Goal: Task Accomplishment & Management: Manage account settings

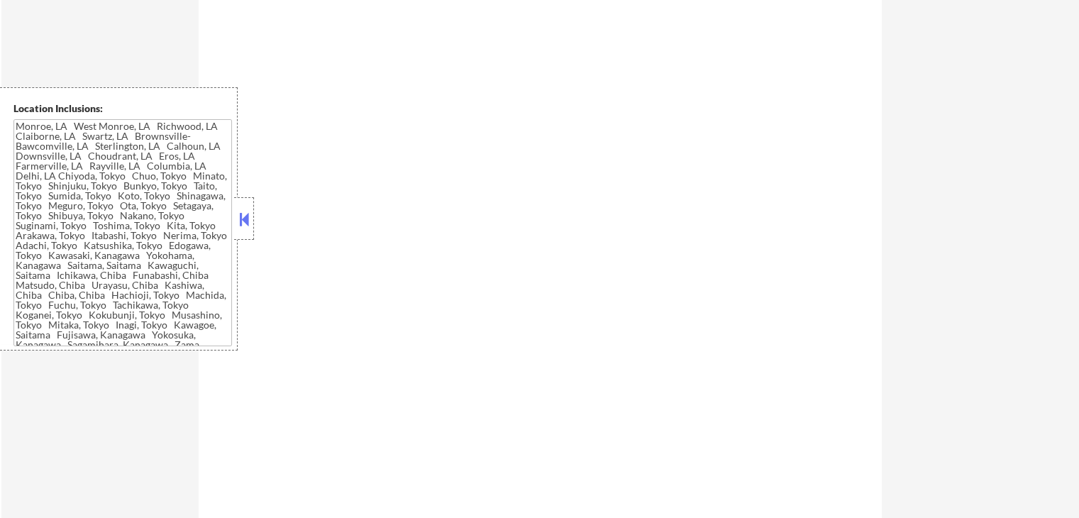
scroll to position [426, 0]
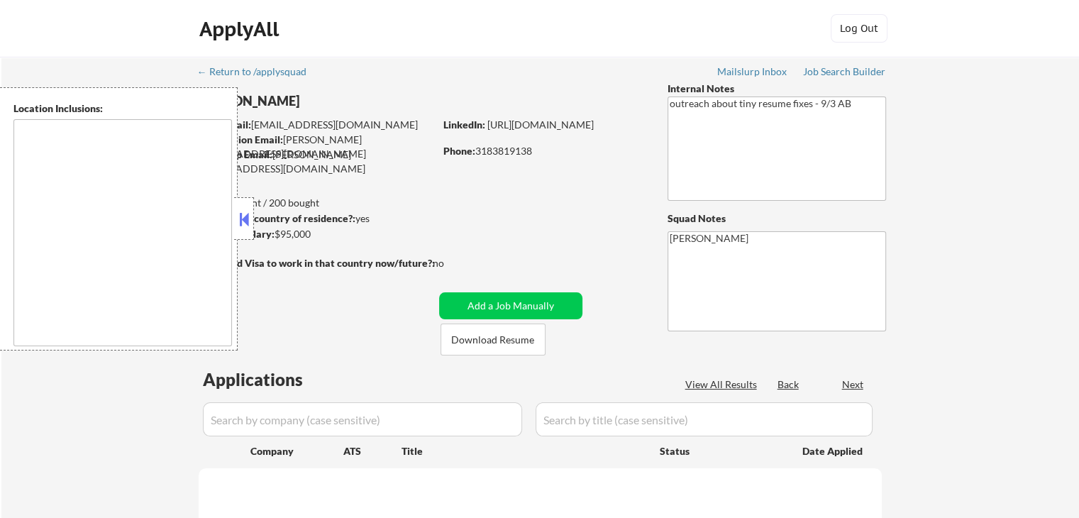
type textarea "[GEOGRAPHIC_DATA], [GEOGRAPHIC_DATA], [GEOGRAPHIC_DATA], [GEOGRAPHIC_DATA], [GE…"
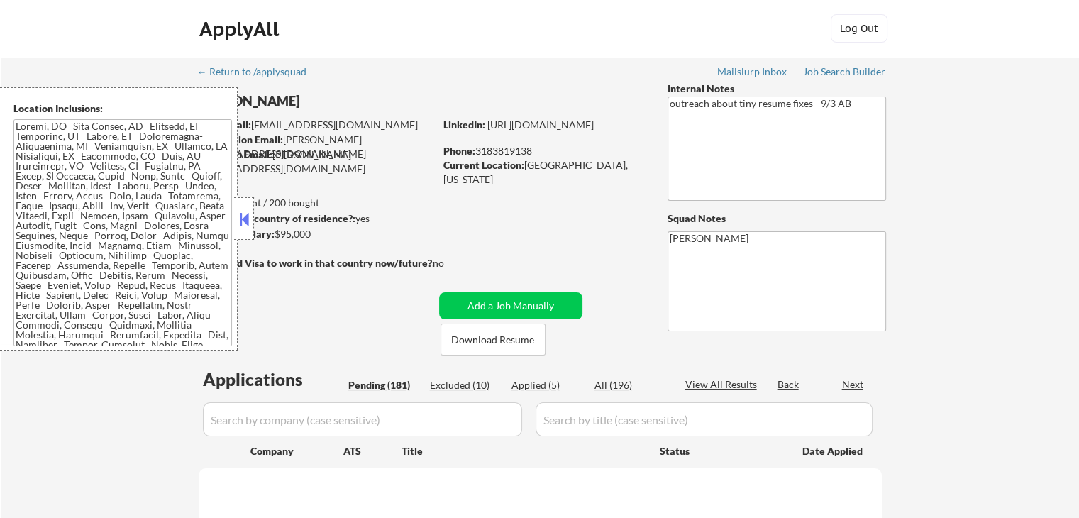
click at [236, 214] on button at bounding box center [244, 219] width 16 height 21
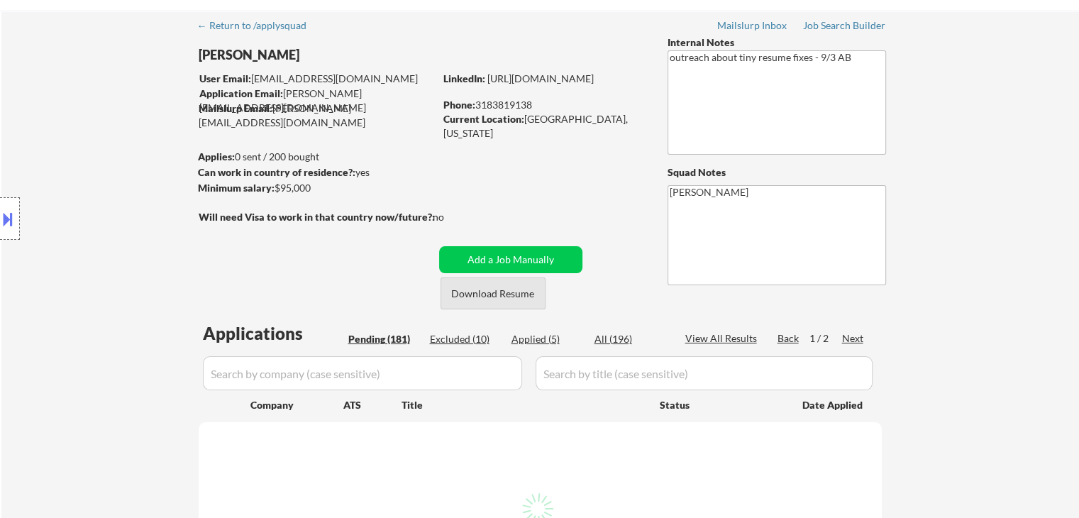
scroll to position [71, 0]
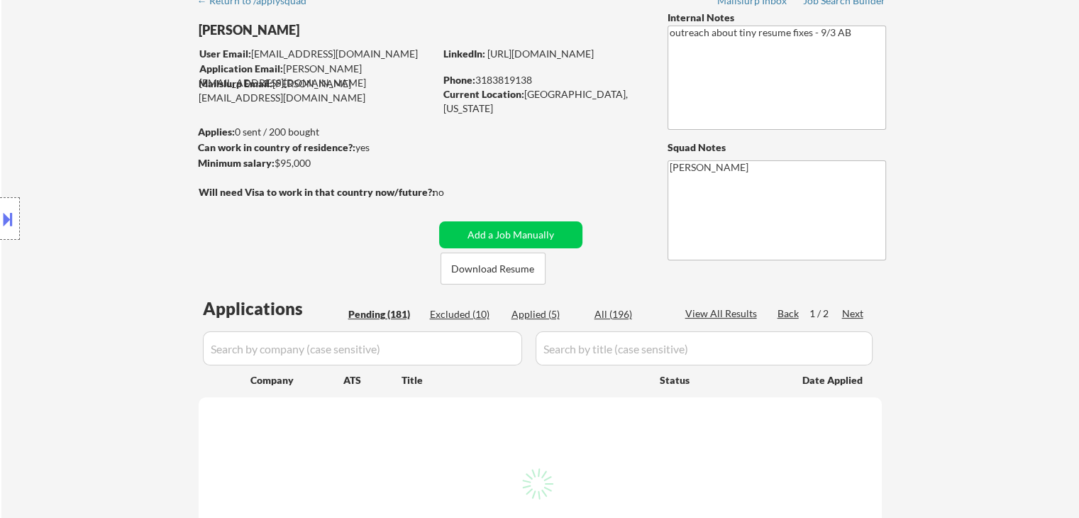
click at [531, 241] on button "Add a Job Manually" at bounding box center [510, 234] width 143 height 27
select select ""pending""
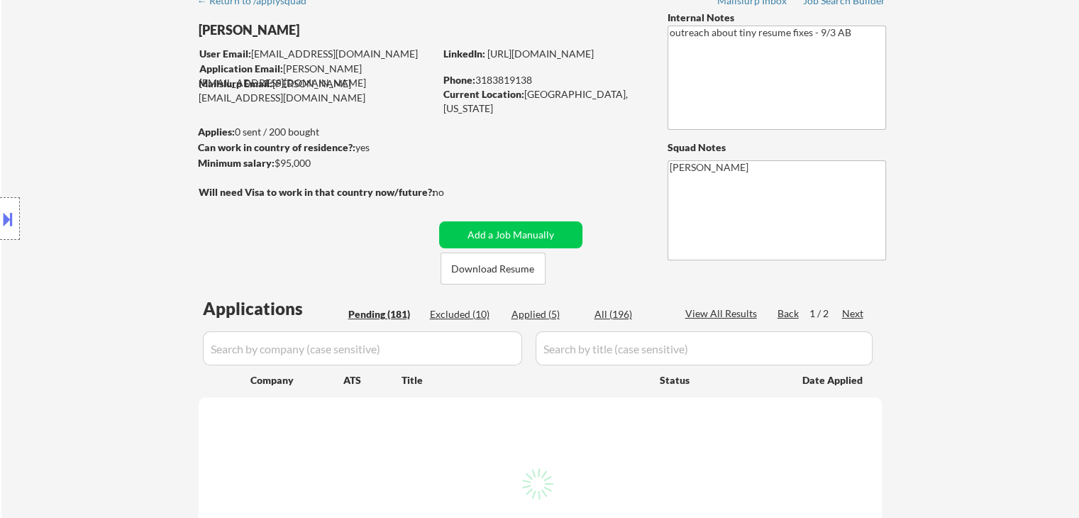
select select ""pending""
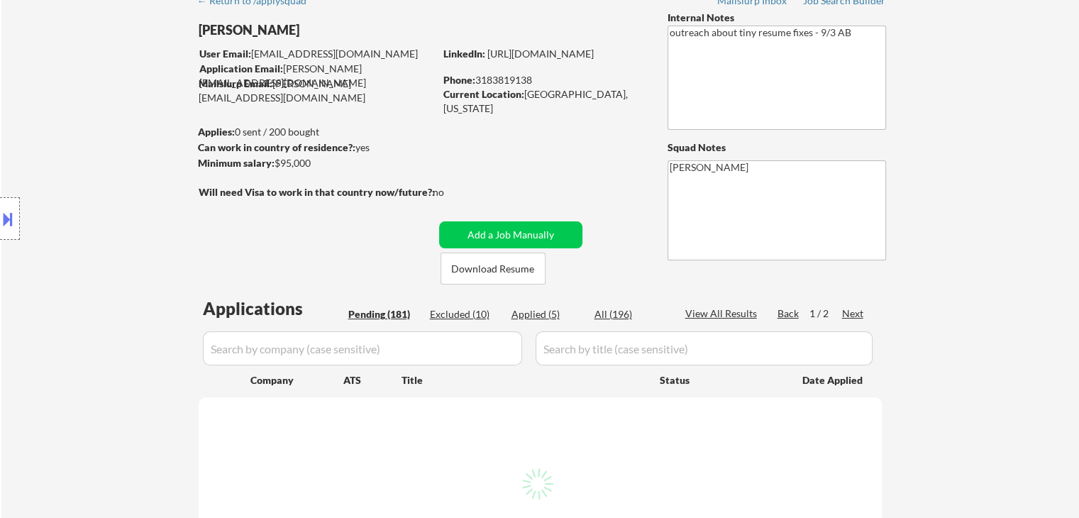
select select ""pending""
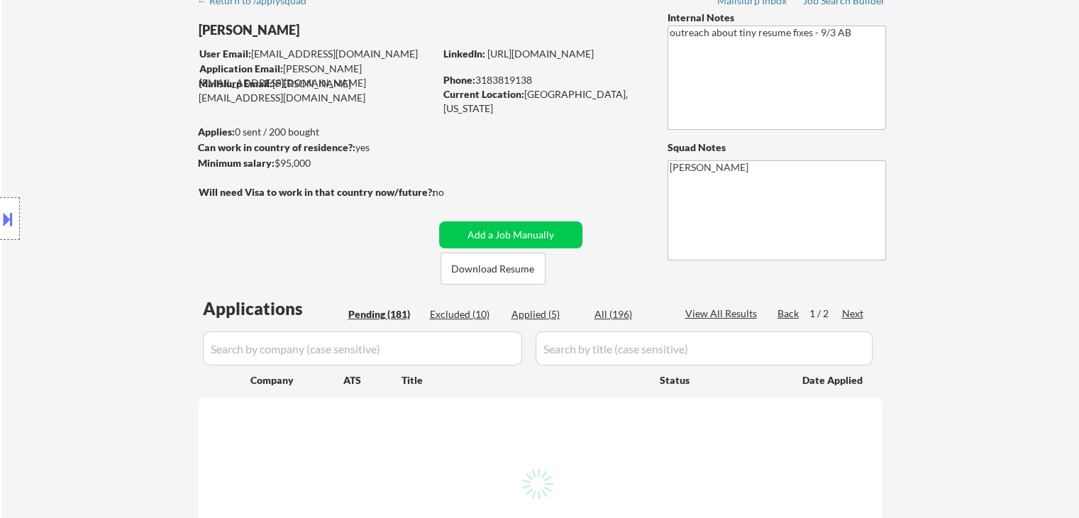
select select ""pending""
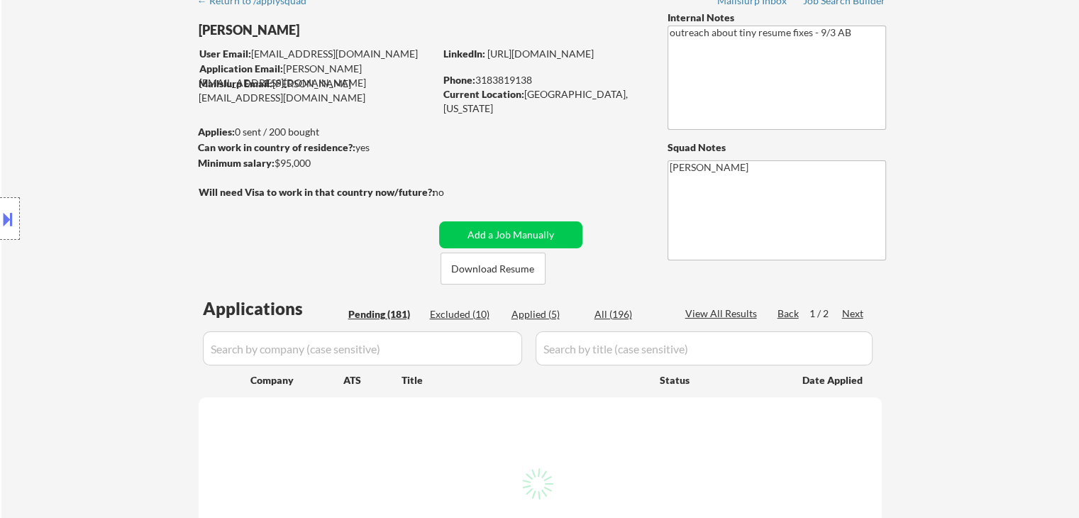
select select ""pending""
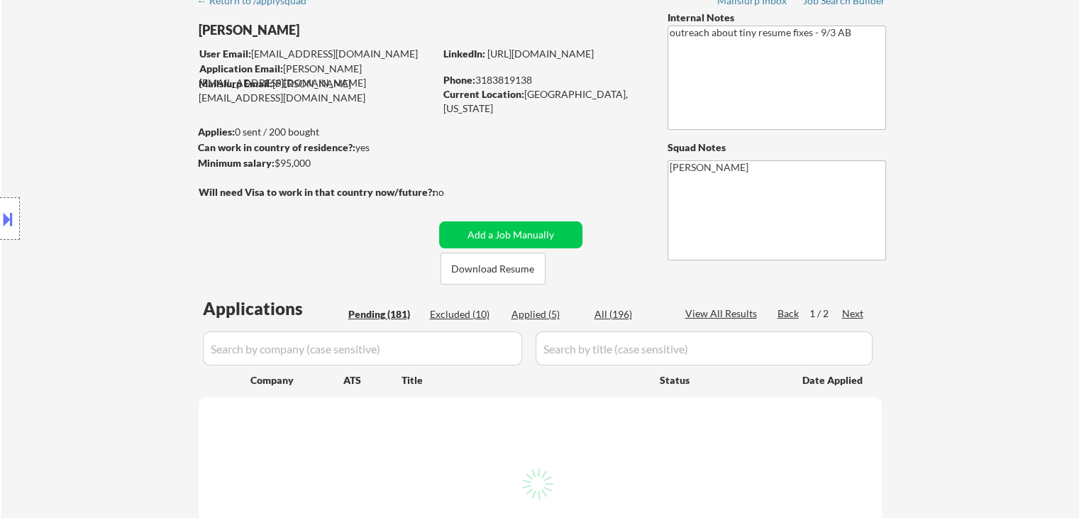
select select ""pending""
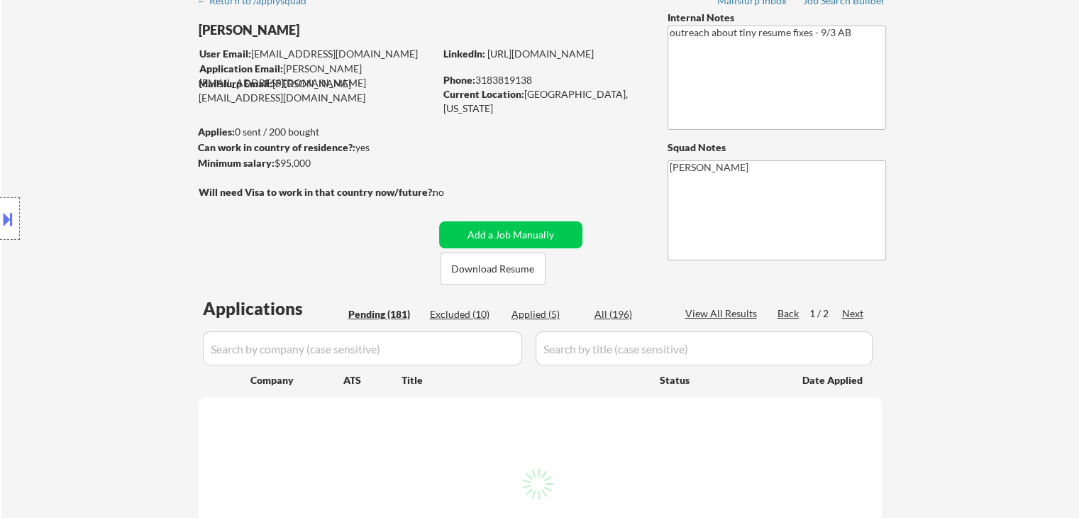
select select ""pending""
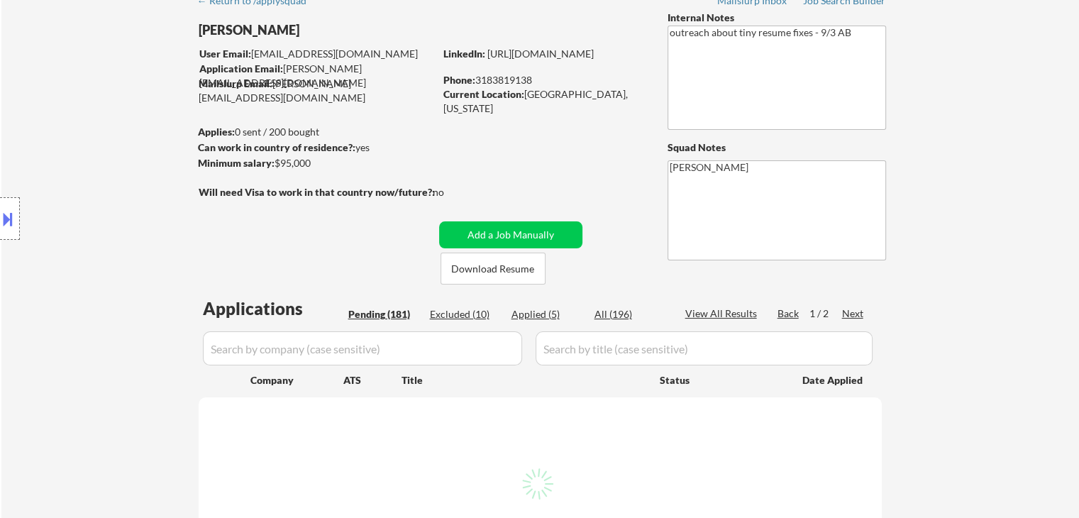
select select ""pending""
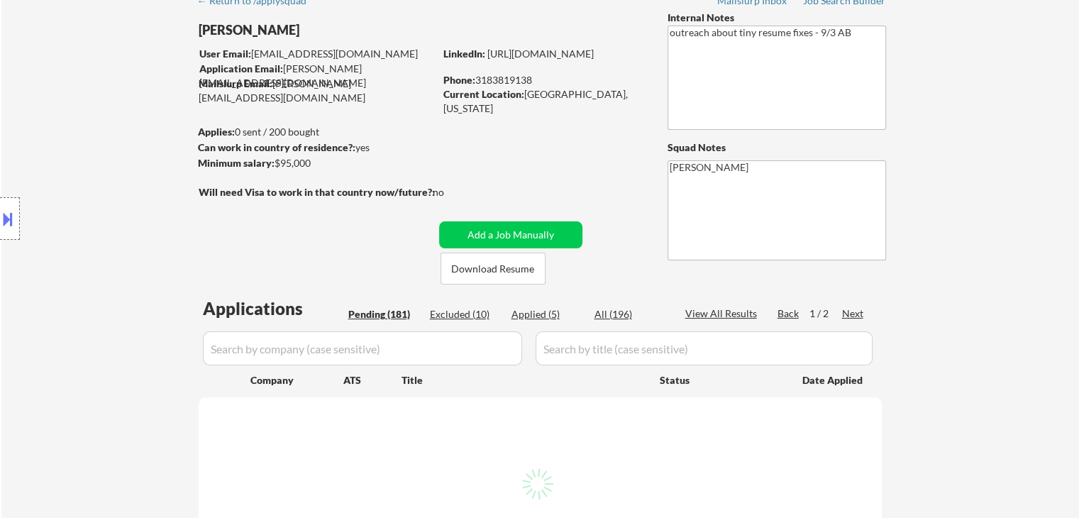
select select ""pending""
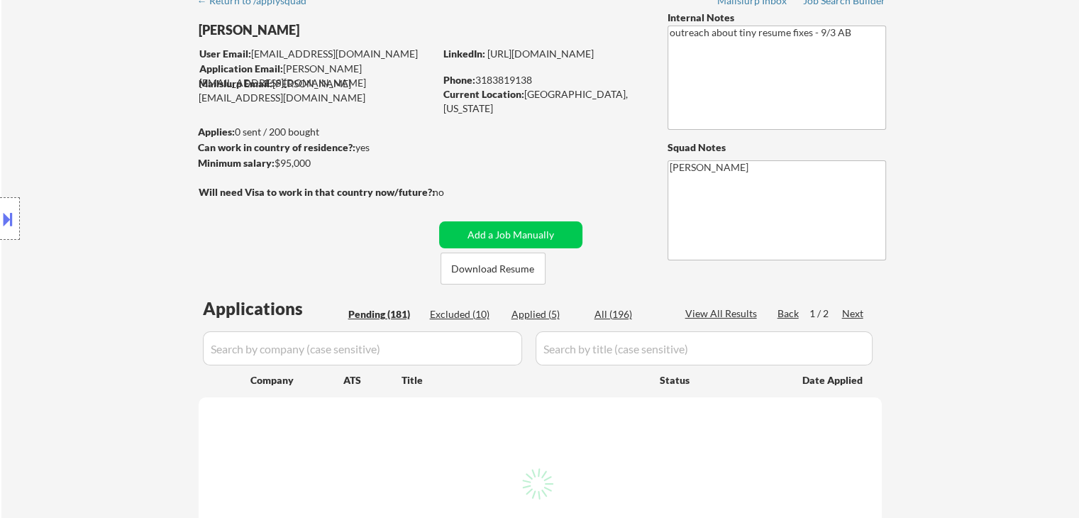
select select ""pending""
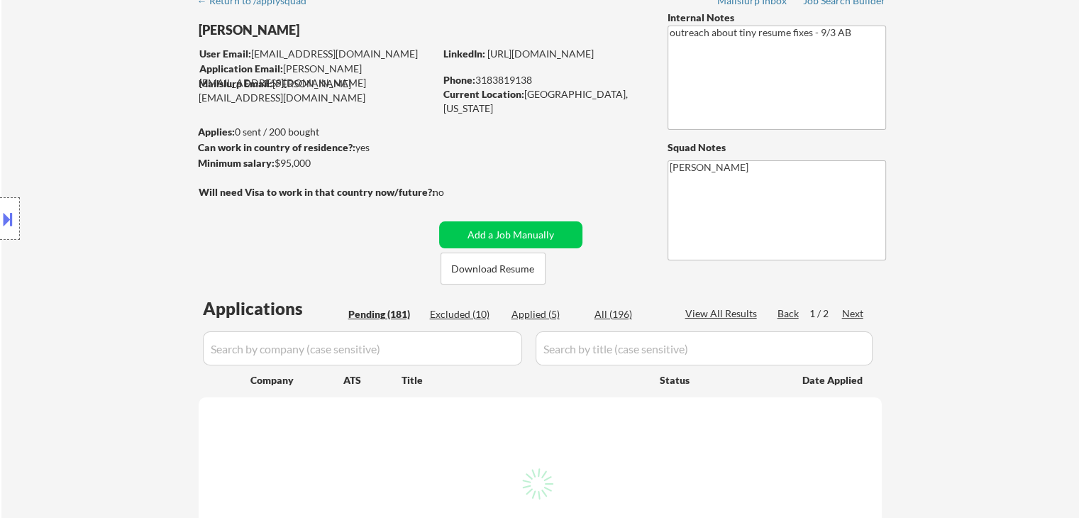
select select ""pending""
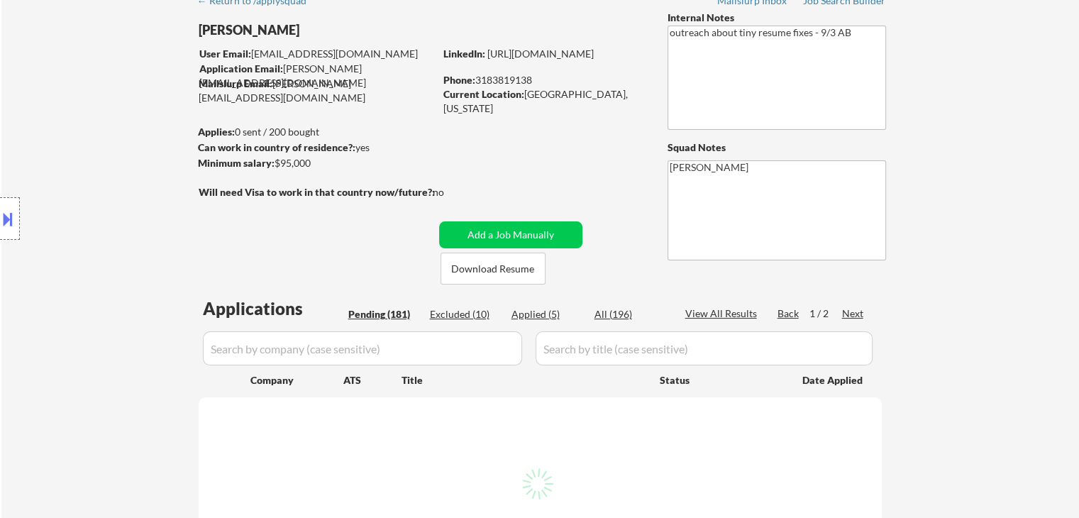
select select ""pending""
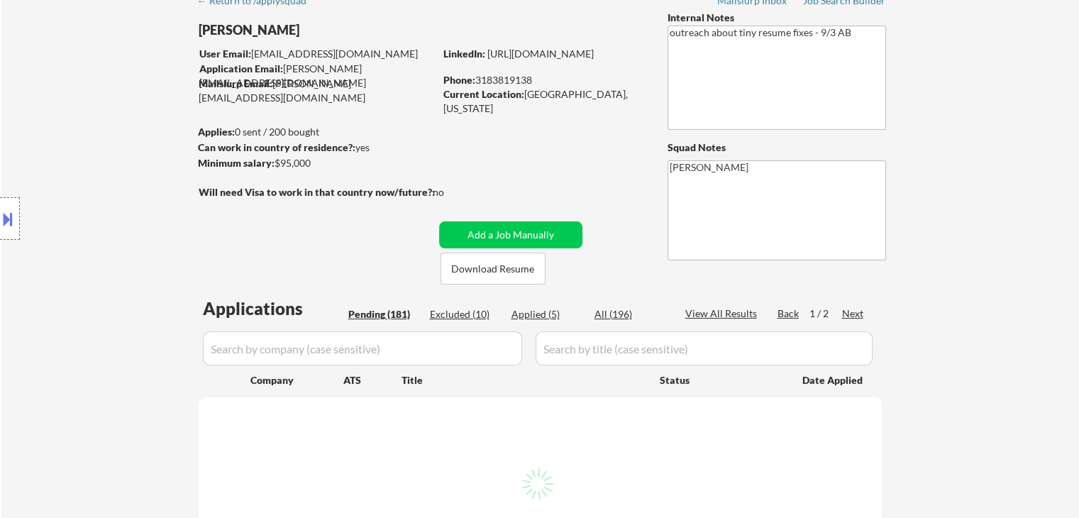
select select ""pending""
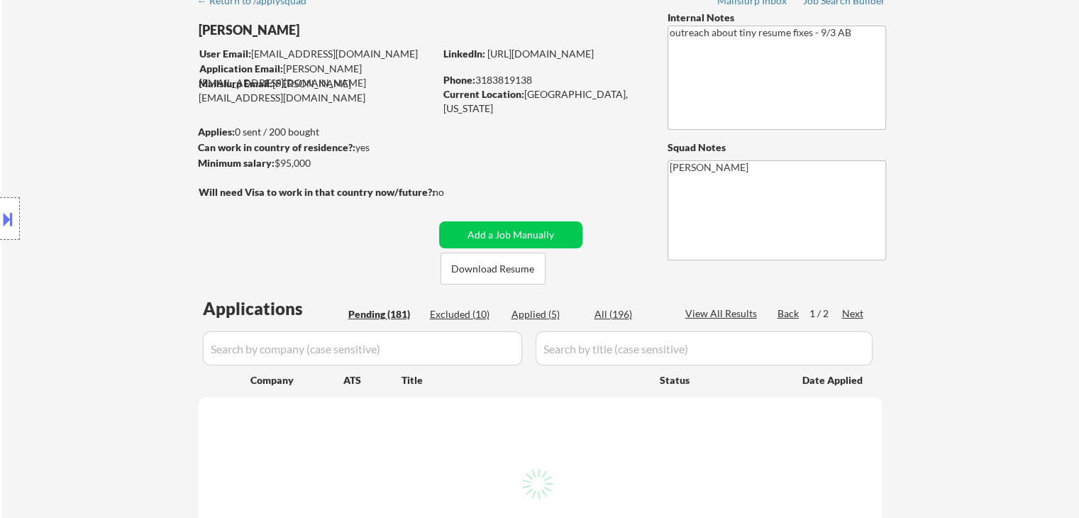
select select ""pending""
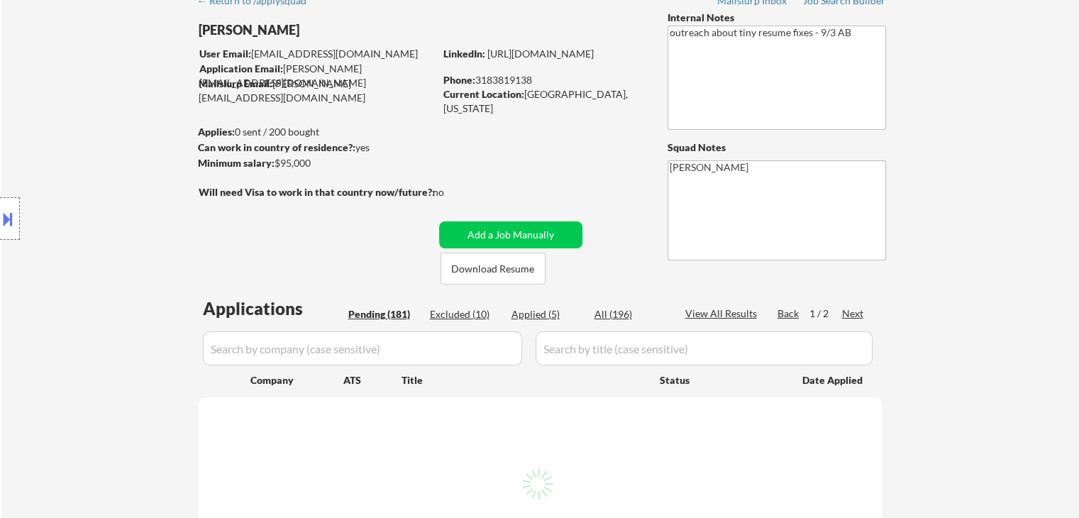
select select ""pending""
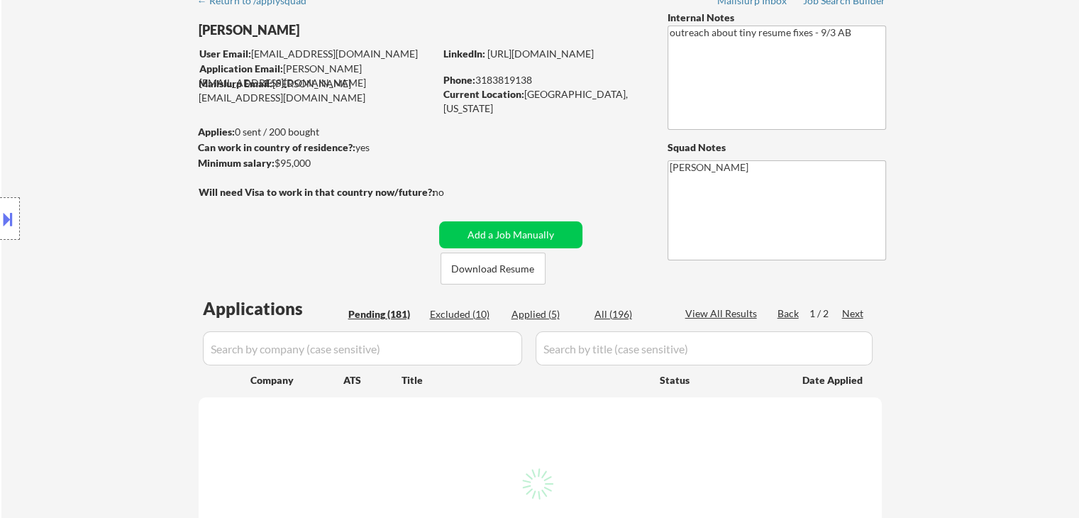
select select ""pending""
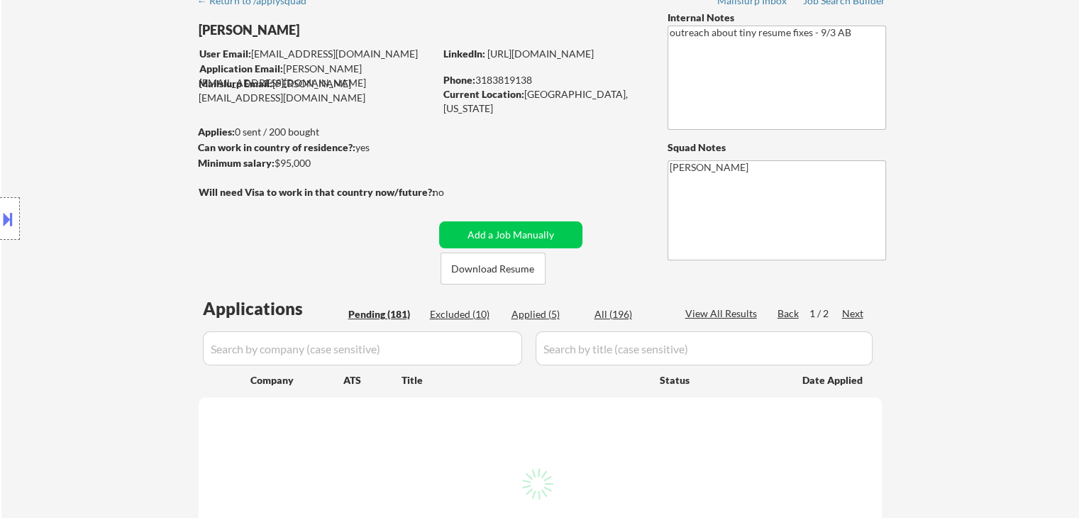
select select ""pending""
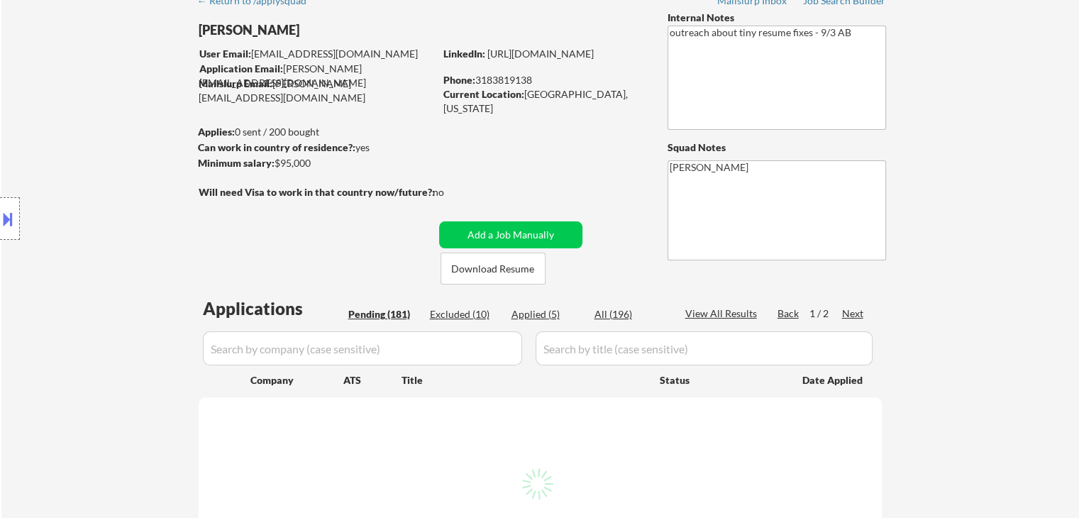
select select ""pending""
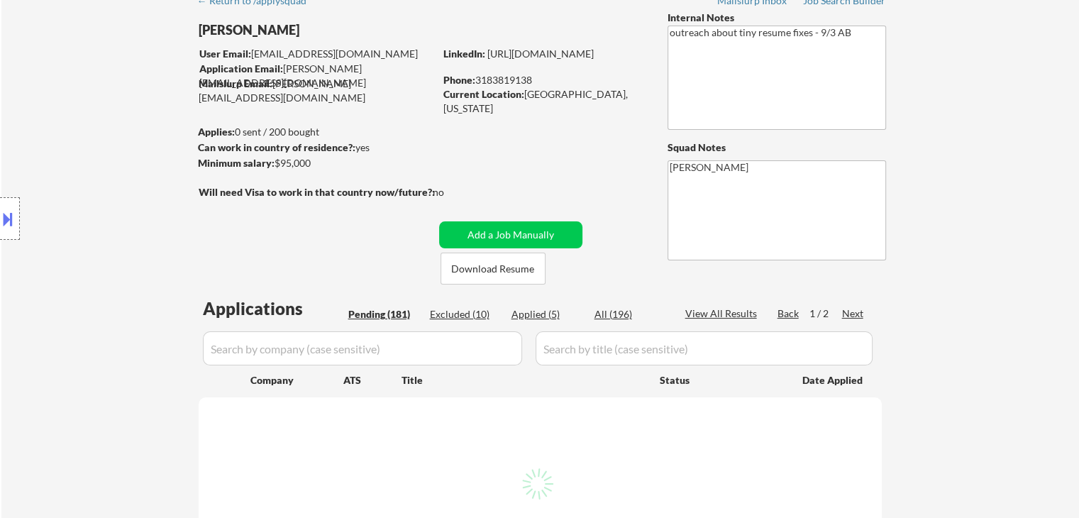
select select ""pending""
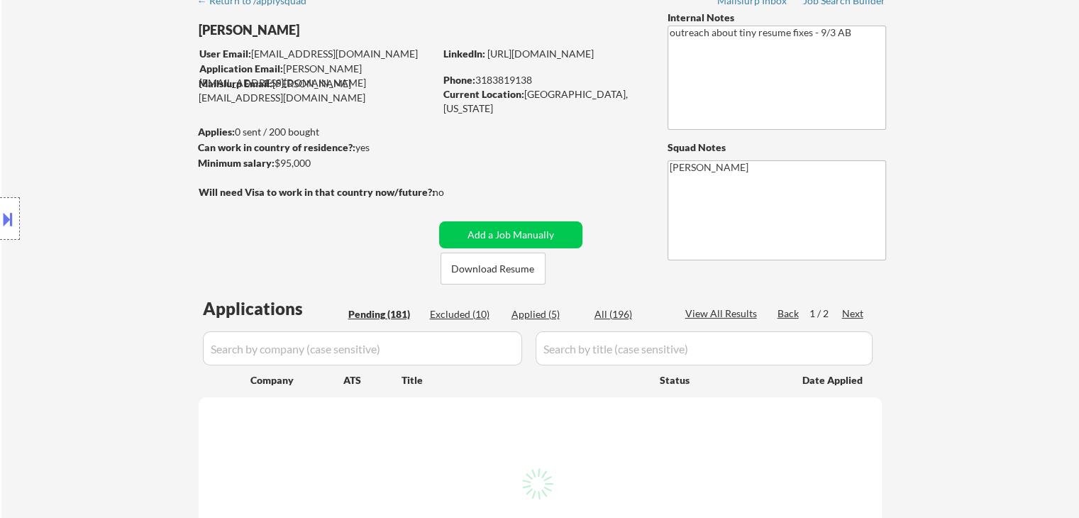
select select ""pending""
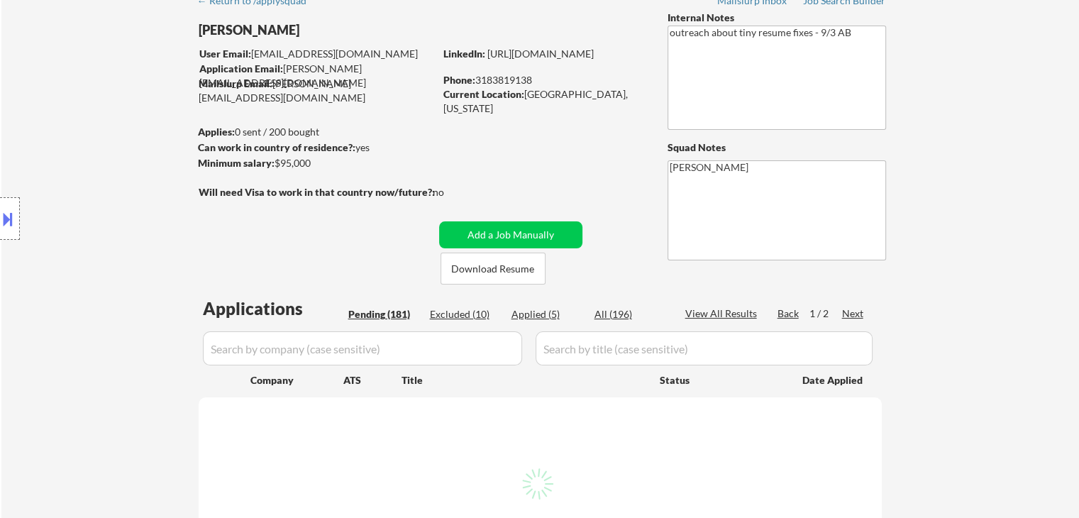
select select ""pending""
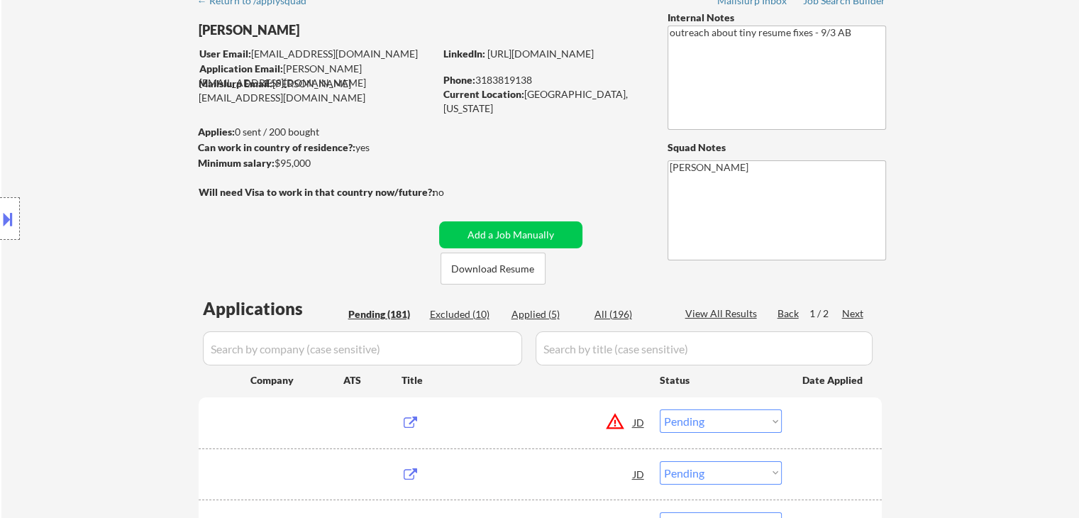
scroll to position [284, 0]
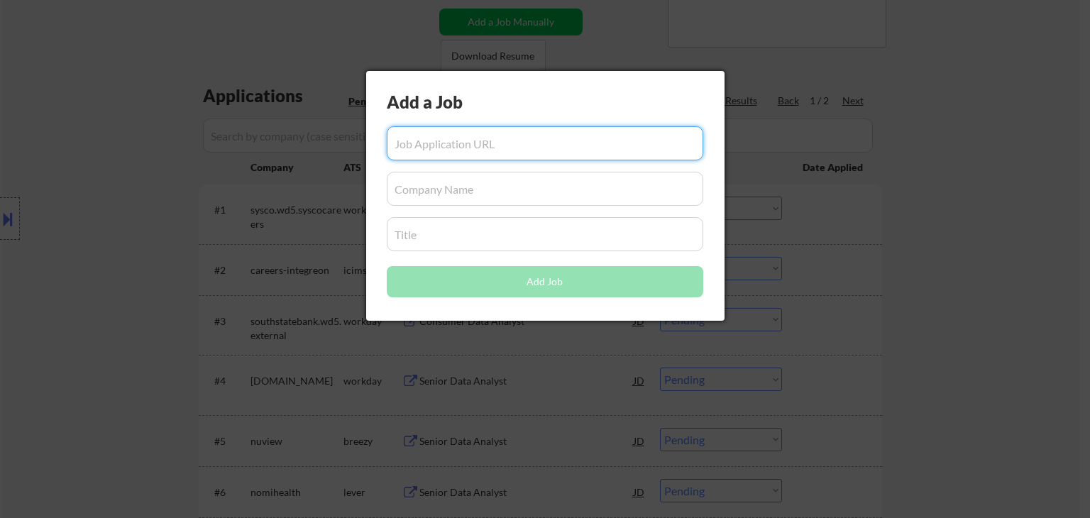
drag, startPoint x: 17, startPoint y: 315, endPoint x: 26, endPoint y: 306, distance: 12.0
click at [18, 312] on div at bounding box center [545, 259] width 1090 height 518
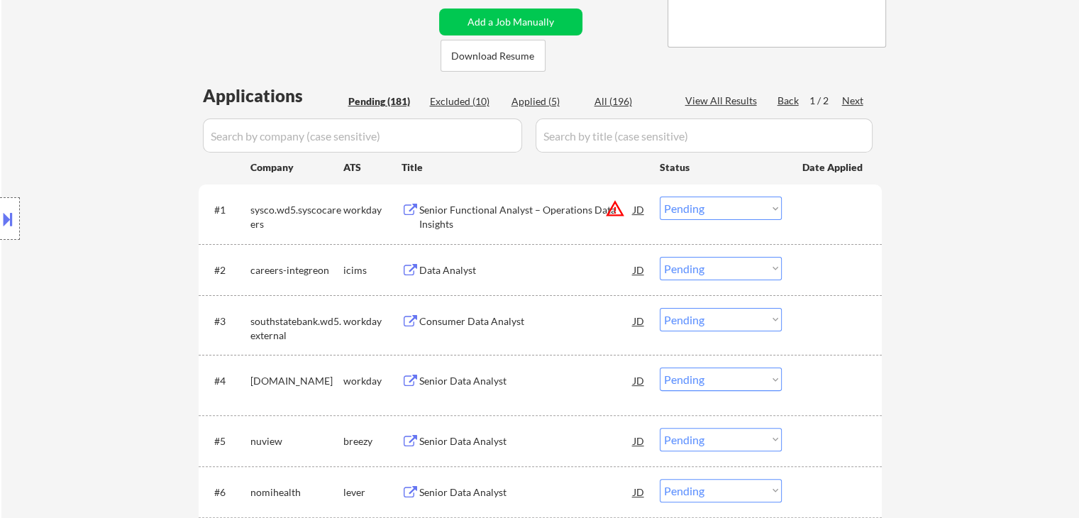
click at [539, 103] on div "Applied (5)" at bounding box center [546, 101] width 71 height 14
select select ""applied""
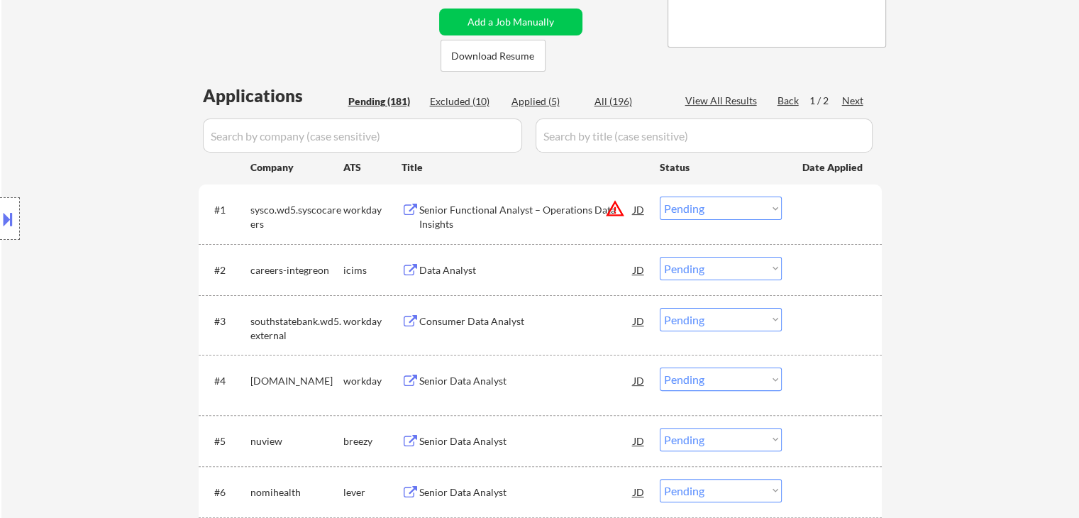
select select ""applied""
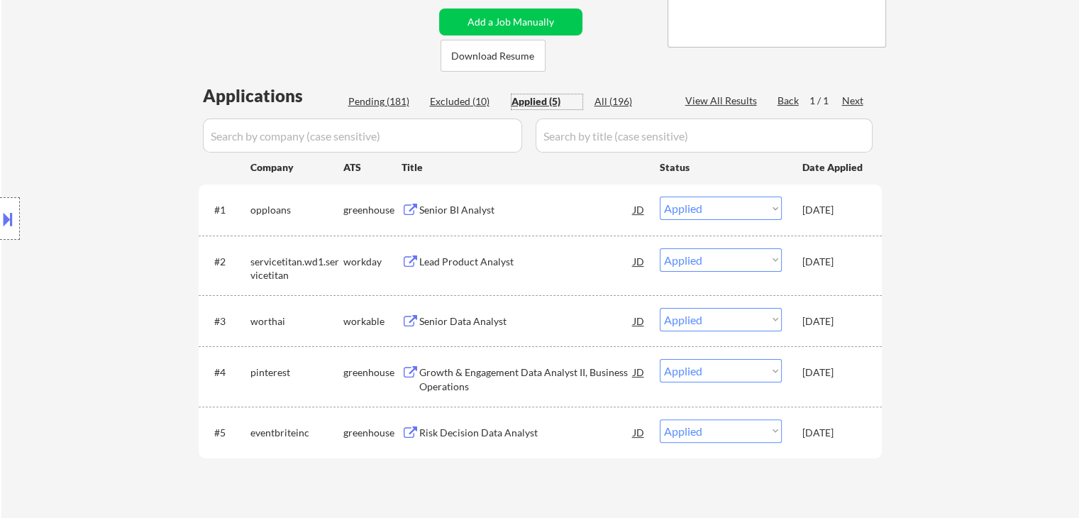
click at [389, 100] on div "Pending (181)" at bounding box center [383, 101] width 71 height 14
select select ""pending""
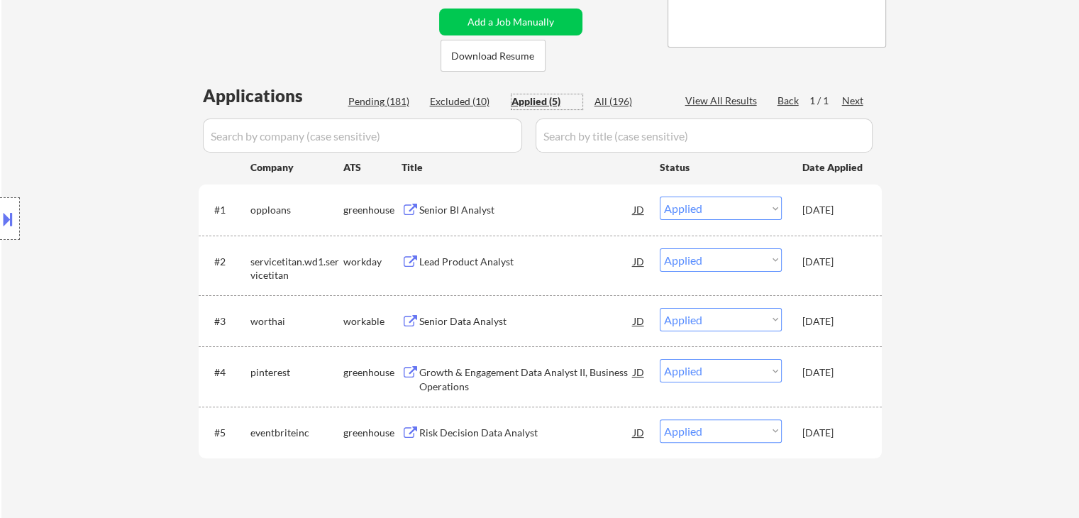
select select ""pending""
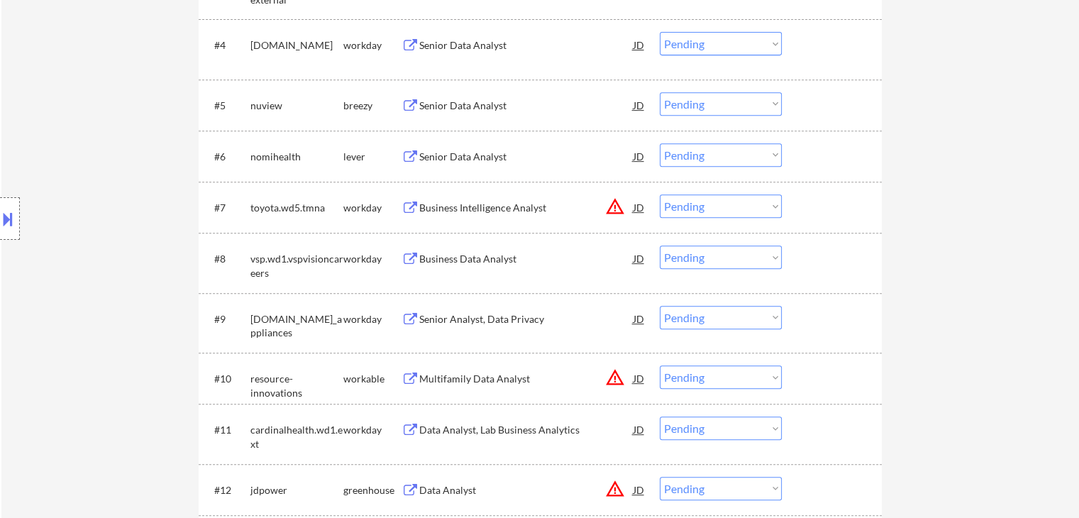
scroll to position [638, 0]
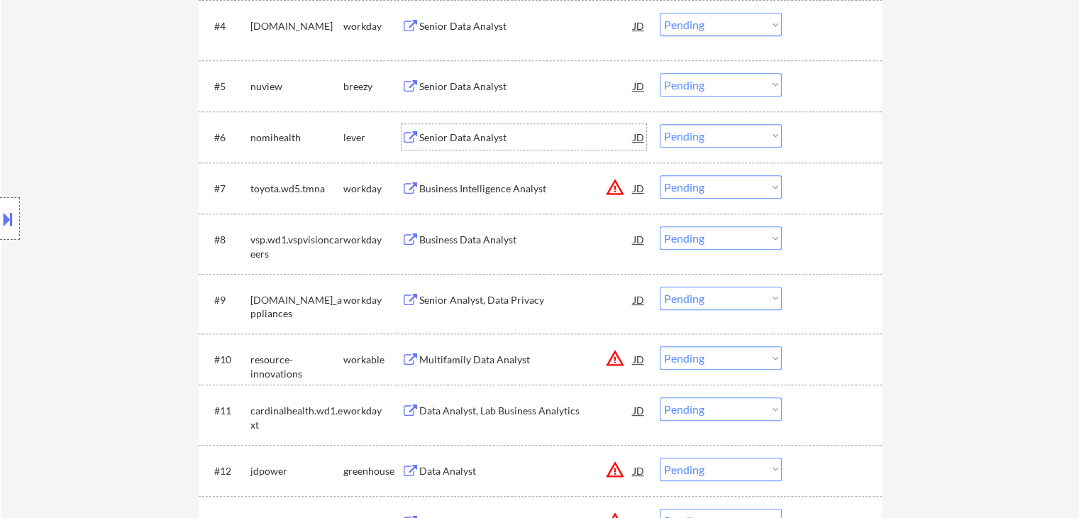
click at [472, 141] on div "Senior Data Analyst" at bounding box center [526, 138] width 214 height 14
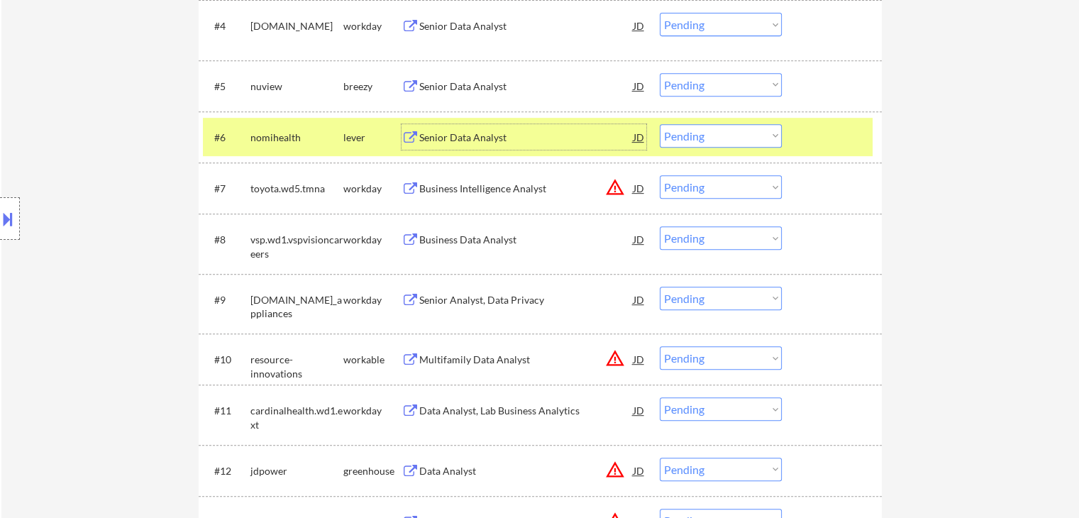
drag, startPoint x: 715, startPoint y: 136, endPoint x: 720, endPoint y: 146, distance: 11.1
click at [715, 136] on select "Choose an option... Pending Applied Excluded (Questions) Excluded (Expired) Exc…" at bounding box center [721, 135] width 122 height 23
click at [660, 124] on select "Choose an option... Pending Applied Excluded (Questions) Excluded (Expired) Exc…" at bounding box center [721, 135] width 122 height 23
select select ""pending""
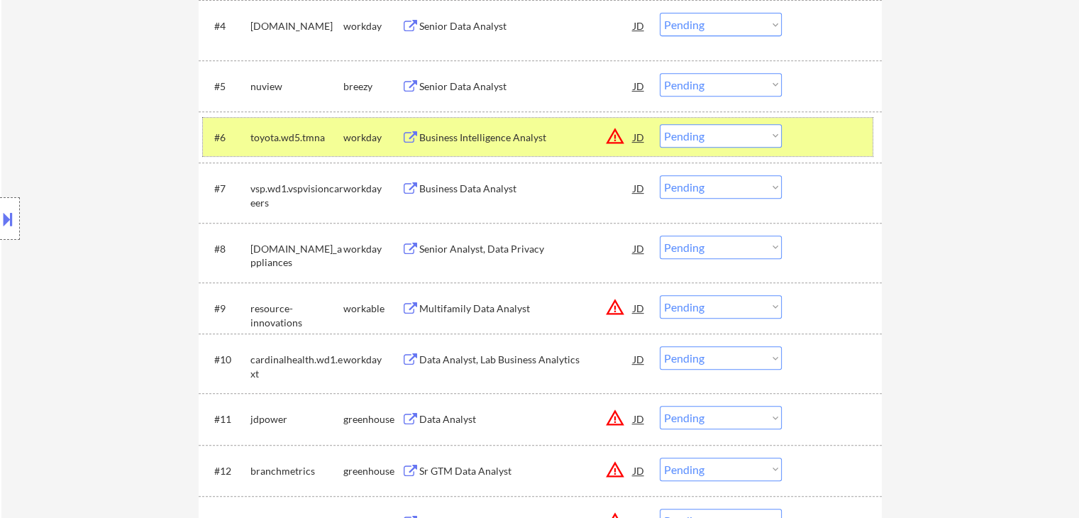
click at [368, 128] on div "workday" at bounding box center [372, 137] width 58 height 26
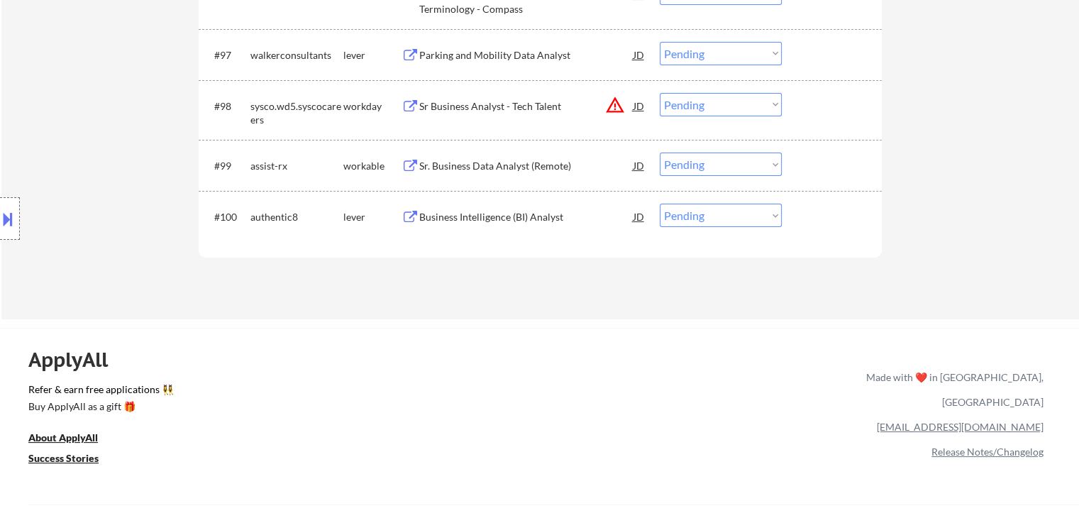
scroll to position [5392, 0]
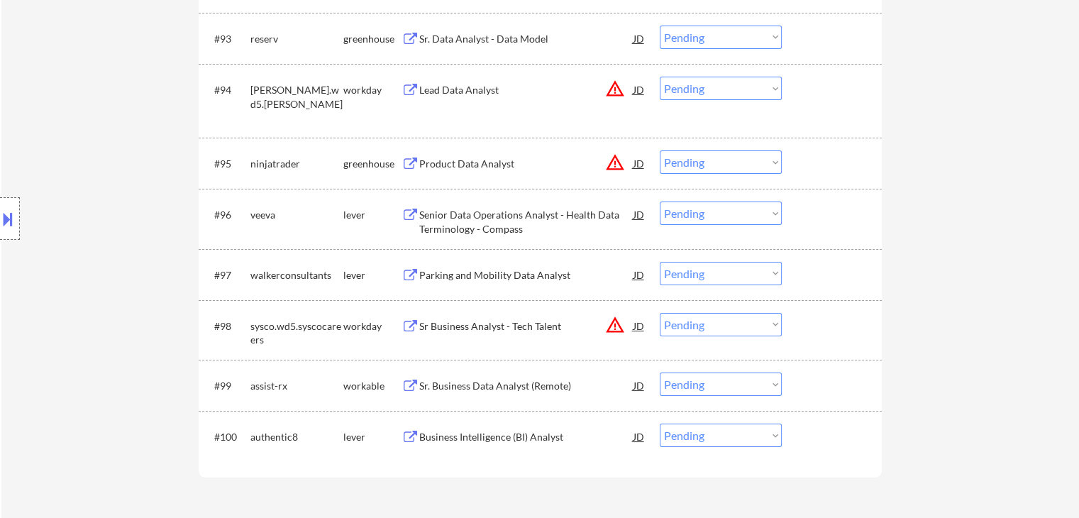
click at [492, 438] on div "Business Intelligence (BI) Analyst" at bounding box center [526, 437] width 214 height 14
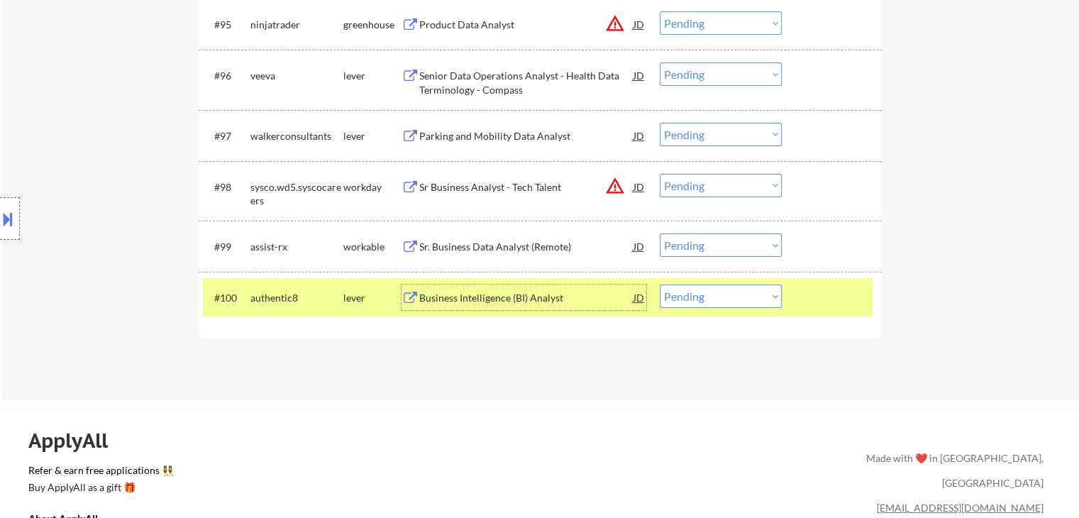
scroll to position [5534, 0]
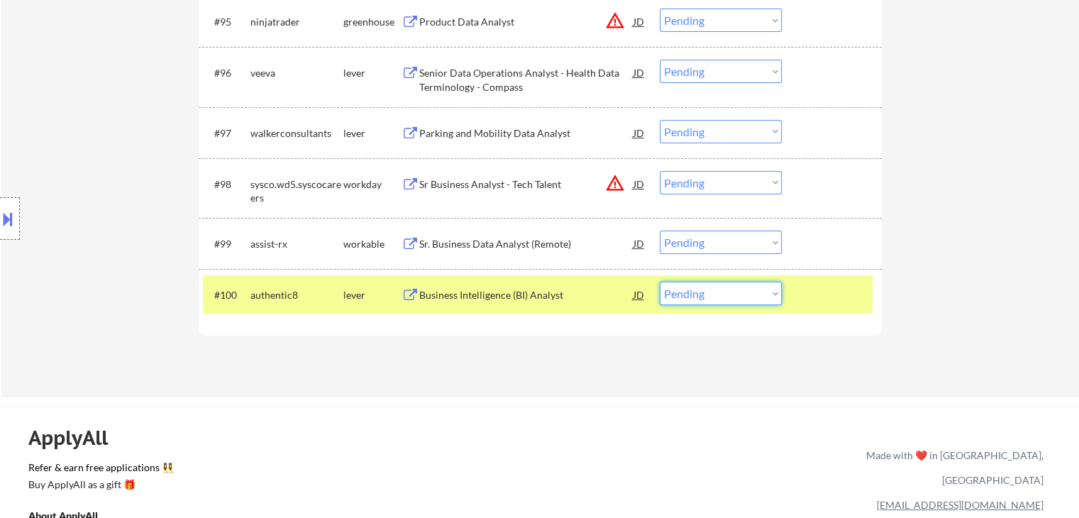
click at [714, 290] on select "Choose an option... Pending Applied Excluded (Questions) Excluded (Expired) Exc…" at bounding box center [721, 293] width 122 height 23
click at [660, 282] on select "Choose an option... Pending Applied Excluded (Questions) Excluded (Expired) Exc…" at bounding box center [721, 293] width 122 height 23
click at [471, 299] on div "Data Analyst" at bounding box center [526, 295] width 214 height 14
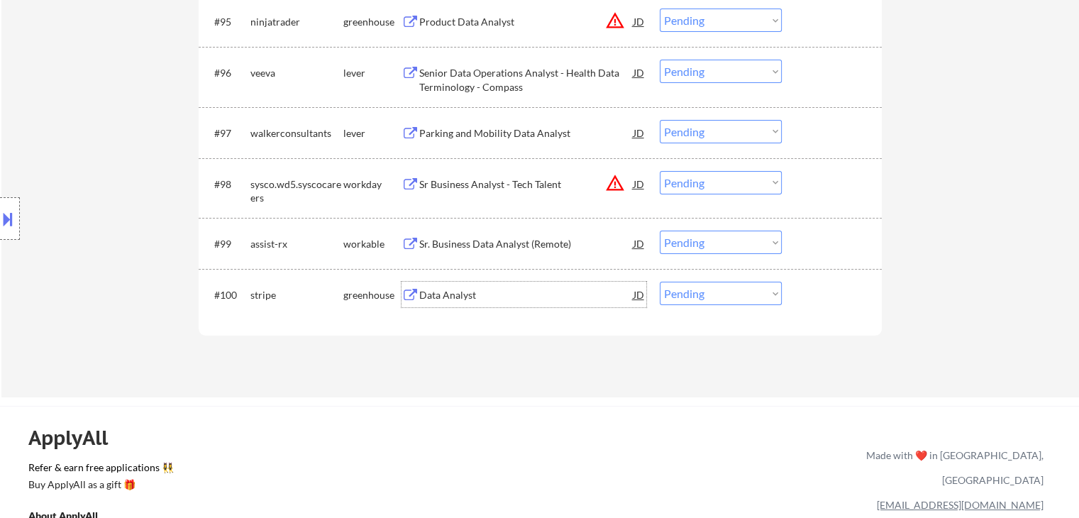
click at [678, 294] on select "Choose an option... Pending Applied Excluded (Questions) Excluded (Expired) Exc…" at bounding box center [721, 293] width 122 height 23
click at [660, 282] on select "Choose an option... Pending Applied Excluded (Questions) Excluded (Expired) Exc…" at bounding box center [721, 293] width 122 height 23
click at [476, 296] on div "Senior Product Analyst" at bounding box center [526, 295] width 214 height 14
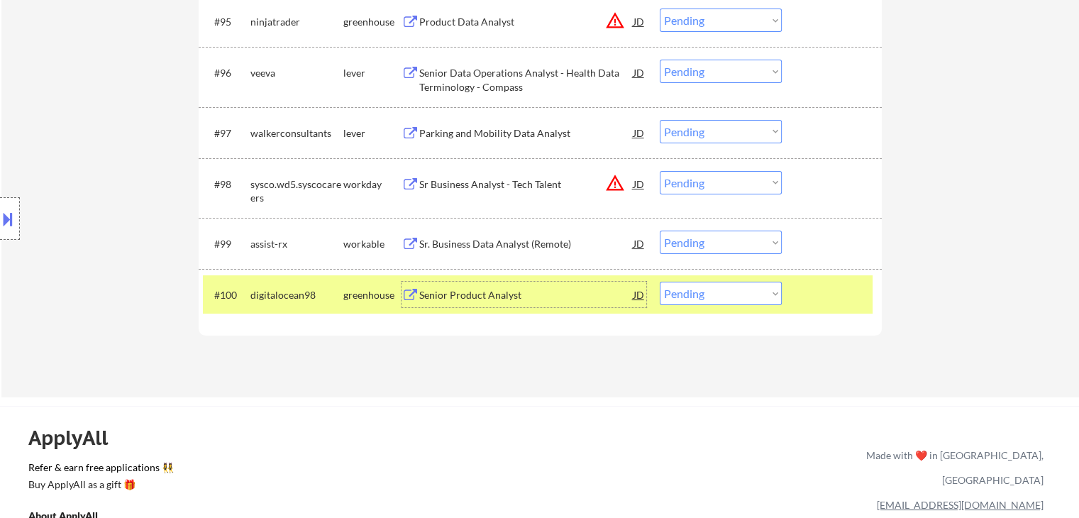
click at [743, 302] on select "Choose an option... Pending Applied Excluded (Questions) Excluded (Expired) Exc…" at bounding box center [721, 293] width 122 height 23
click at [660, 282] on select "Choose an option... Pending Applied Excluded (Questions) Excluded (Expired) Exc…" at bounding box center [721, 293] width 122 height 23
click at [467, 289] on div "Business Analyst" at bounding box center [526, 295] width 214 height 14
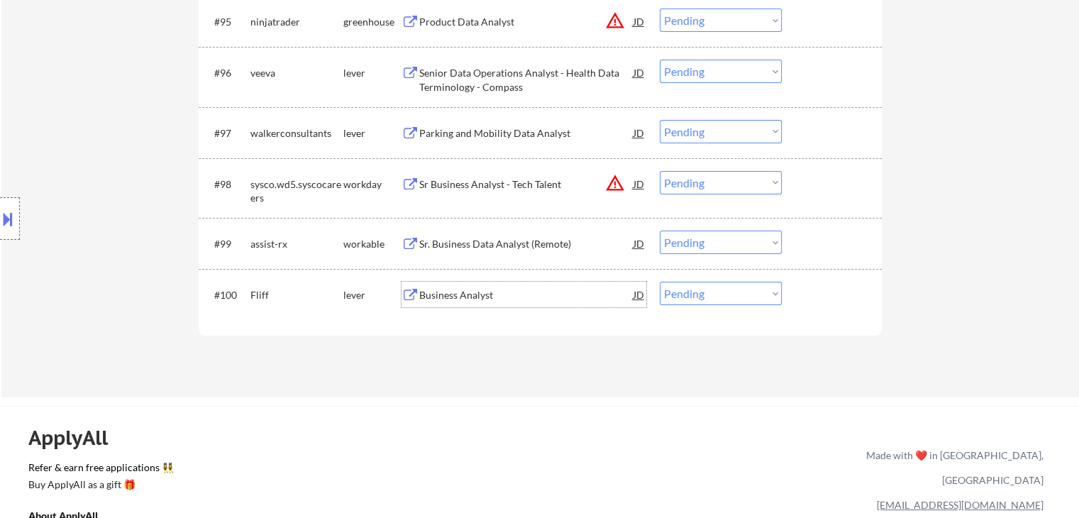
click at [713, 290] on select "Choose an option... Pending Applied Excluded (Questions) Excluded (Expired) Exc…" at bounding box center [721, 293] width 122 height 23
click at [660, 282] on select "Choose an option... Pending Applied Excluded (Questions) Excluded (Expired) Exc…" at bounding box center [721, 293] width 122 height 23
select select ""pending""
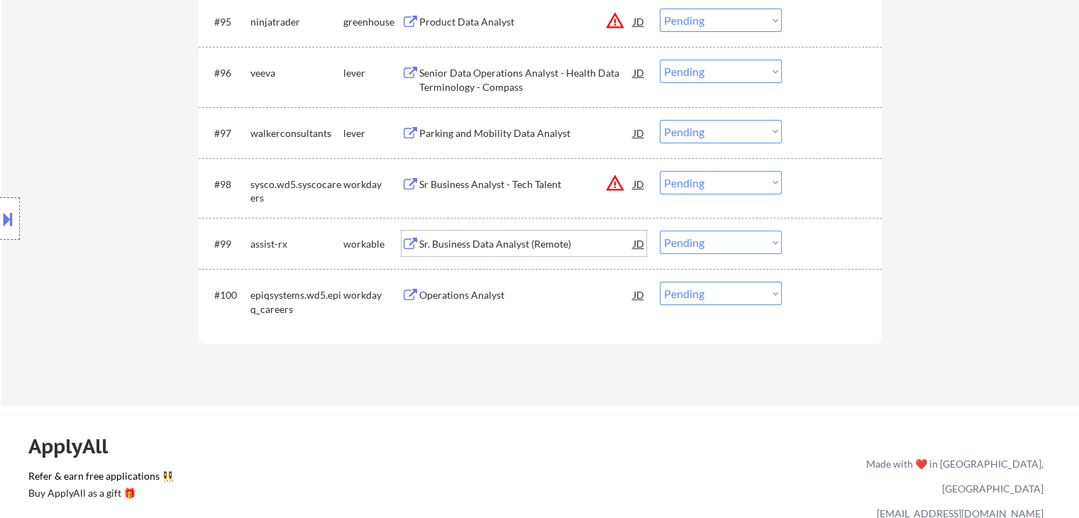
click at [481, 243] on div "Sr. Business Data Analyst (Remote)" at bounding box center [526, 244] width 214 height 14
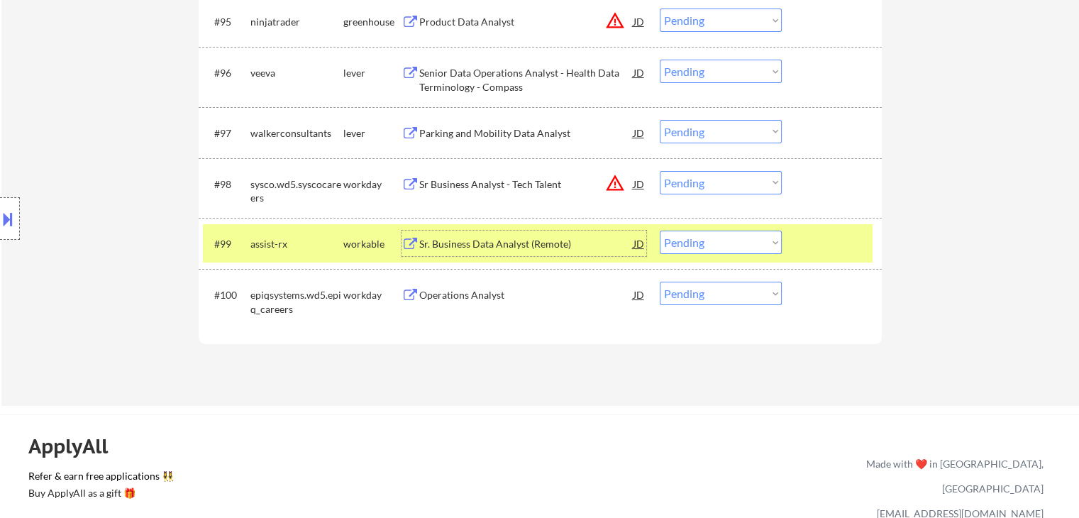
click at [578, 253] on div "Sr. Business Data Analyst (Remote)" at bounding box center [526, 244] width 214 height 26
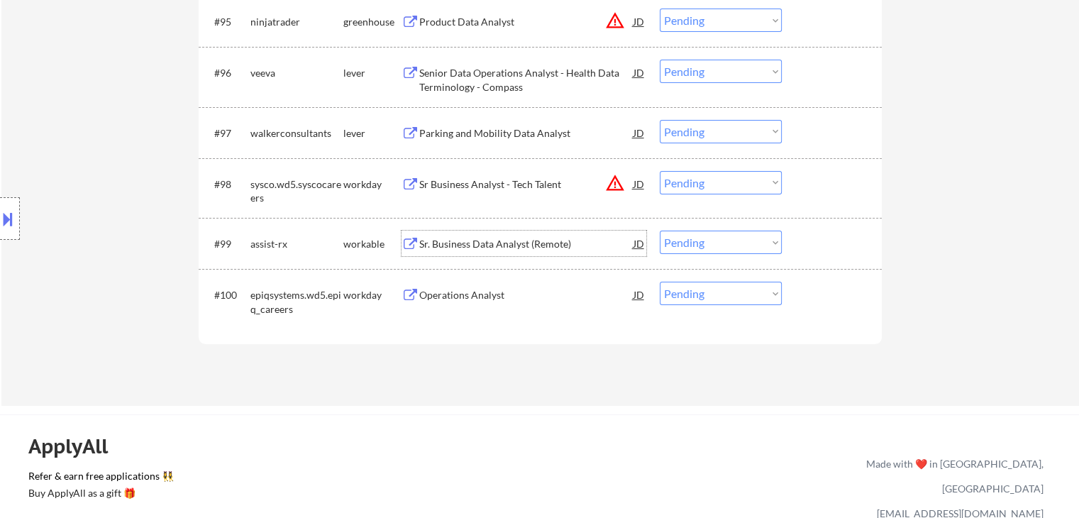
click at [704, 242] on select "Choose an option... Pending Applied Excluded (Questions) Excluded (Expired) Exc…" at bounding box center [721, 242] width 122 height 23
click at [660, 231] on select "Choose an option... Pending Applied Excluded (Questions) Excluded (Expired) Exc…" at bounding box center [721, 242] width 122 height 23
select select ""pending""
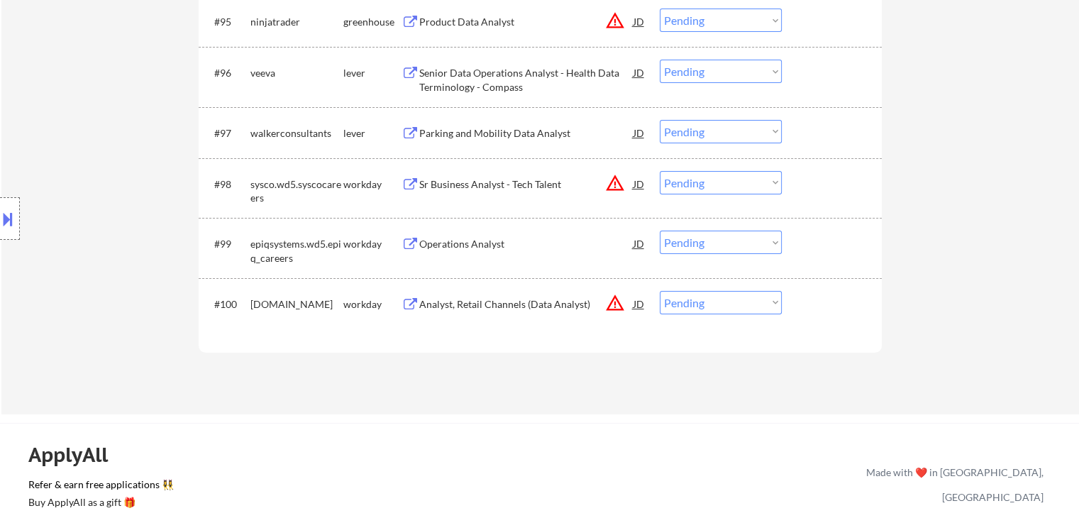
click at [469, 133] on div "Parking and Mobility Data Analyst" at bounding box center [526, 133] width 214 height 14
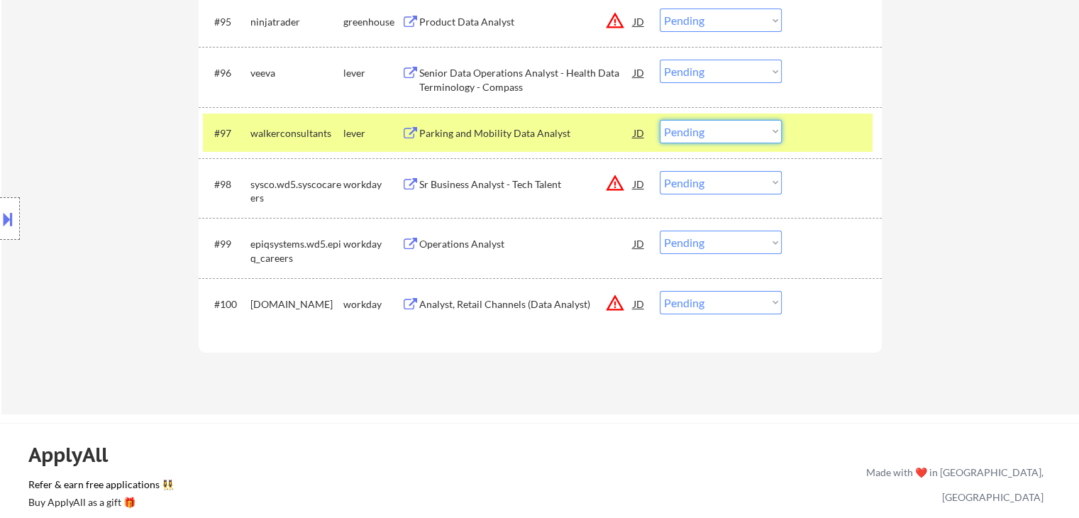
click at [772, 128] on select "Choose an option... Pending Applied Excluded (Questions) Excluded (Expired) Exc…" at bounding box center [721, 131] width 122 height 23
click at [660, 120] on select "Choose an option... Pending Applied Excluded (Questions) Excluded (Expired) Exc…" at bounding box center [721, 131] width 122 height 23
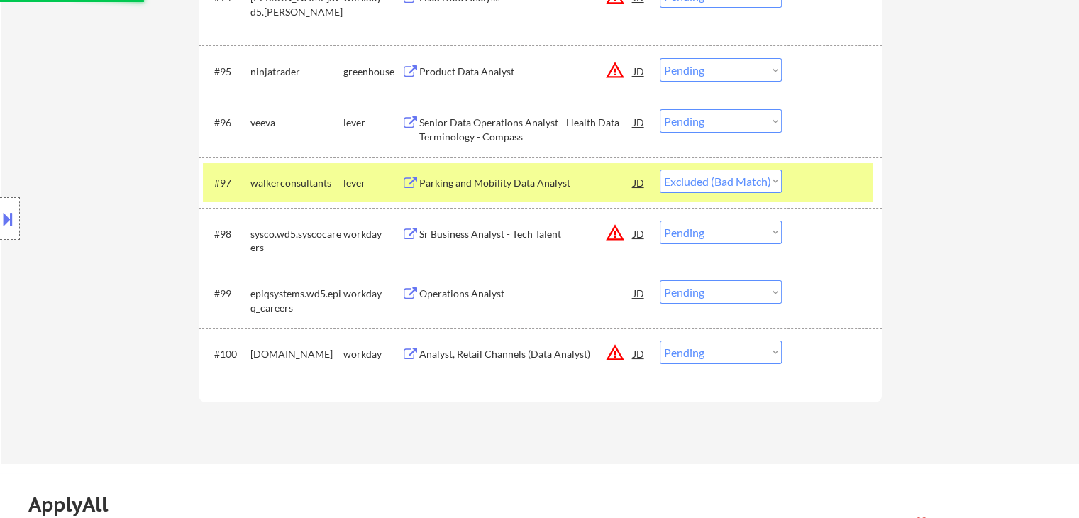
scroll to position [5463, 0]
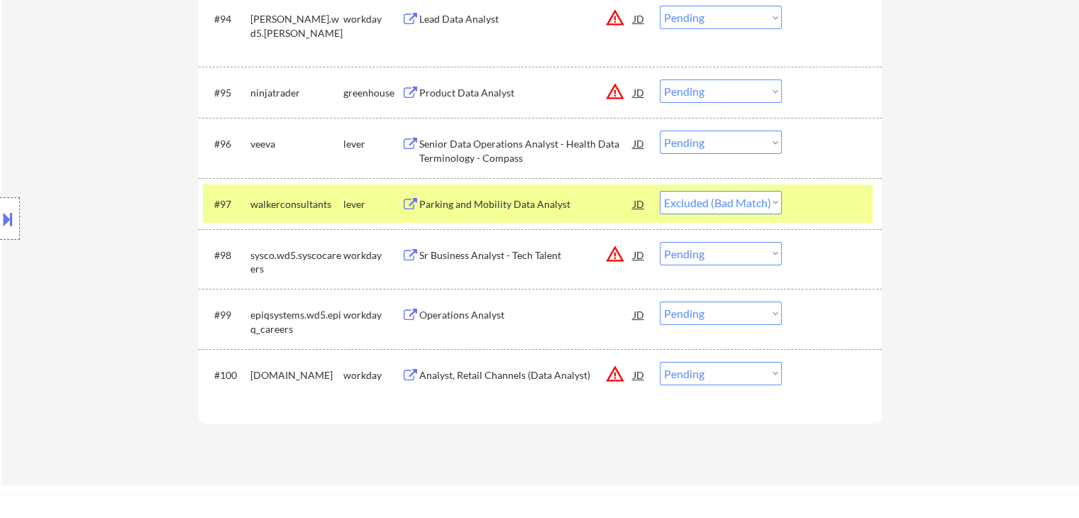
select select ""pending""
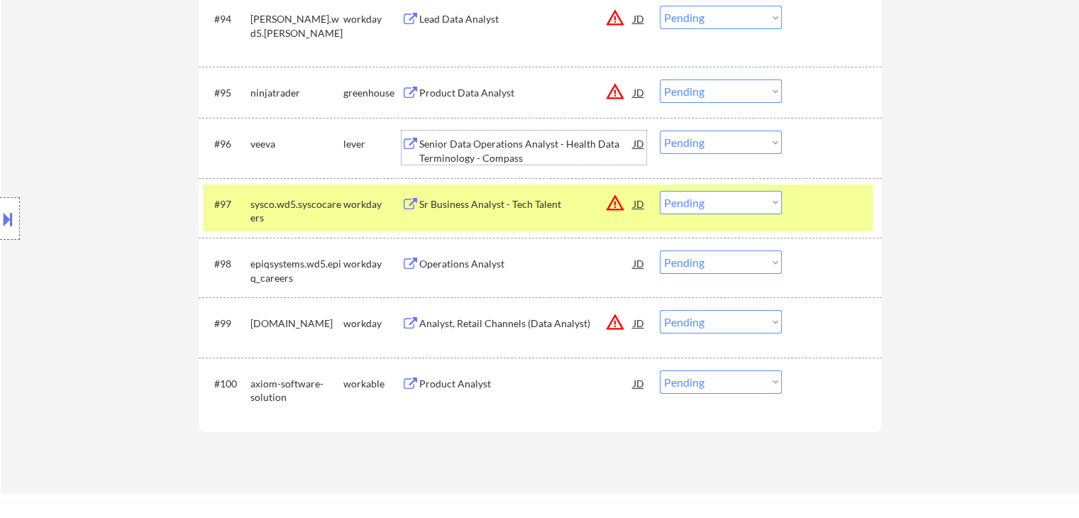
click at [494, 155] on div "Senior Data Operations Analyst - Health Data Terminology - Compass" at bounding box center [526, 151] width 214 height 28
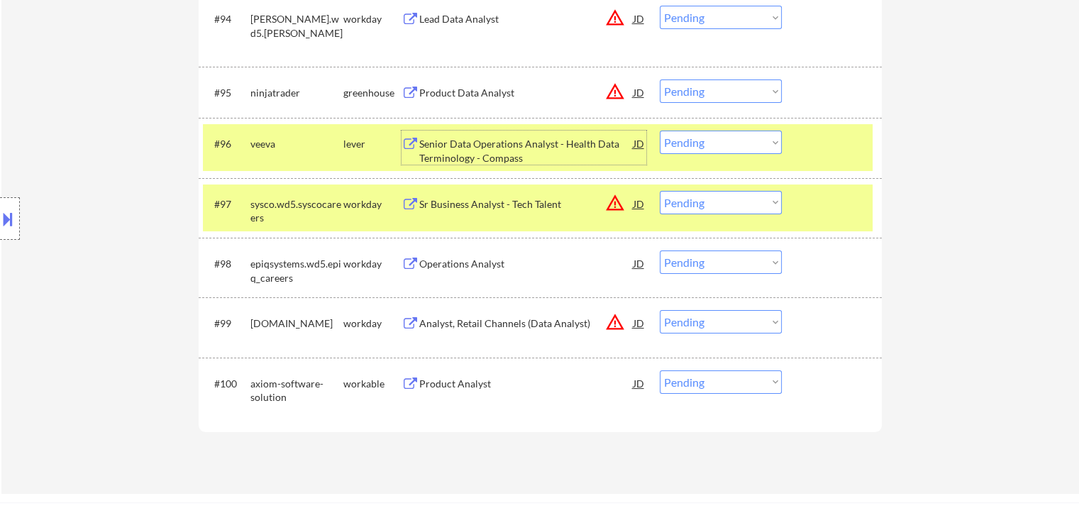
click at [749, 140] on select "Choose an option... Pending Applied Excluded (Questions) Excluded (Expired) Exc…" at bounding box center [721, 142] width 122 height 23
click at [660, 131] on select "Choose an option... Pending Applied Excluded (Questions) Excluded (Expired) Exc…" at bounding box center [721, 142] width 122 height 23
select select ""pending""
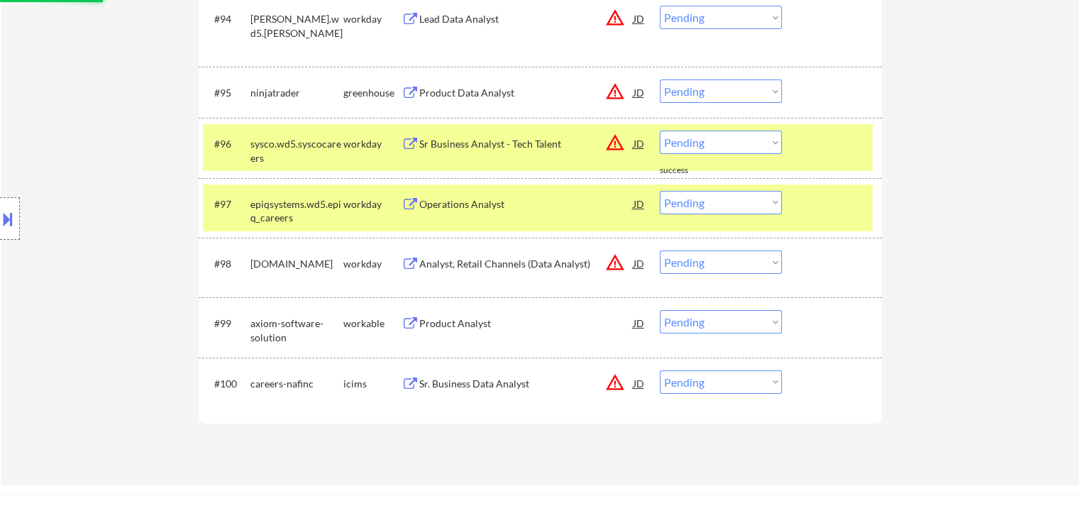
drag, startPoint x: 362, startPoint y: 202, endPoint x: 375, endPoint y: 153, distance: 50.6
click at [362, 201] on div "workday" at bounding box center [372, 204] width 58 height 14
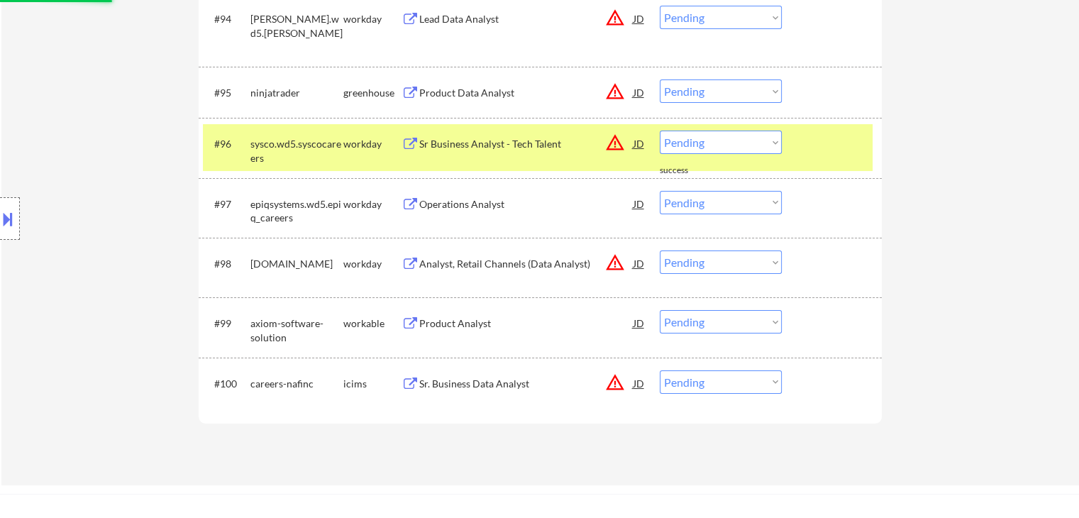
click at [389, 103] on div "greenhouse" at bounding box center [372, 92] width 58 height 26
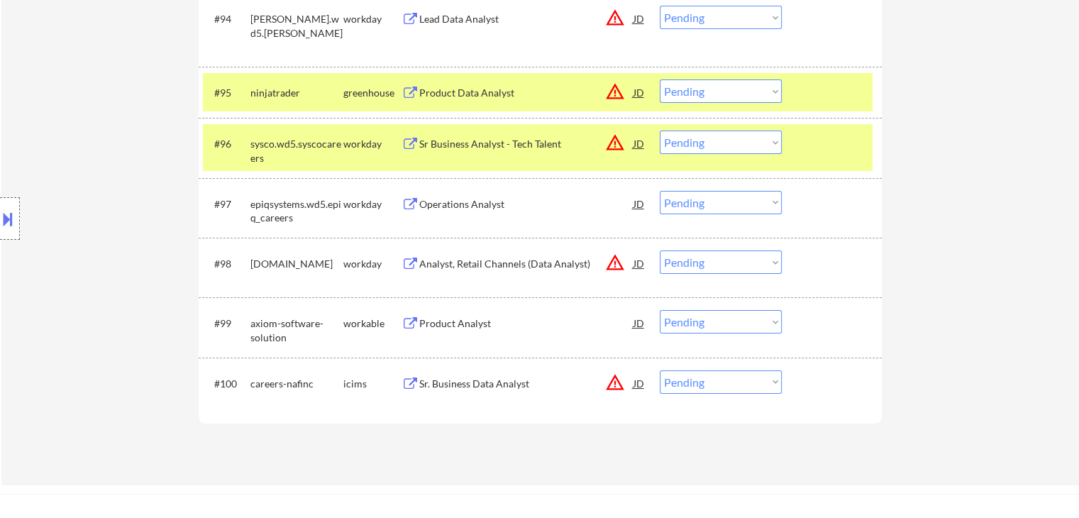
click at [366, 159] on div "#96 sysco.wd5.syscocareers workday Sr Business Analyst - Tech Talent JD warning…" at bounding box center [538, 147] width 670 height 47
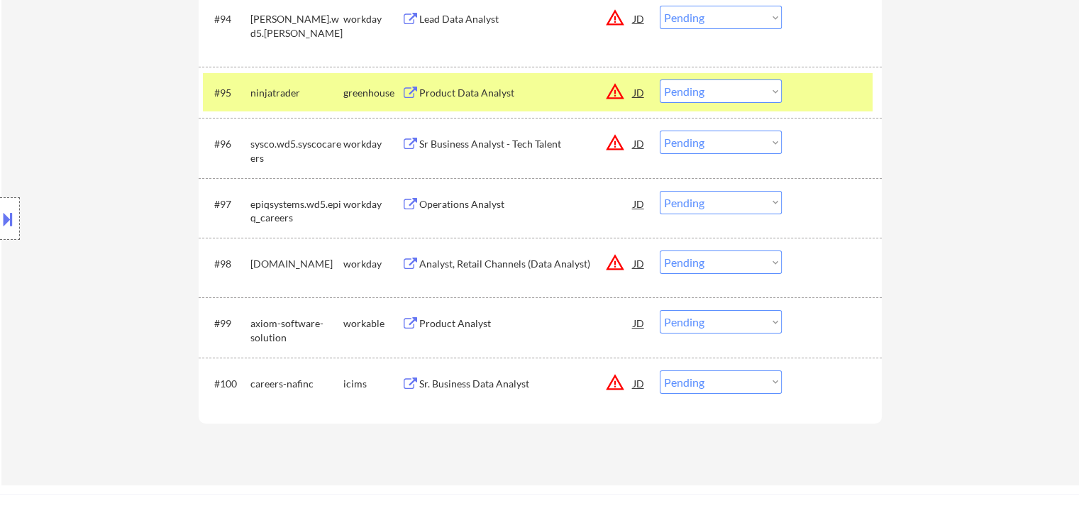
click at [367, 93] on div "greenhouse" at bounding box center [372, 93] width 58 height 14
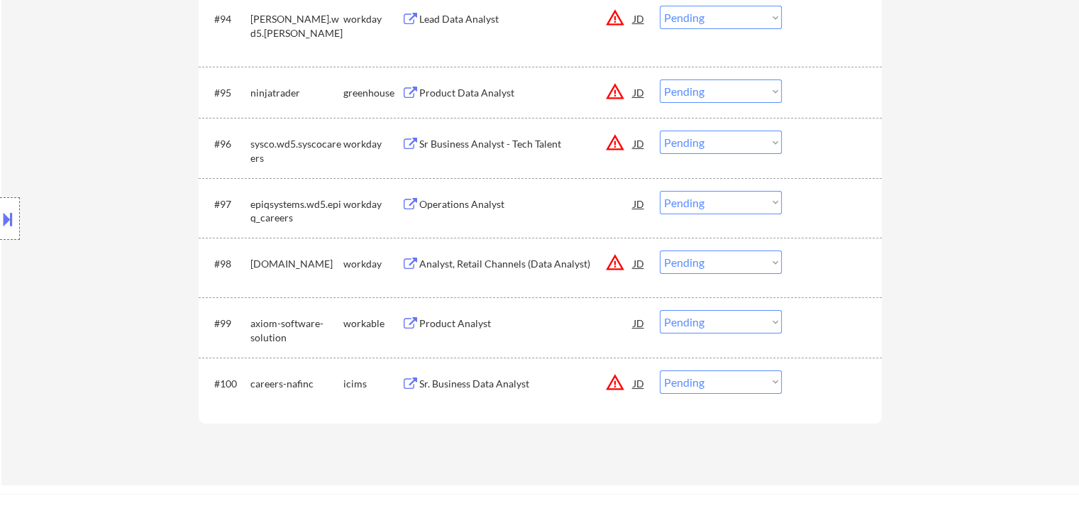
click at [448, 315] on div "Product Analyst" at bounding box center [526, 323] width 214 height 26
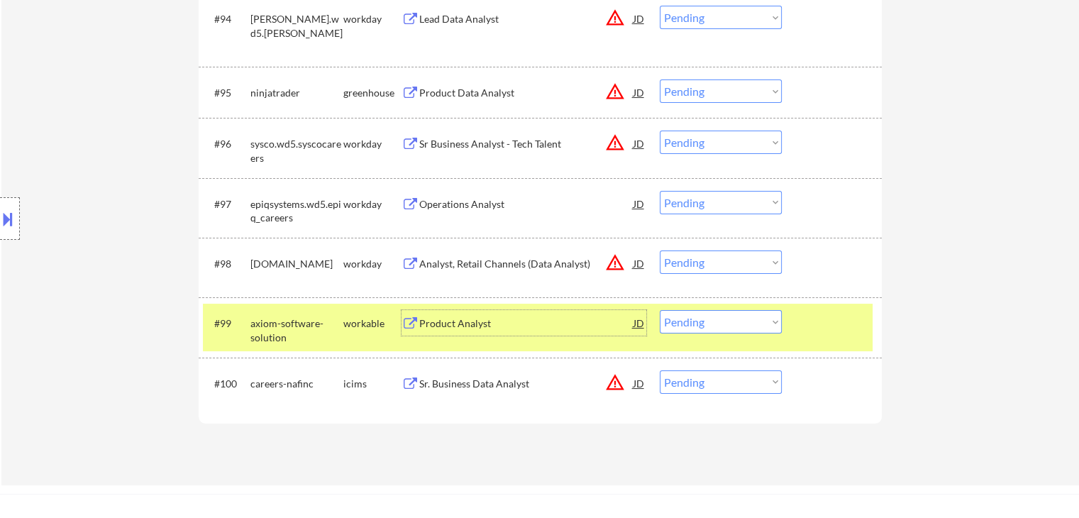
click at [714, 326] on select "Choose an option... Pending Applied Excluded (Questions) Excluded (Expired) Exc…" at bounding box center [721, 321] width 122 height 23
click at [660, 311] on select "Choose an option... Pending Applied Excluded (Questions) Excluded (Expired) Exc…" at bounding box center [721, 321] width 122 height 23
select select ""pending""
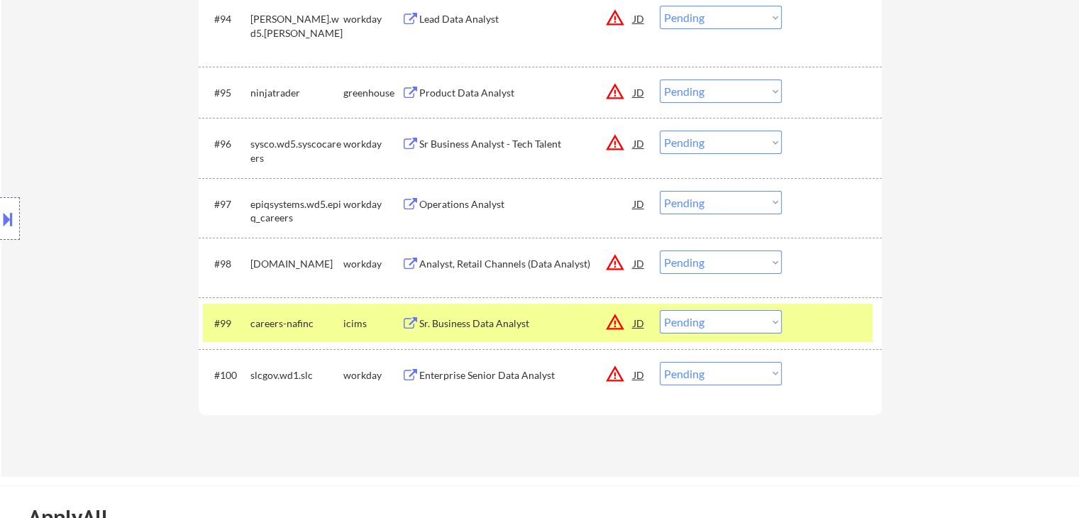
click at [358, 313] on div "icims" at bounding box center [372, 323] width 58 height 26
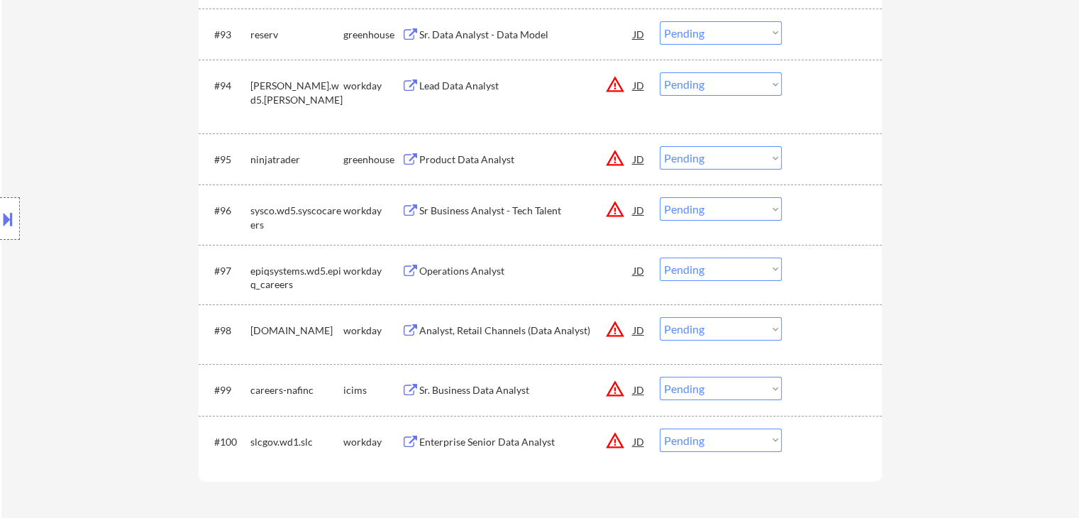
scroll to position [5321, 0]
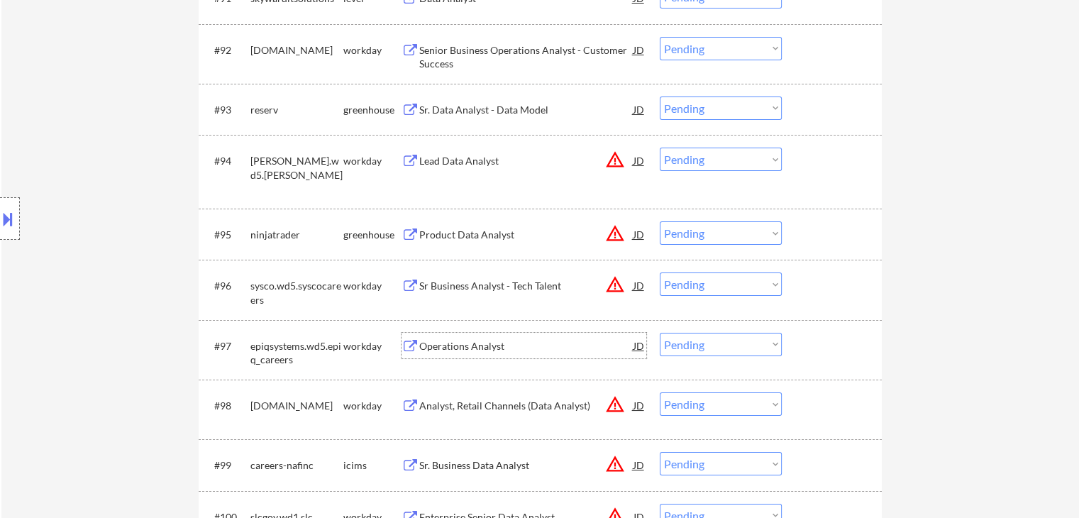
click at [479, 338] on div "Operations Analyst" at bounding box center [526, 346] width 214 height 26
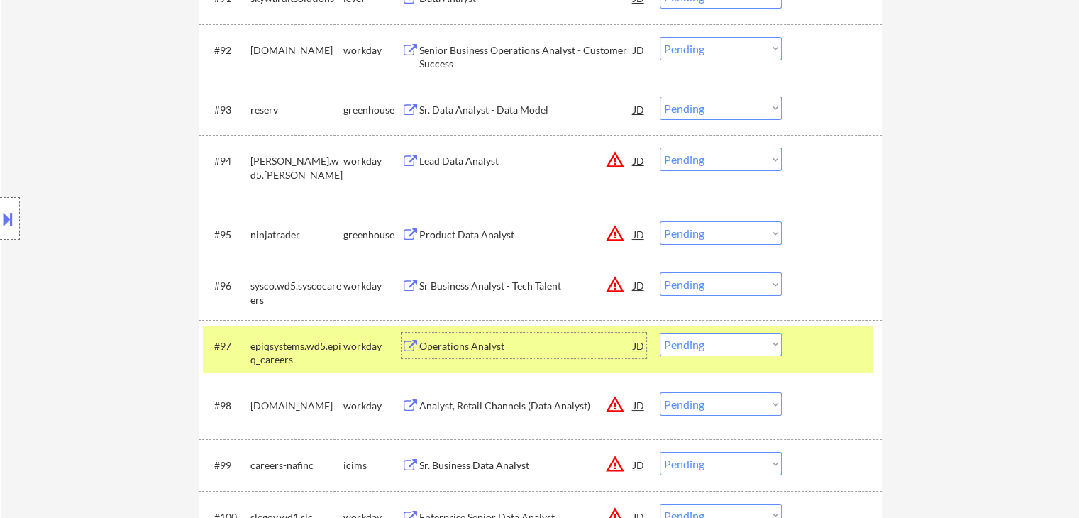
click at [739, 352] on select "Choose an option... Pending Applied Excluded (Questions) Excluded (Expired) Exc…" at bounding box center [721, 344] width 122 height 23
click at [660, 333] on select "Choose an option... Pending Applied Excluded (Questions) Excluded (Expired) Exc…" at bounding box center [721, 344] width 122 height 23
select select ""pending""
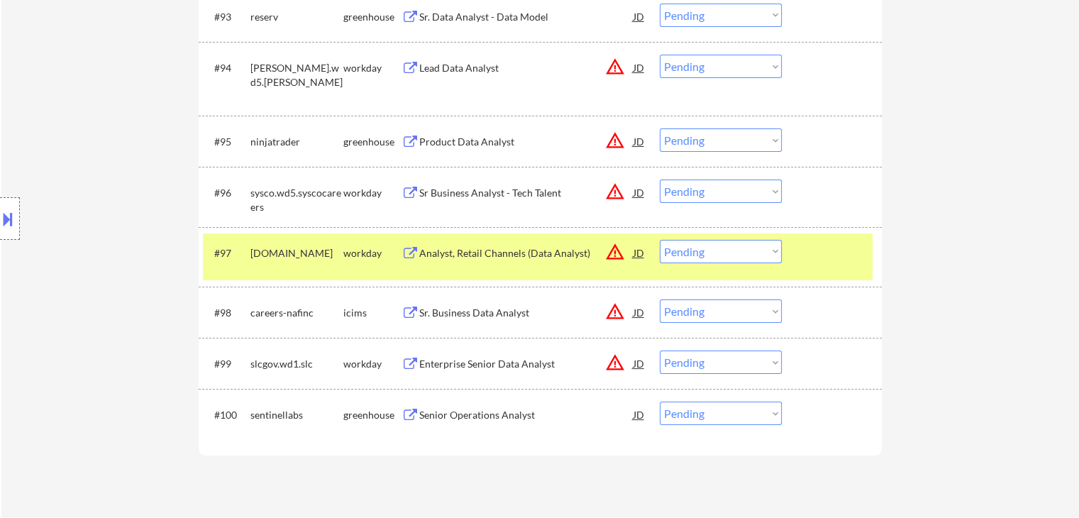
scroll to position [5604, 0]
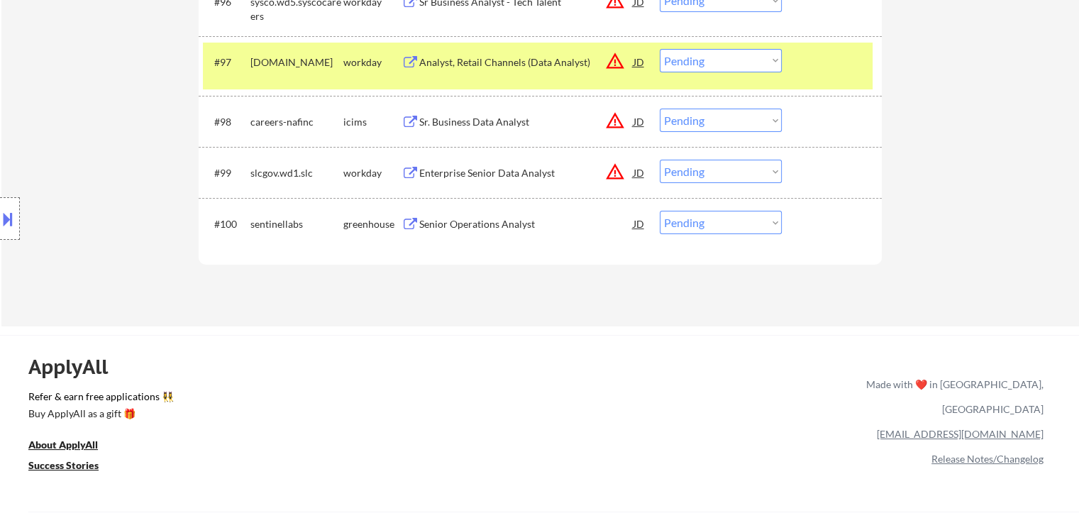
drag, startPoint x: 431, startPoint y: 249, endPoint x: 450, endPoint y: 221, distance: 34.2
click at [431, 247] on div "#100 sentinellabs greenhouse Senior Operations Analyst JD warning_amber Choose …" at bounding box center [540, 223] width 683 height 51
click at [451, 219] on div "Senior Operations Analyst" at bounding box center [526, 224] width 214 height 14
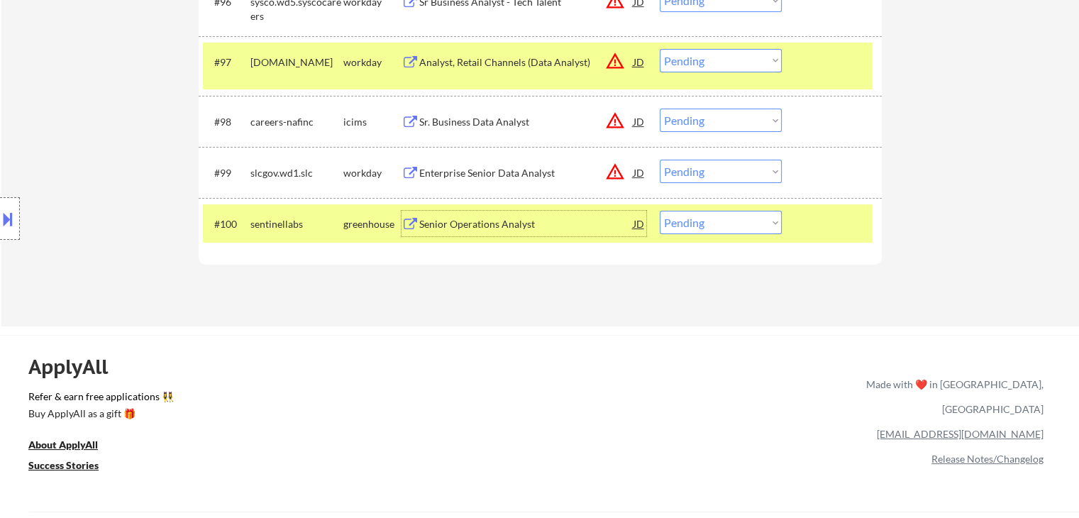
click at [680, 226] on select "Choose an option... Pending Applied Excluded (Questions) Excluded (Expired) Exc…" at bounding box center [721, 222] width 122 height 23
click at [660, 211] on select "Choose an option... Pending Applied Excluded (Questions) Excluded (Expired) Exc…" at bounding box center [721, 222] width 122 height 23
select select ""pending""
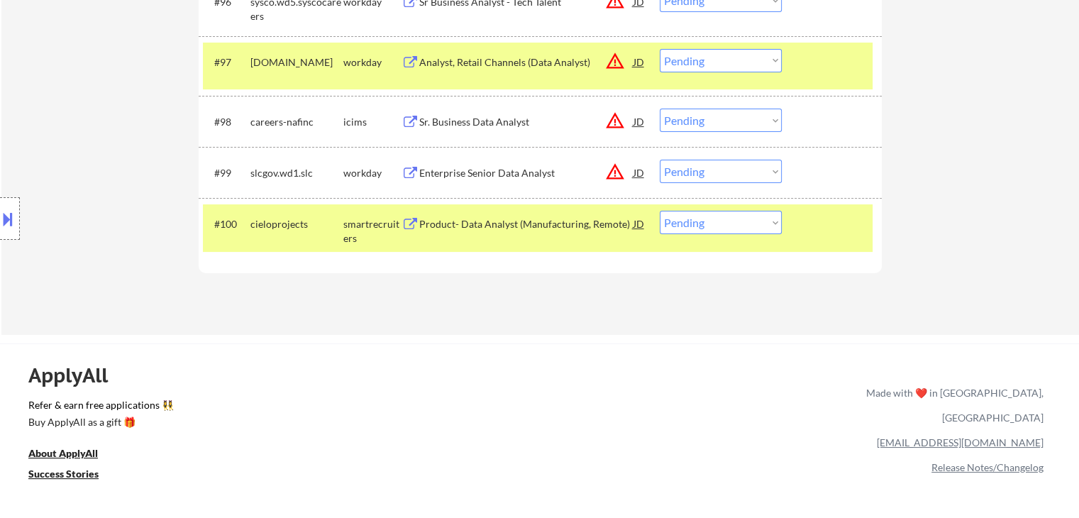
click at [487, 227] on div "Product- Data Analyst (Manufacturing, Remote)" at bounding box center [526, 224] width 214 height 14
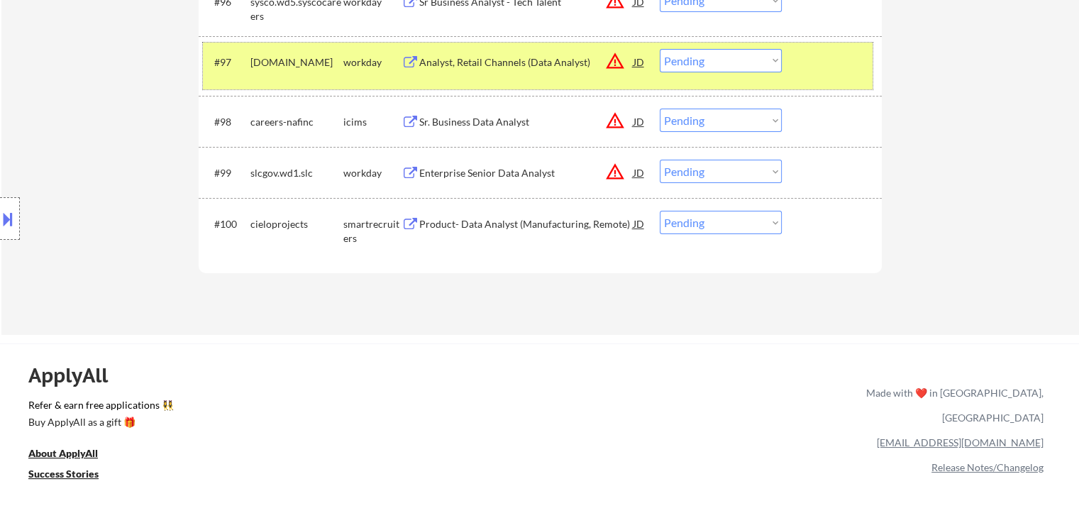
click at [377, 49] on div "workday" at bounding box center [372, 62] width 58 height 26
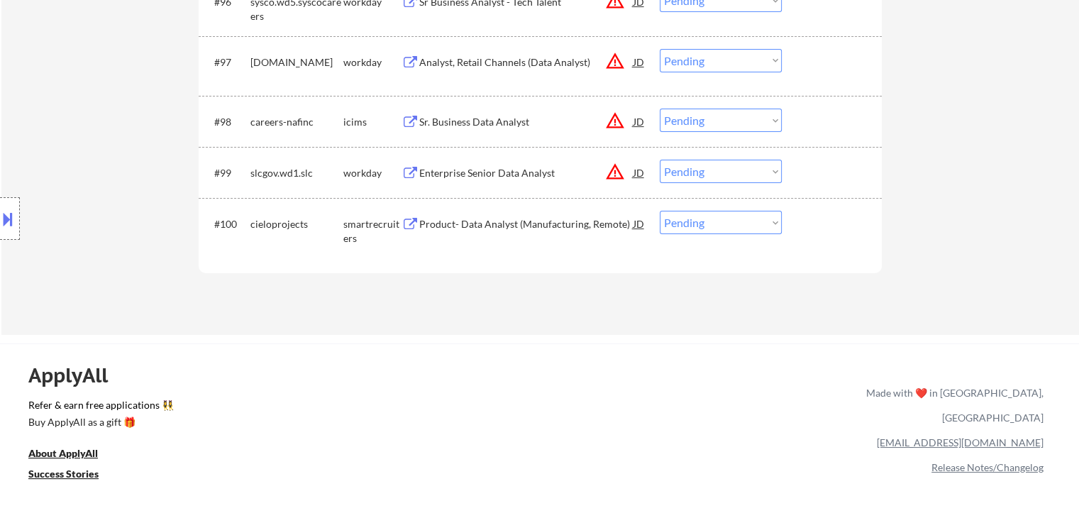
select select ""pending""
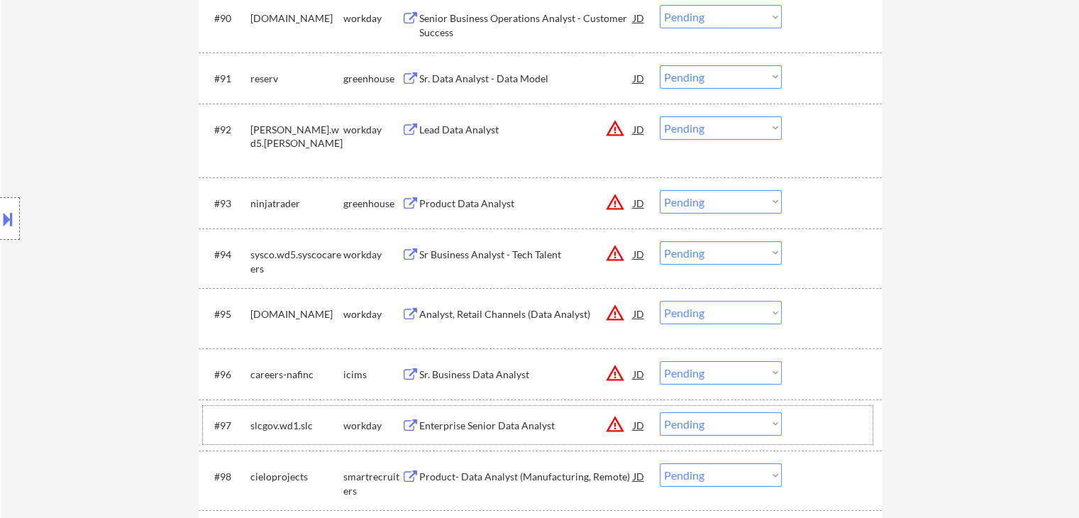
scroll to position [5534, 0]
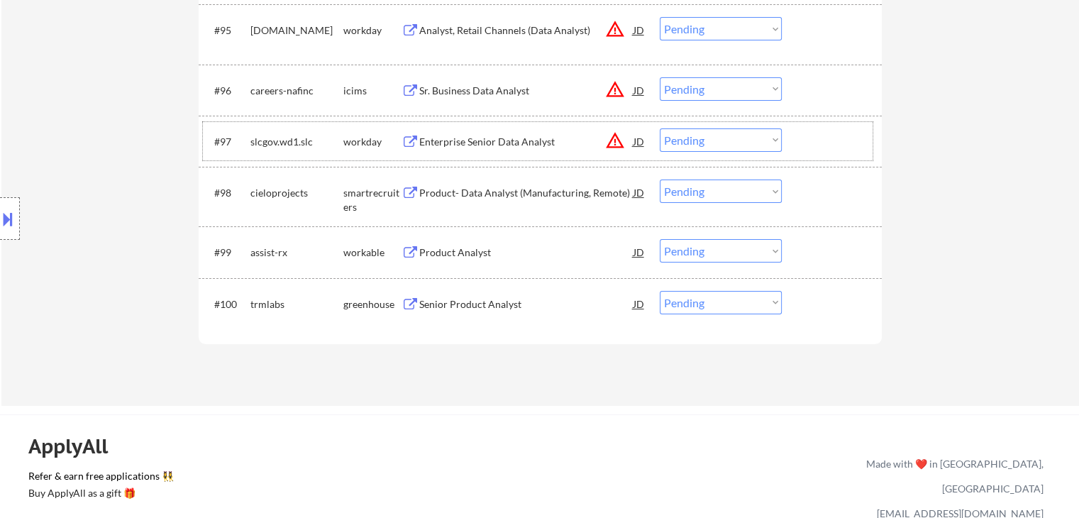
click at [497, 302] on div "Senior Product Analyst" at bounding box center [526, 304] width 214 height 14
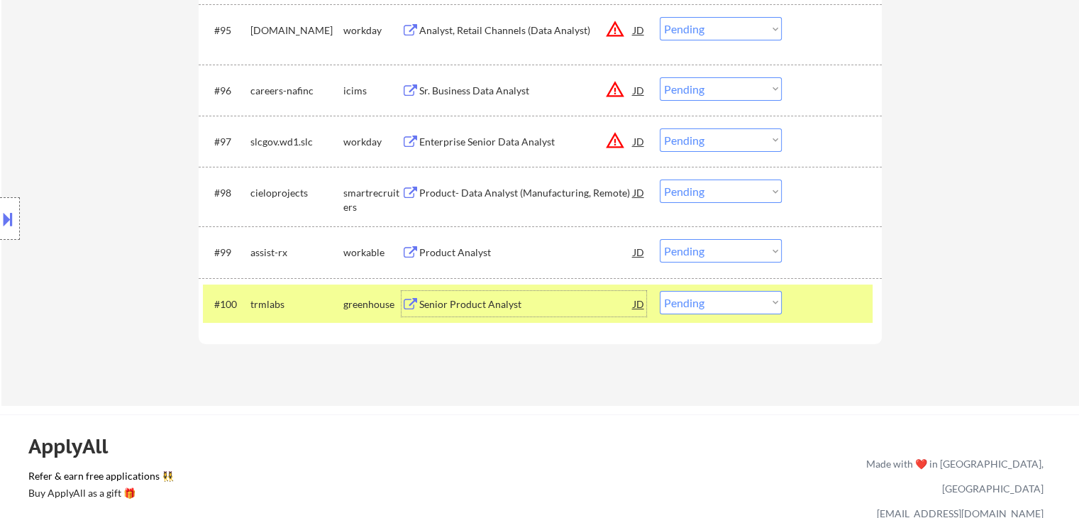
click at [732, 306] on select "Choose an option... Pending Applied Excluded (Questions) Excluded (Expired) Exc…" at bounding box center [721, 302] width 122 height 23
click at [660, 291] on select "Choose an option... Pending Applied Excluded (Questions) Excluded (Expired) Exc…" at bounding box center [721, 302] width 122 height 23
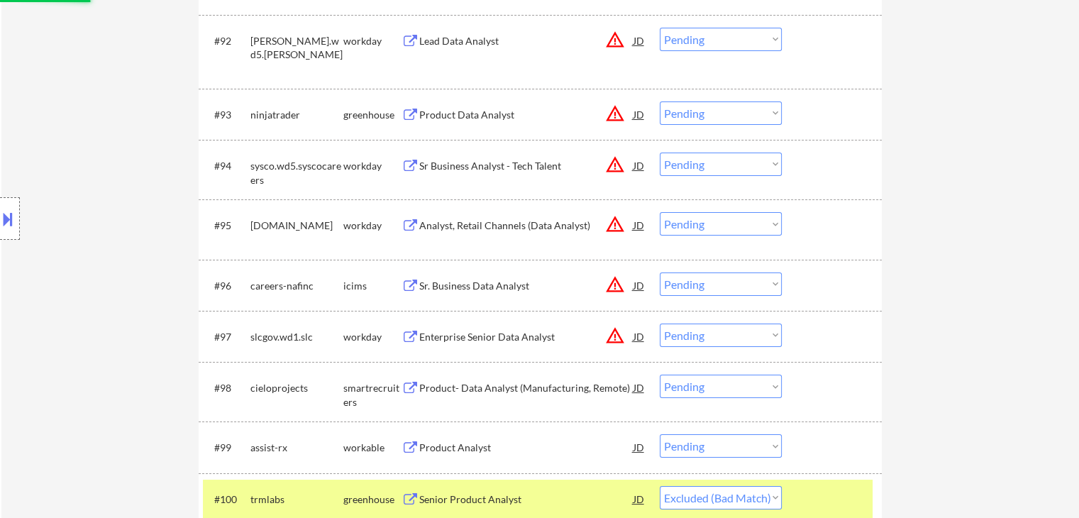
scroll to position [5321, 0]
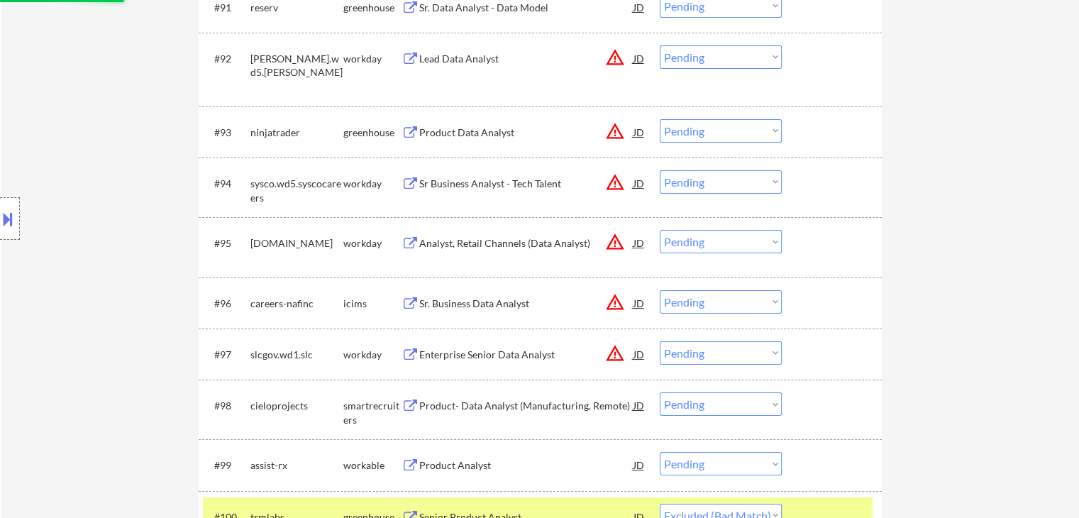
select select ""pending""
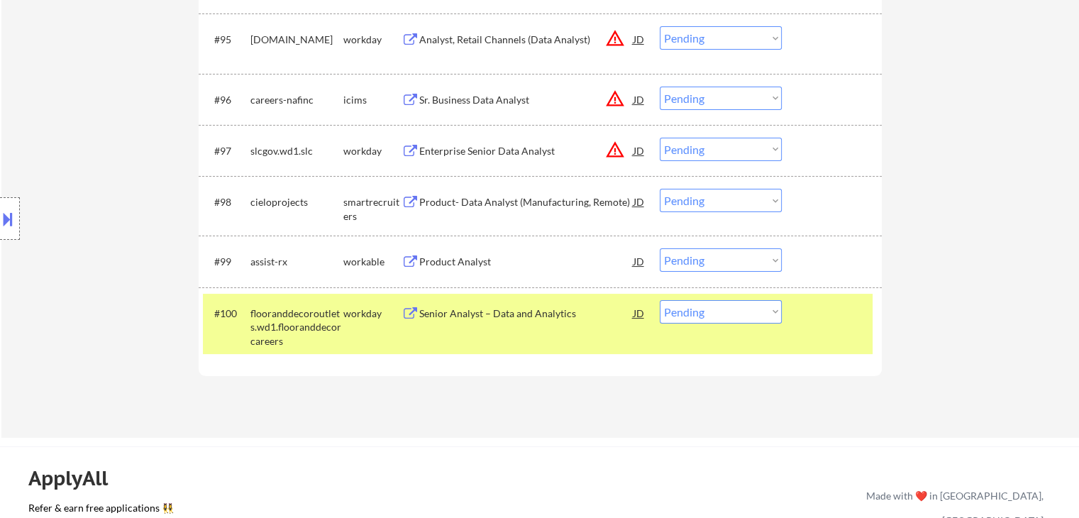
scroll to position [5534, 0]
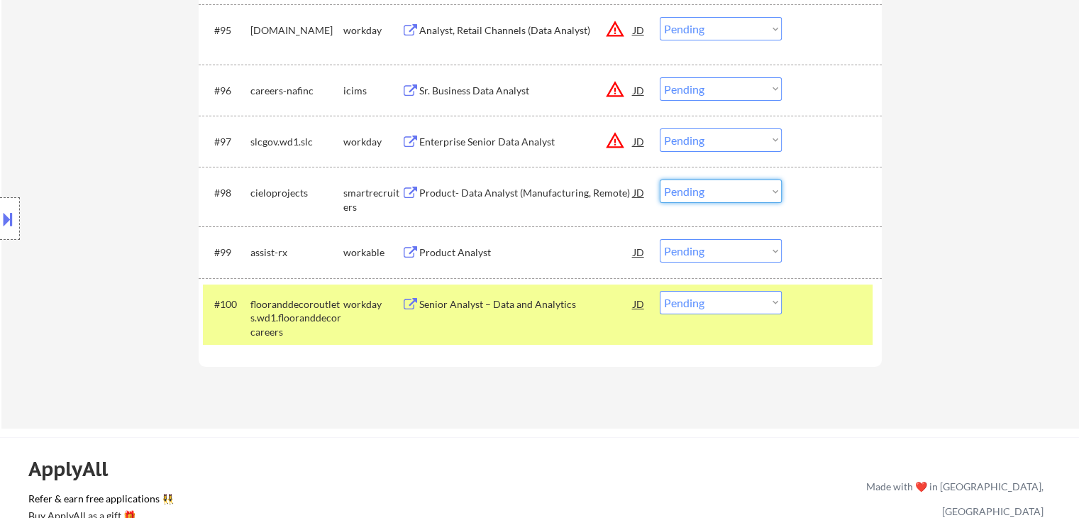
click at [750, 196] on select "Choose an option... Pending Applied Excluded (Questions) Excluded (Expired) Exc…" at bounding box center [721, 190] width 122 height 23
click at [660, 180] on select "Choose an option... Pending Applied Excluded (Questions) Excluded (Expired) Exc…" at bounding box center [721, 190] width 122 height 23
click at [536, 189] on div "Product- Data Analyst (Manufacturing, Remote)" at bounding box center [526, 193] width 214 height 14
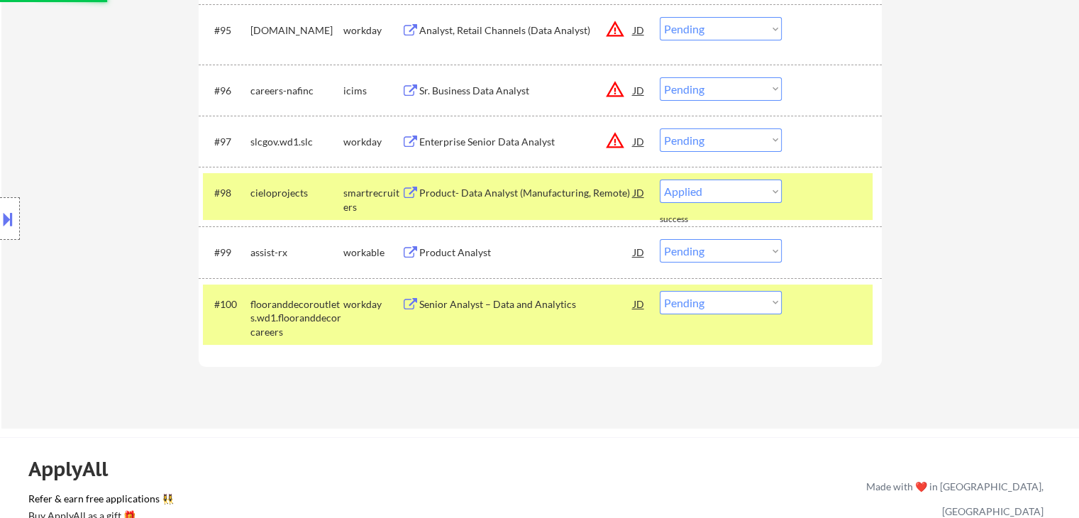
select select ""pending""
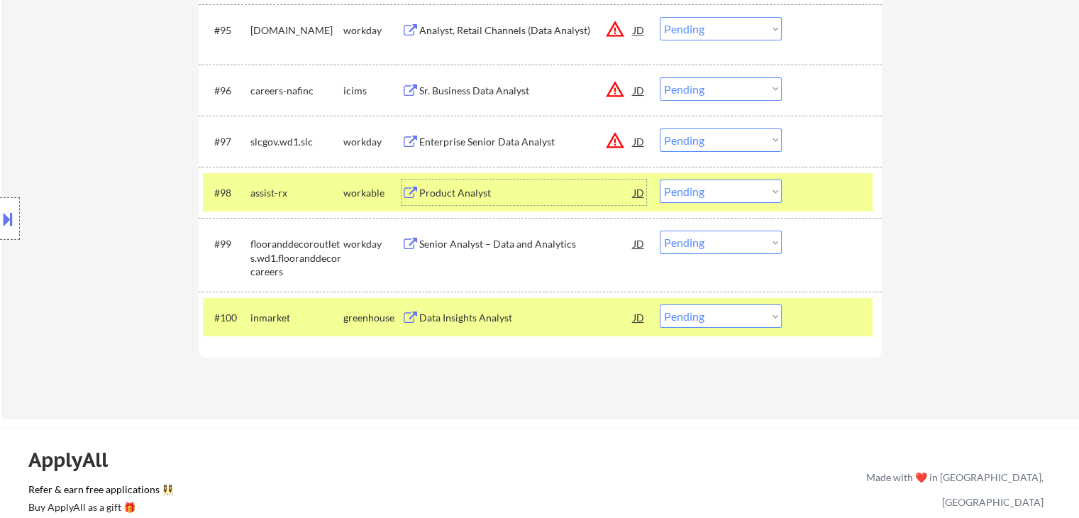
click at [353, 190] on div "workable" at bounding box center [372, 193] width 58 height 14
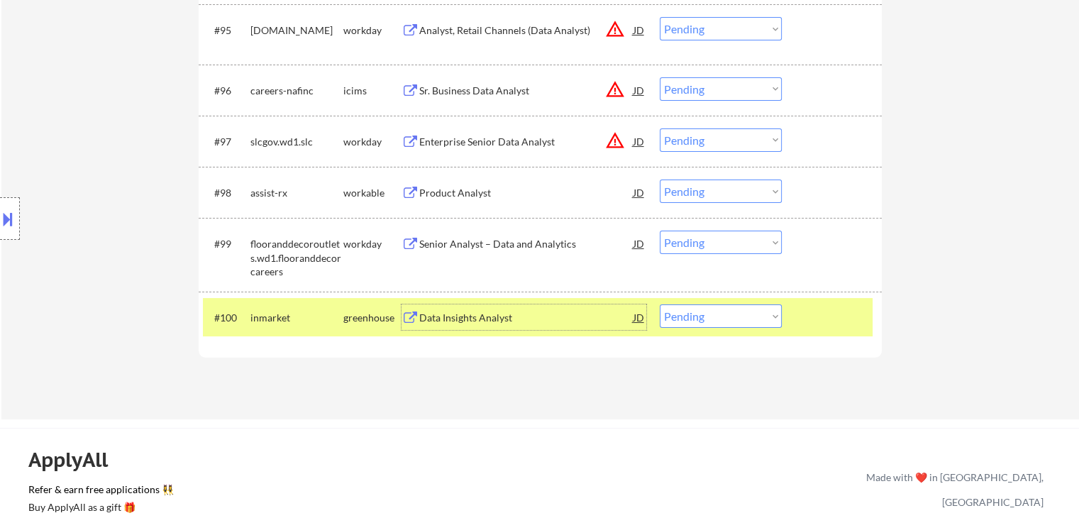
click at [530, 327] on div "Data Insights Analyst" at bounding box center [526, 317] width 214 height 26
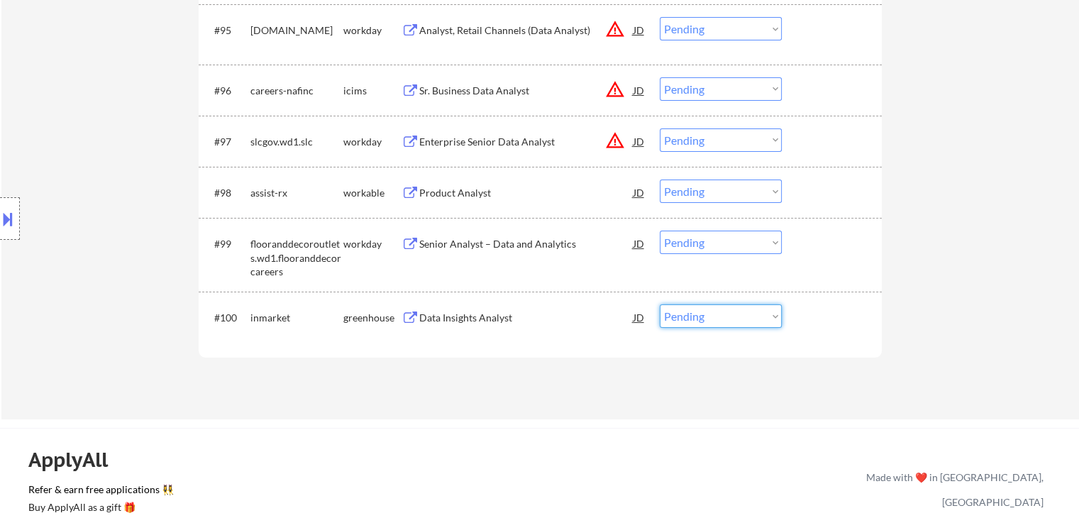
click at [746, 312] on select "Choose an option... Pending Applied Excluded (Questions) Excluded (Expired) Exc…" at bounding box center [721, 315] width 122 height 23
click at [660, 305] on select "Choose an option... Pending Applied Excluded (Questions) Excluded (Expired) Exc…" at bounding box center [721, 315] width 122 height 23
click at [459, 319] on div "Residual Data Analyst (Payments)" at bounding box center [526, 318] width 214 height 14
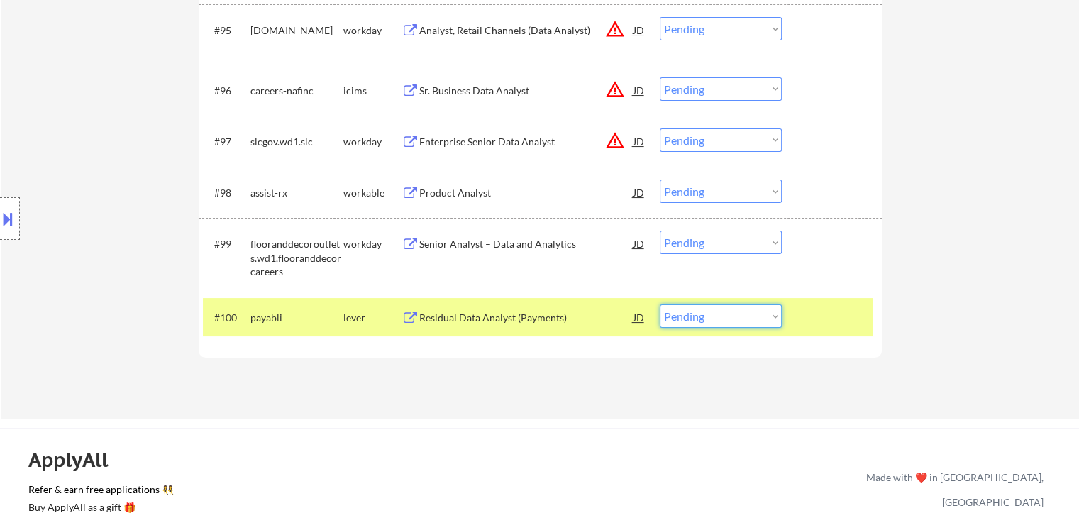
click at [718, 322] on select "Choose an option... Pending Applied Excluded (Questions) Excluded (Expired) Exc…" at bounding box center [721, 315] width 122 height 23
click at [660, 305] on select "Choose an option... Pending Applied Excluded (Questions) Excluded (Expired) Exc…" at bounding box center [721, 315] width 122 height 23
click at [485, 312] on div "Senior Business Intelligence Analyst" at bounding box center [526, 318] width 214 height 14
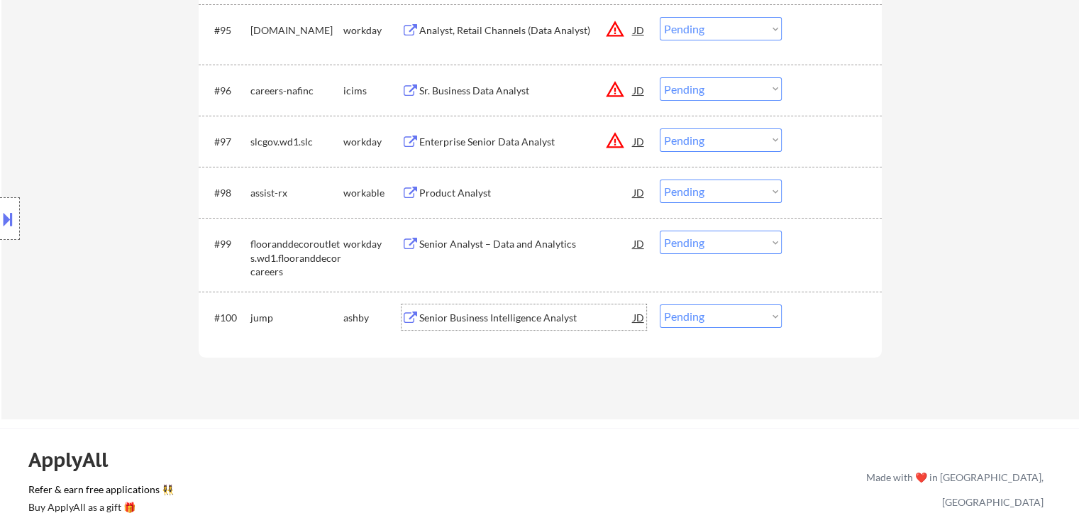
click at [680, 322] on select "Choose an option... Pending Applied Excluded (Questions) Excluded (Expired) Exc…" at bounding box center [721, 315] width 122 height 23
click at [660, 305] on select "Choose an option... Pending Applied Excluded (Questions) Excluded (Expired) Exc…" at bounding box center [721, 315] width 122 height 23
select select ""pending""
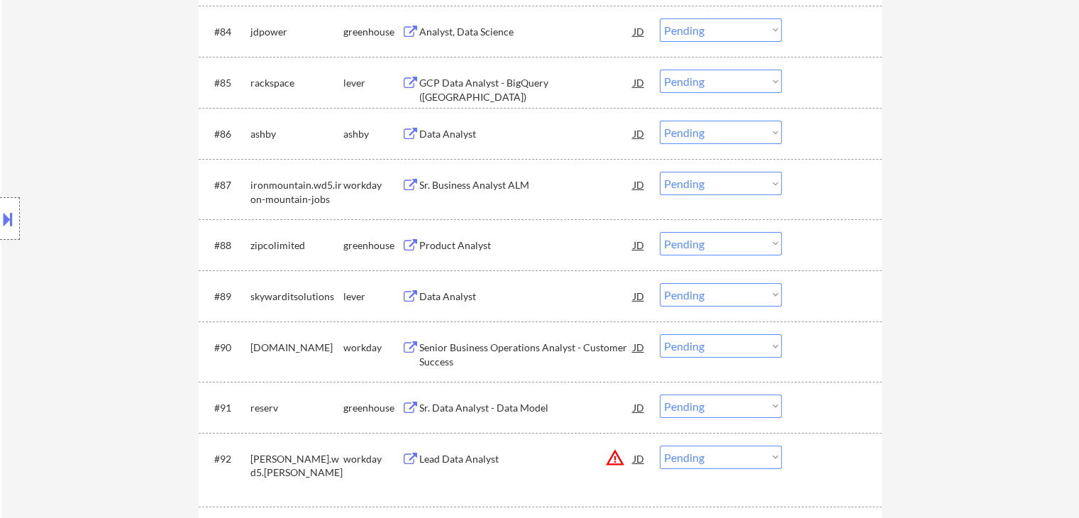
scroll to position [4824, 0]
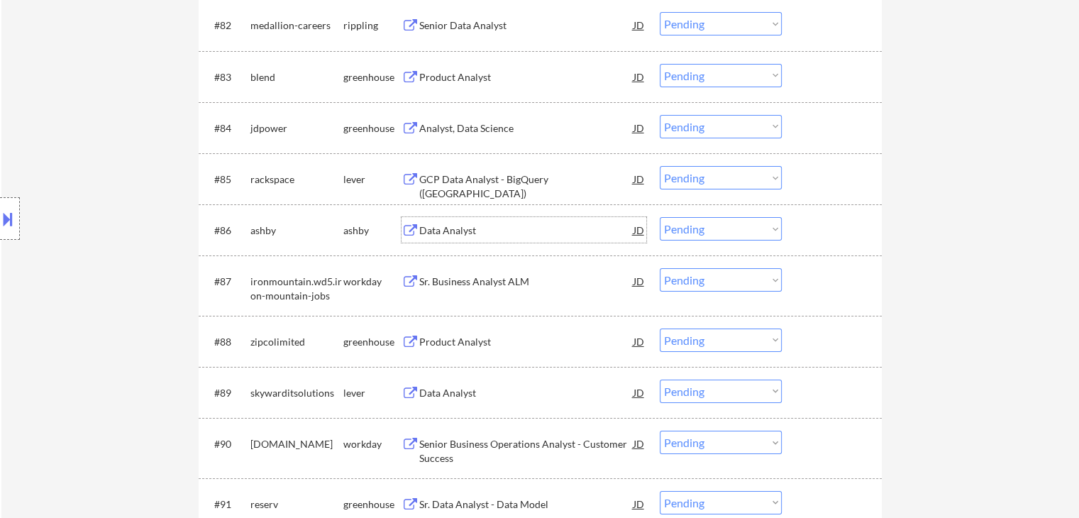
click at [480, 227] on div "Data Analyst" at bounding box center [526, 230] width 214 height 14
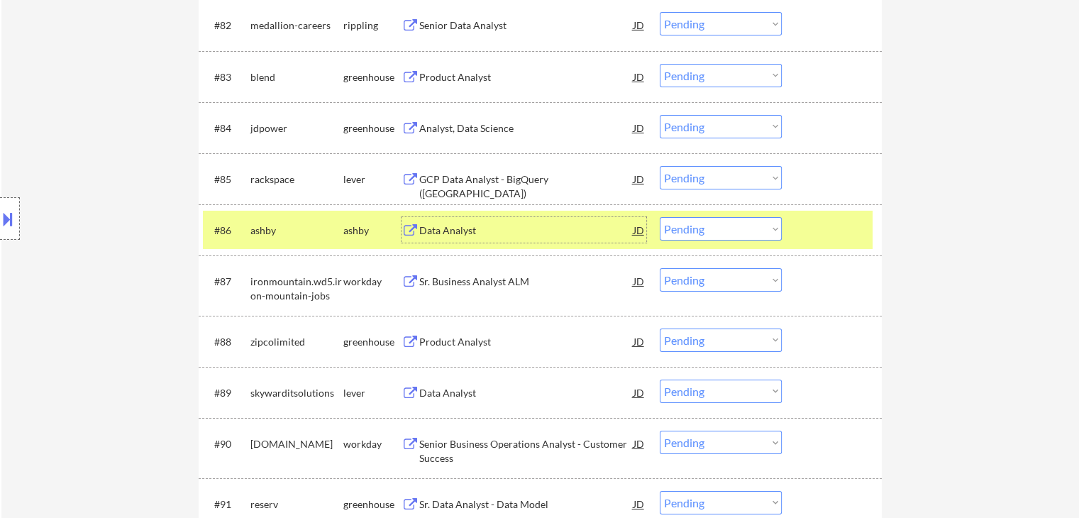
click at [718, 235] on select "Choose an option... Pending Applied Excluded (Questions) Excluded (Expired) Exc…" at bounding box center [721, 228] width 122 height 23
click at [660, 218] on select "Choose an option... Pending Applied Excluded (Questions) Excluded (Expired) Exc…" at bounding box center [721, 228] width 122 height 23
select select ""pending""
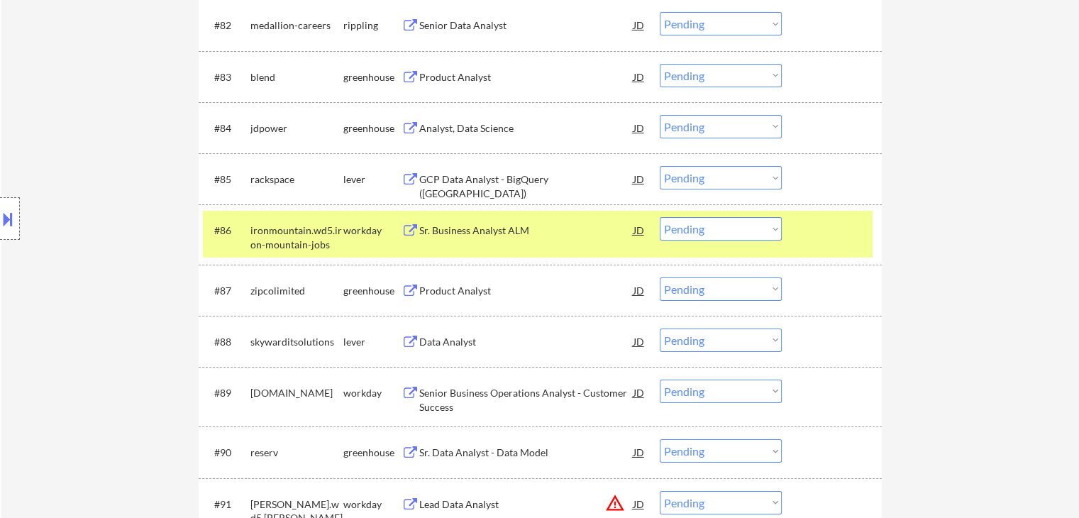
click at [452, 286] on div "Product Analyst" at bounding box center [526, 291] width 214 height 14
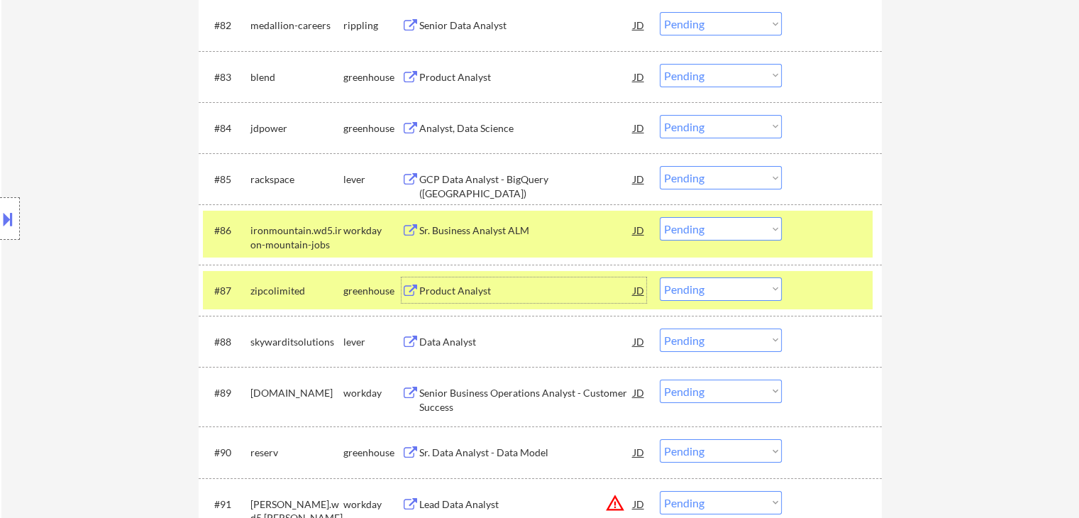
click at [727, 284] on select "Choose an option... Pending Applied Excluded (Questions) Excluded (Expired) Exc…" at bounding box center [721, 288] width 122 height 23
click at [660, 277] on select "Choose an option... Pending Applied Excluded (Questions) Excluded (Expired) Exc…" at bounding box center [721, 288] width 122 height 23
click at [348, 227] on div "workday" at bounding box center [372, 230] width 58 height 14
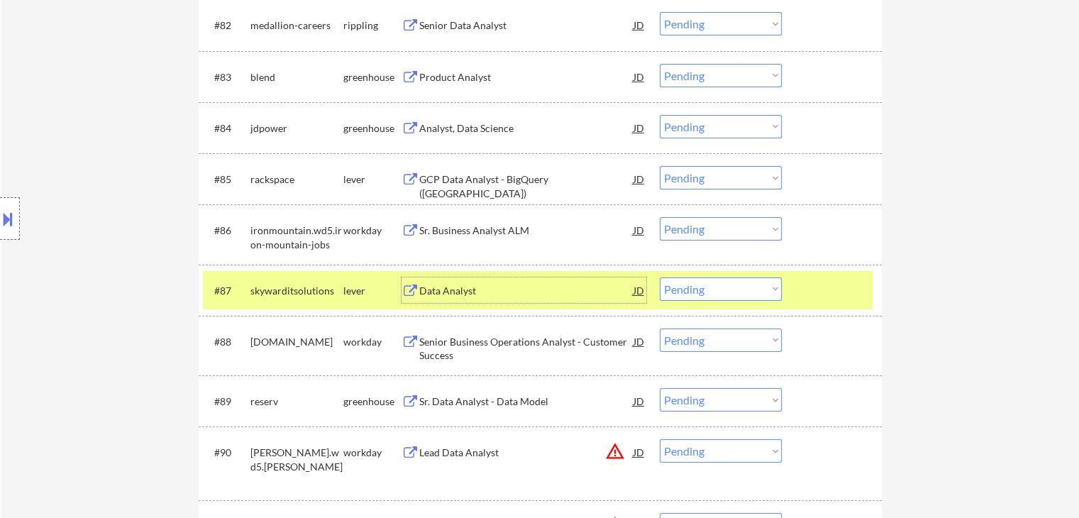
click at [457, 282] on div "Data Analyst" at bounding box center [526, 290] width 214 height 26
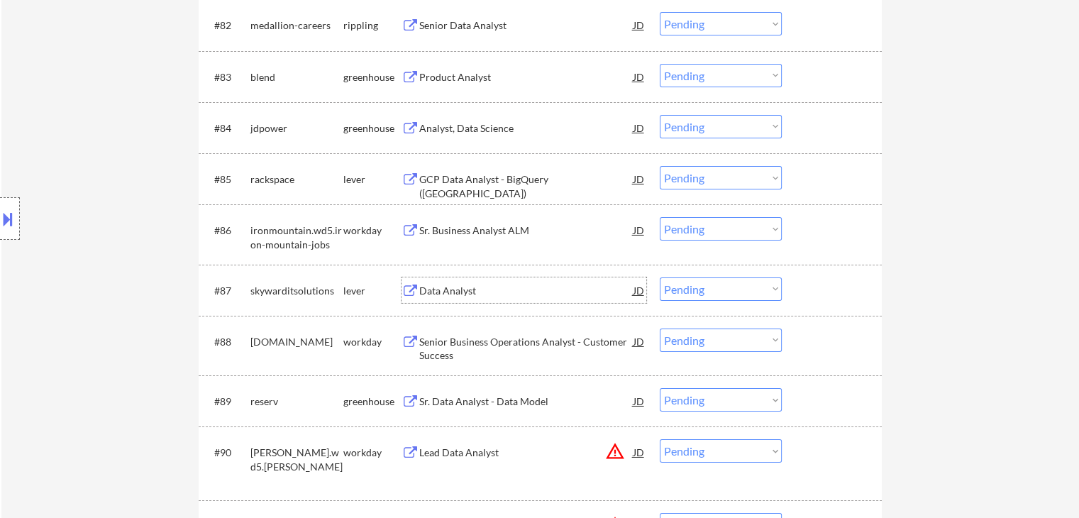
click at [737, 279] on select "Choose an option... Pending Applied Excluded (Questions) Excluded (Expired) Exc…" at bounding box center [721, 288] width 122 height 23
click at [660, 277] on select "Choose an option... Pending Applied Excluded (Questions) Excluded (Expired) Exc…" at bounding box center [721, 288] width 122 height 23
select select ""pending""
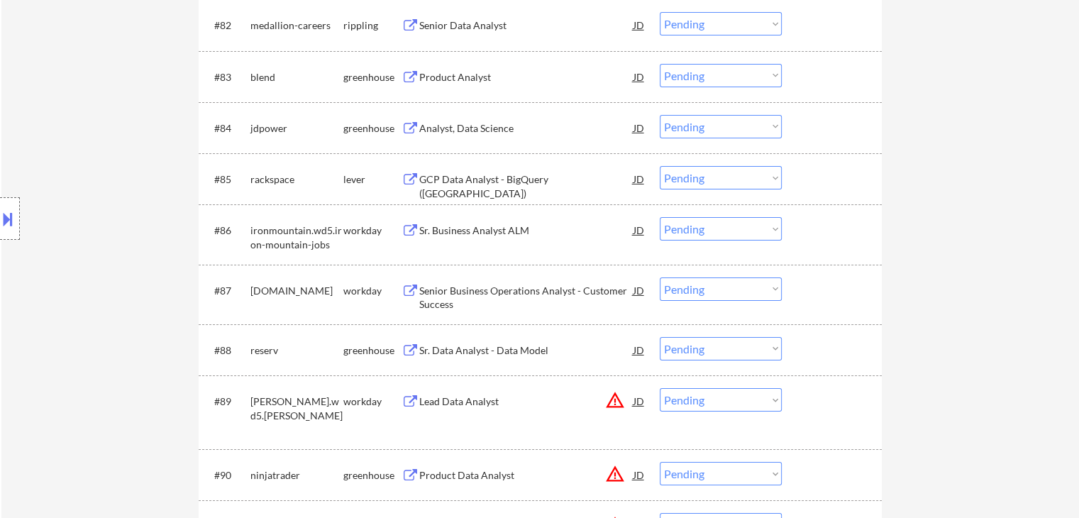
click at [447, 347] on div "Sr. Data Analyst - Data Model" at bounding box center [526, 350] width 214 height 14
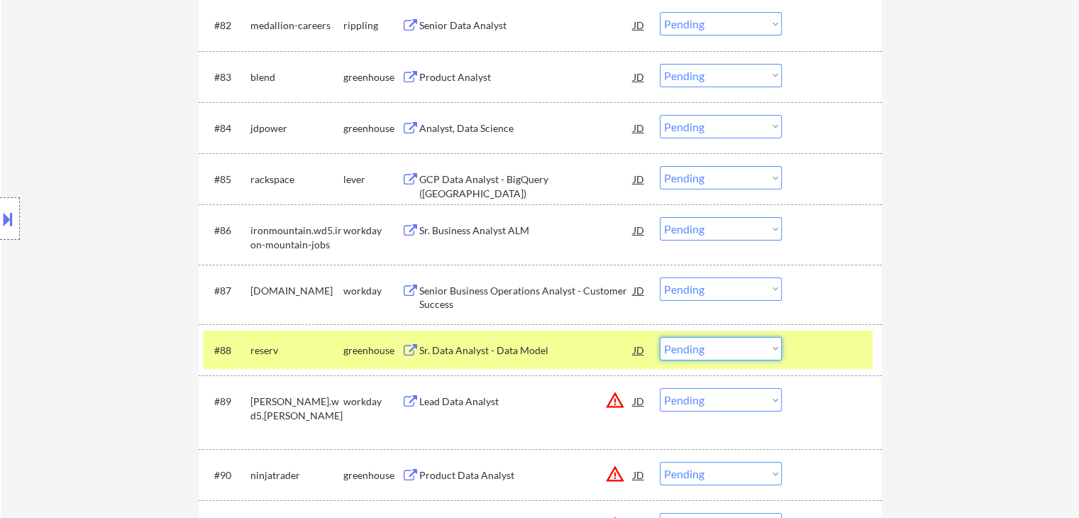
click at [756, 350] on select "Choose an option... Pending Applied Excluded (Questions) Excluded (Expired) Exc…" at bounding box center [721, 348] width 122 height 23
click at [660, 337] on select "Choose an option... Pending Applied Excluded (Questions) Excluded (Expired) Exc…" at bounding box center [721, 348] width 122 height 23
select select ""pending""
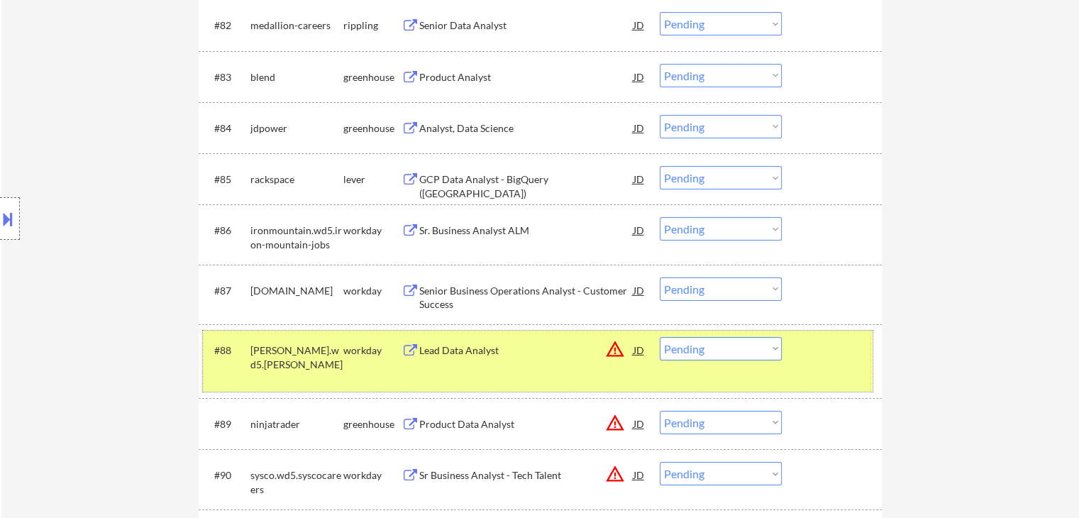
drag, startPoint x: 344, startPoint y: 355, endPoint x: 369, endPoint y: 302, distance: 58.7
click at [344, 353] on div "workday" at bounding box center [372, 350] width 58 height 14
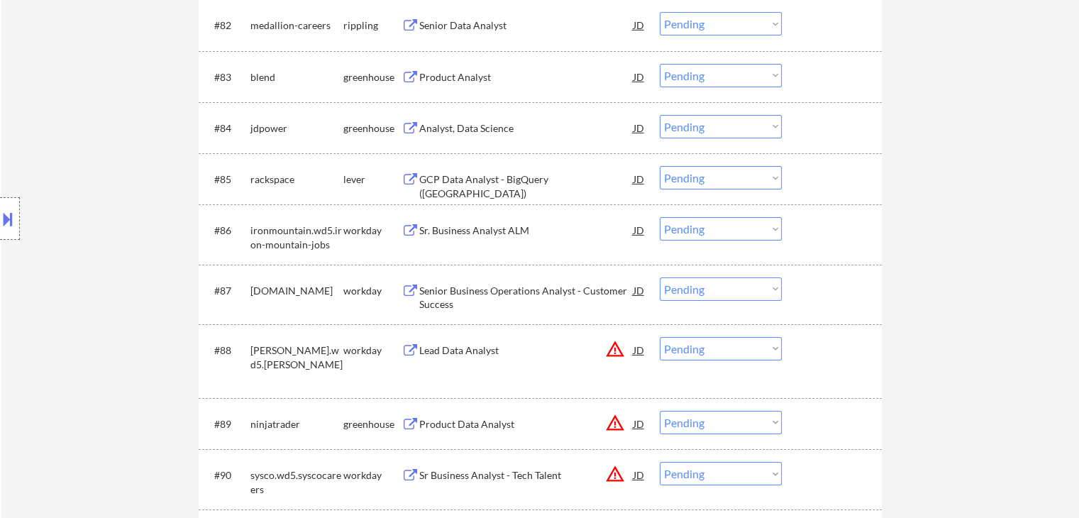
click at [481, 178] on div "GCP Data Analyst - BigQuery ([GEOGRAPHIC_DATA])" at bounding box center [526, 186] width 214 height 28
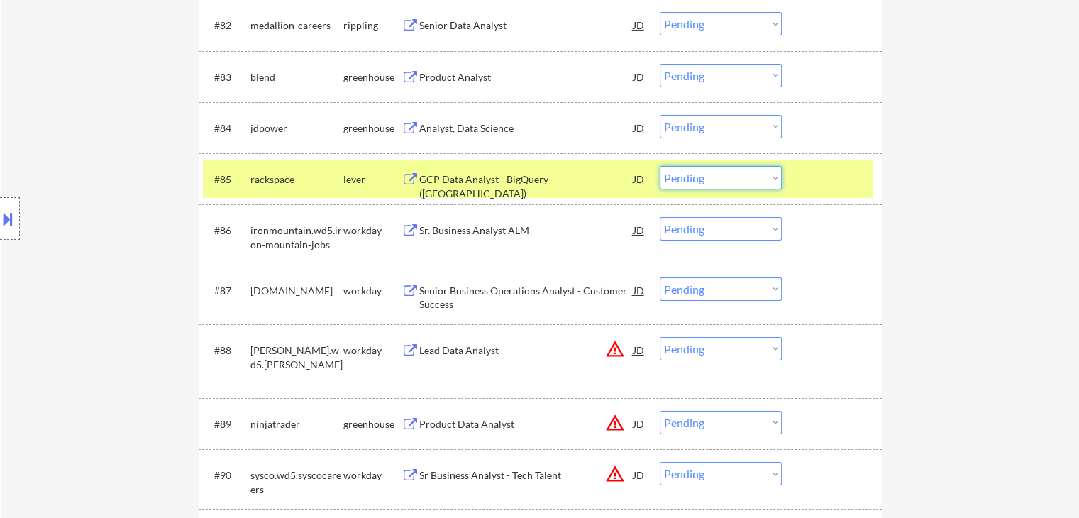
click at [730, 182] on select "Choose an option... Pending Applied Excluded (Questions) Excluded (Expired) Exc…" at bounding box center [721, 177] width 122 height 23
click at [660, 166] on select "Choose an option... Pending Applied Excluded (Questions) Excluded (Expired) Exc…" at bounding box center [721, 177] width 122 height 23
select select ""pending""
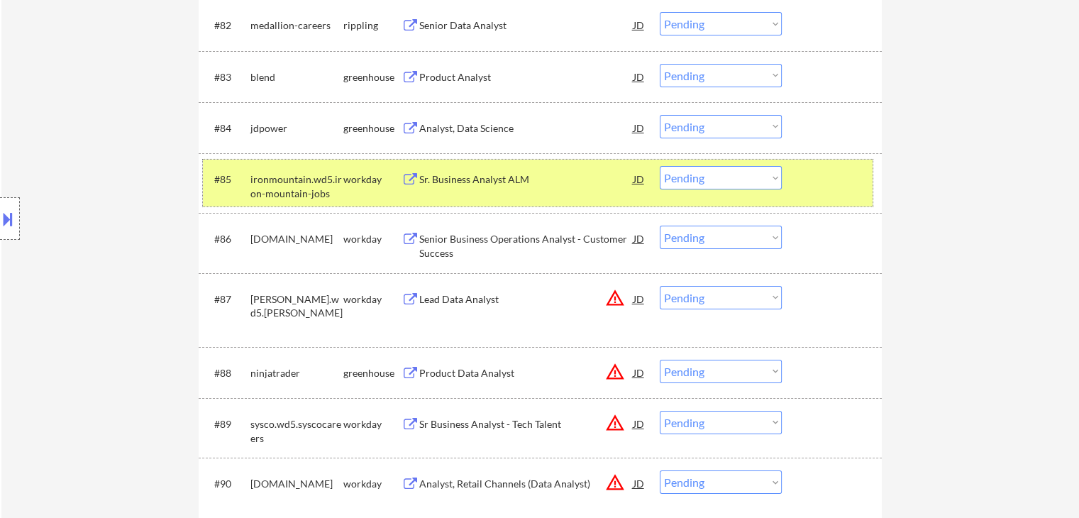
drag, startPoint x: 359, startPoint y: 175, endPoint x: 380, endPoint y: 147, distance: 34.5
click at [359, 171] on div "workday" at bounding box center [372, 179] width 58 height 26
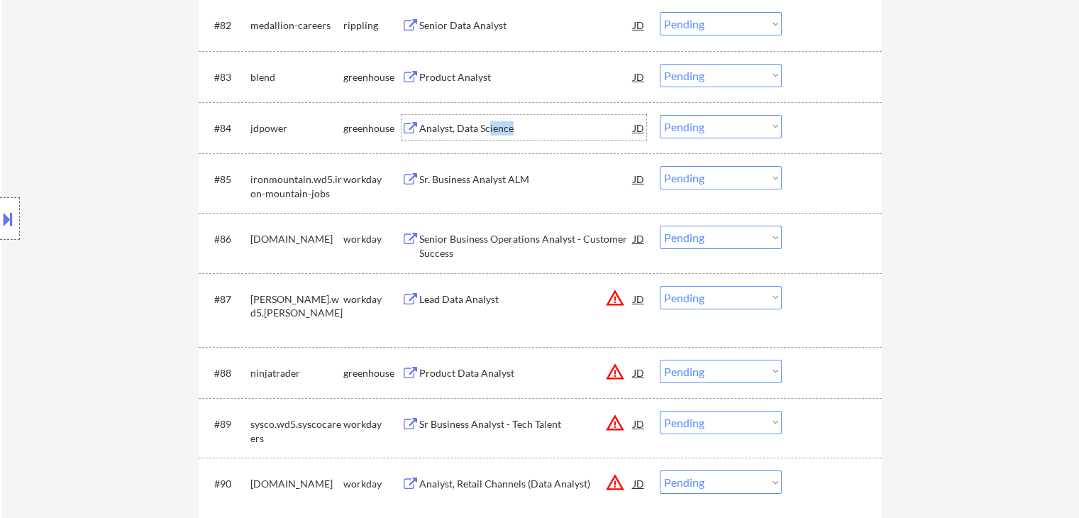
drag, startPoint x: 503, startPoint y: 121, endPoint x: 511, endPoint y: 123, distance: 8.6
click at [511, 123] on div "Analyst, Data Science" at bounding box center [526, 128] width 214 height 26
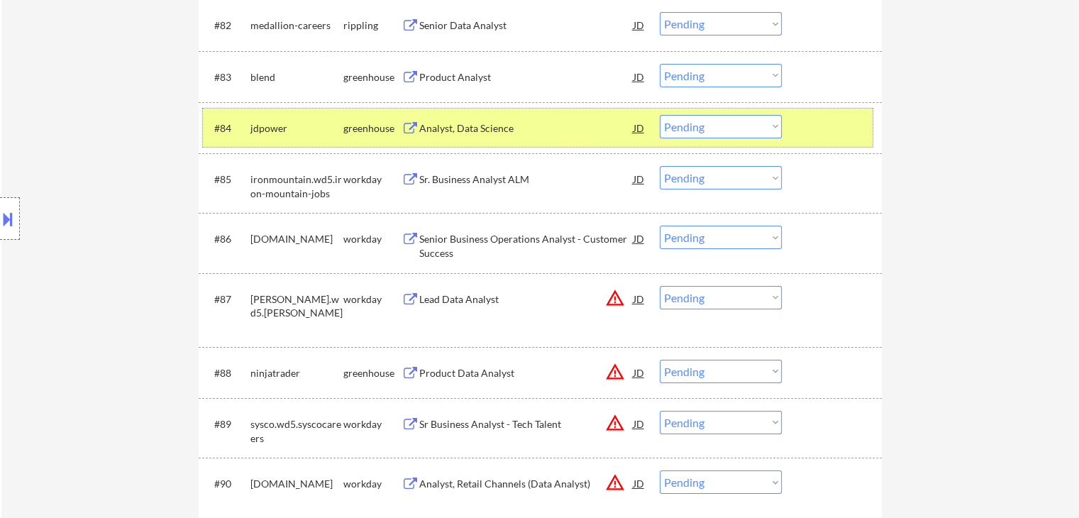
click at [726, 111] on div "#84 jdpower greenhouse Analyst, Data Science JD Choose an option... Pending App…" at bounding box center [538, 128] width 670 height 38
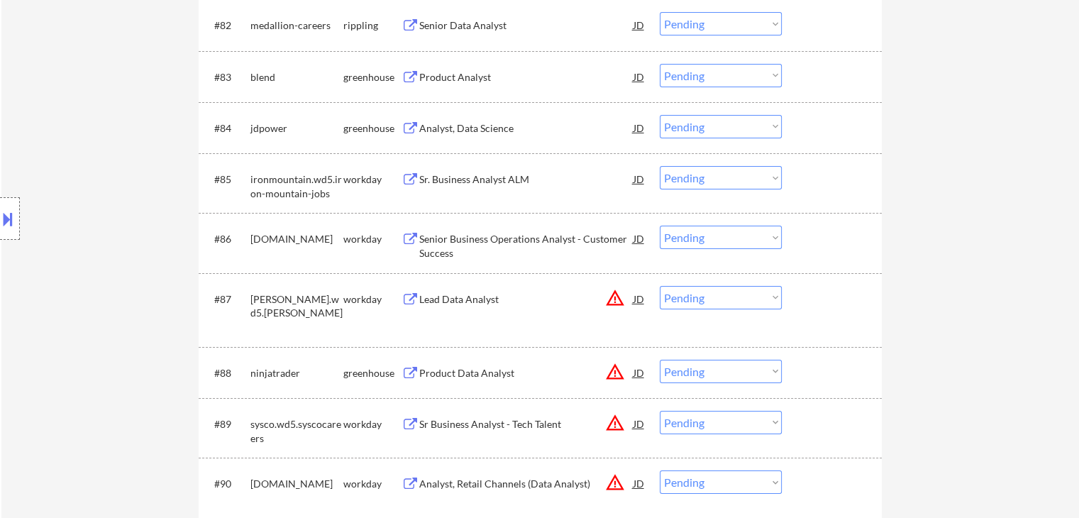
click at [735, 128] on select "Choose an option... Pending Applied Excluded (Questions) Excluded (Expired) Exc…" at bounding box center [721, 126] width 122 height 23
click at [724, 127] on select "Choose an option... Pending Applied Excluded (Questions) Excluded (Expired) Exc…" at bounding box center [721, 126] width 122 height 23
click at [660, 115] on select "Choose an option... Pending Applied Excluded (Questions) Excluded (Expired) Exc…" at bounding box center [721, 126] width 122 height 23
select select ""pending""
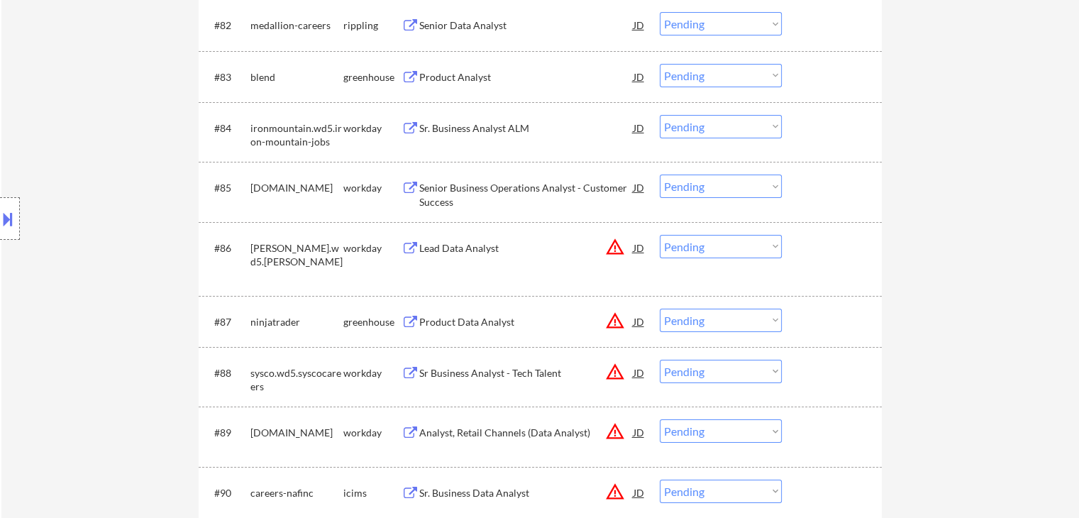
click at [425, 69] on div "Product Analyst" at bounding box center [526, 77] width 214 height 26
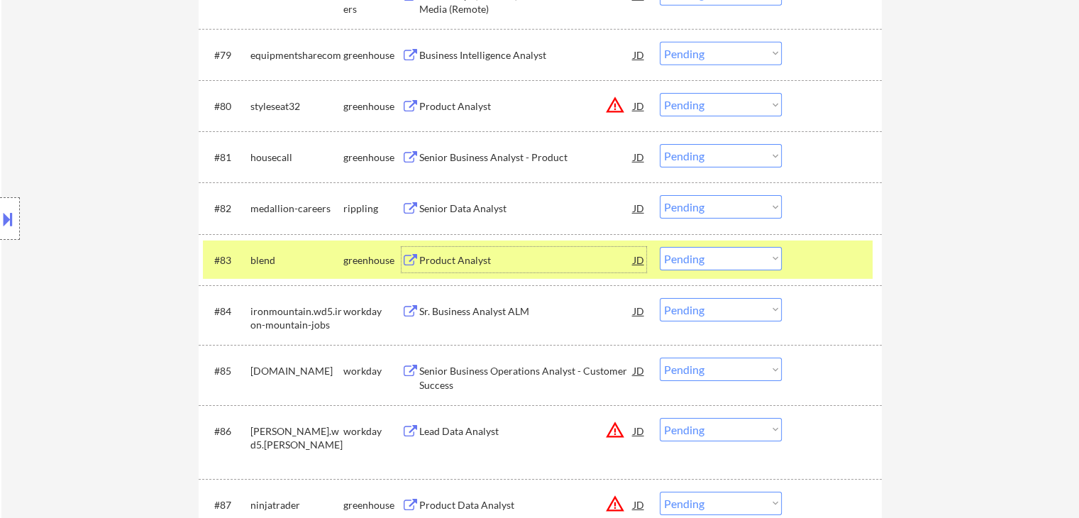
scroll to position [4753, 0]
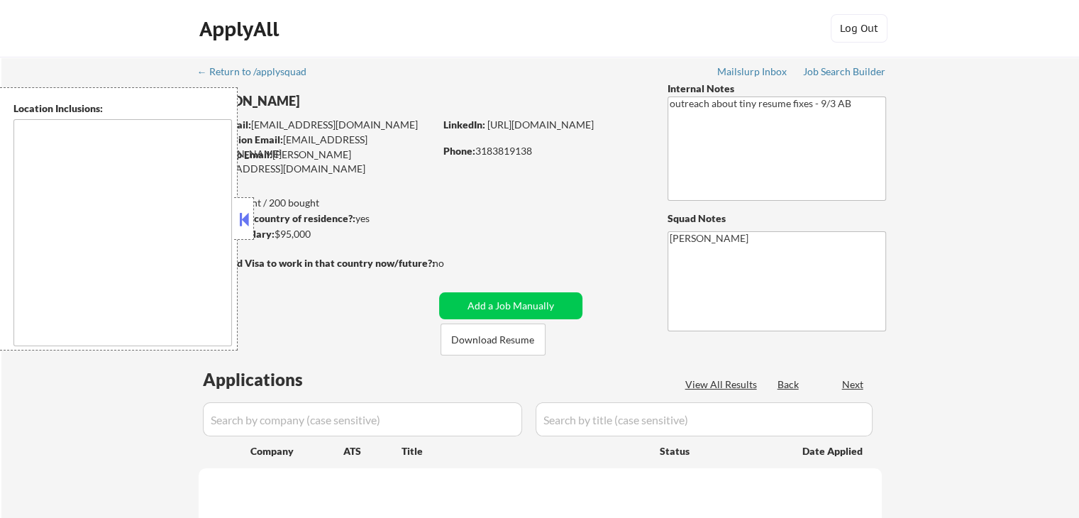
type textarea "[GEOGRAPHIC_DATA], [GEOGRAPHIC_DATA], [GEOGRAPHIC_DATA], [GEOGRAPHIC_DATA], [GE…"
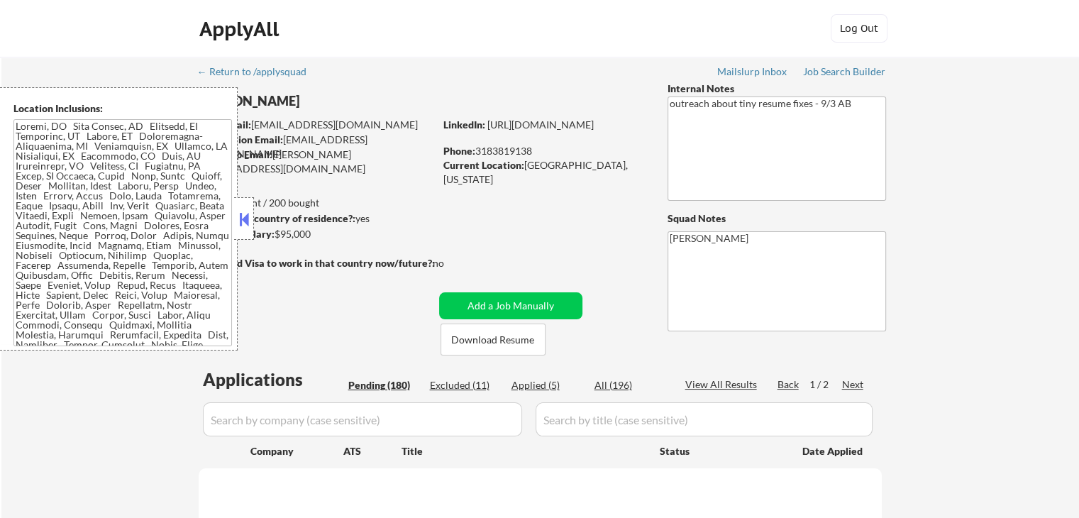
click at [240, 220] on button at bounding box center [244, 219] width 16 height 21
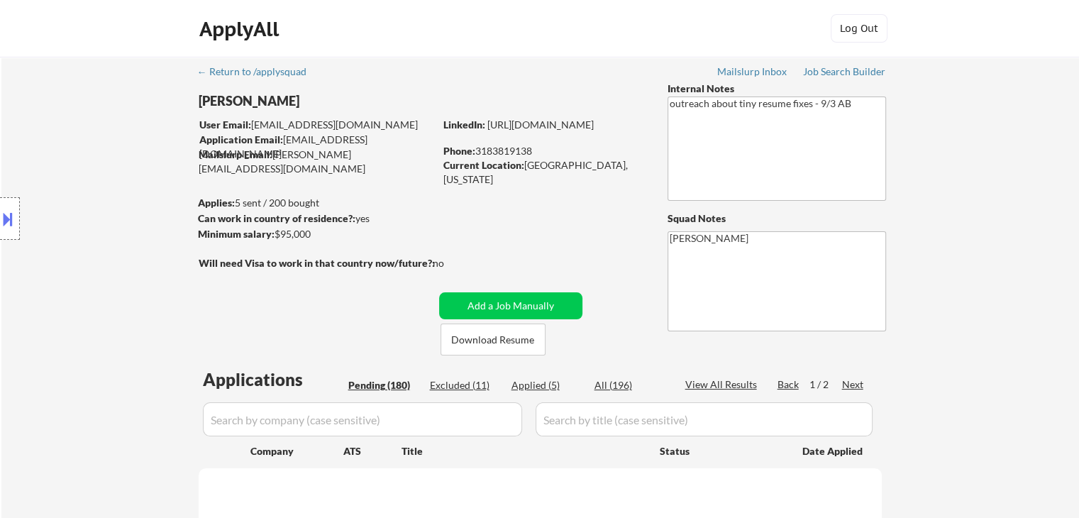
click at [530, 383] on div "Applied (5)" at bounding box center [546, 385] width 71 height 14
click at [559, 167] on div "Current Location: Monroe, Louisiana" at bounding box center [543, 172] width 201 height 28
select select ""pending""
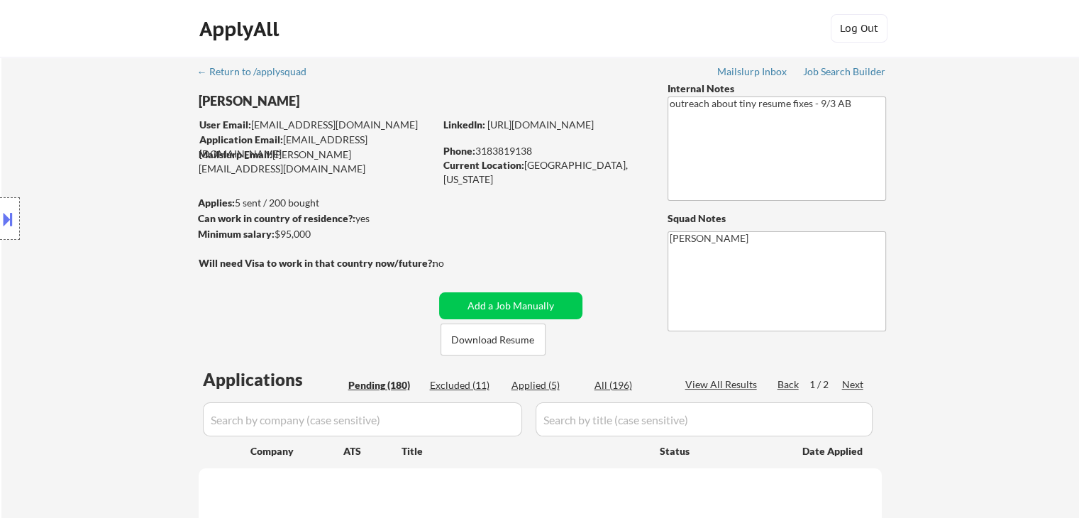
select select ""pending""
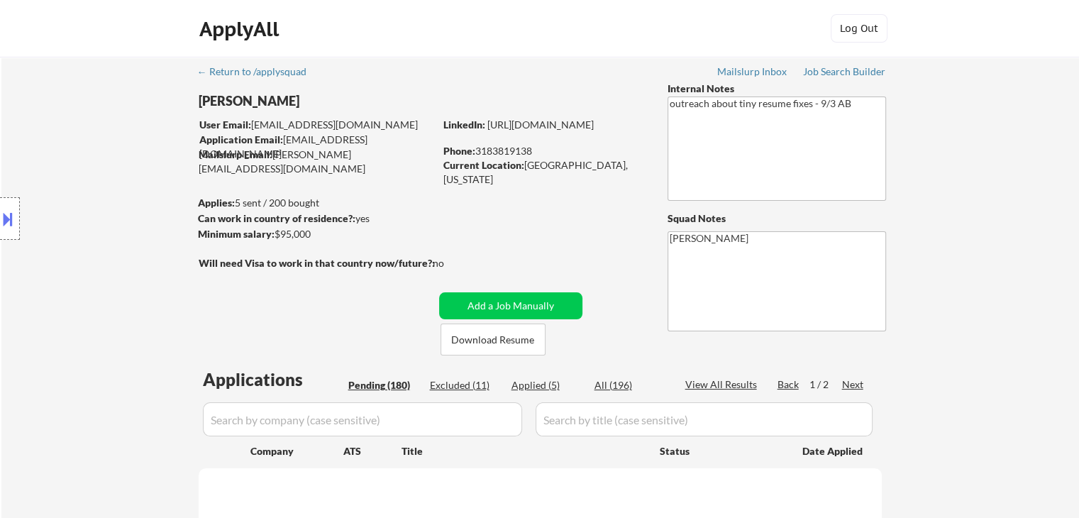
select select ""pending""
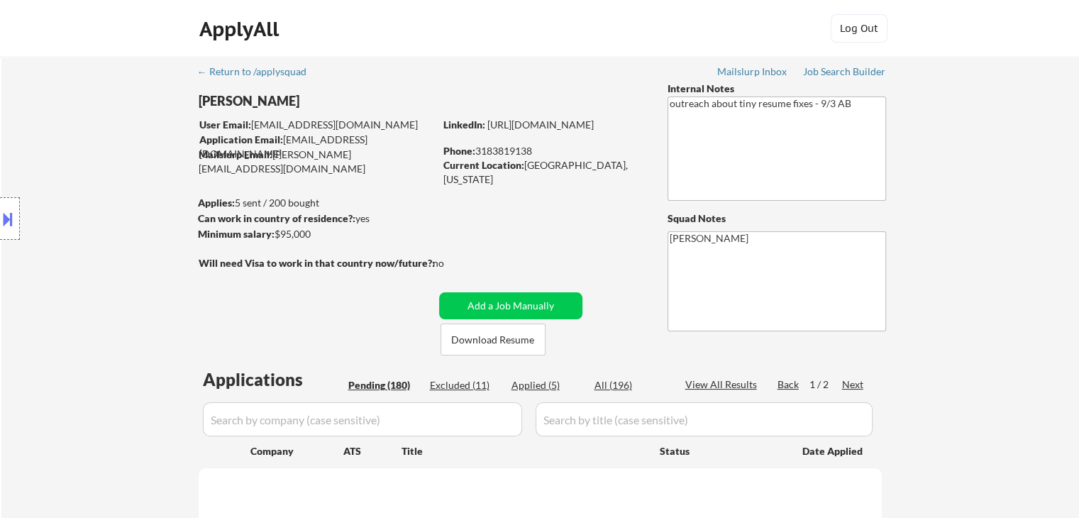
select select ""pending""
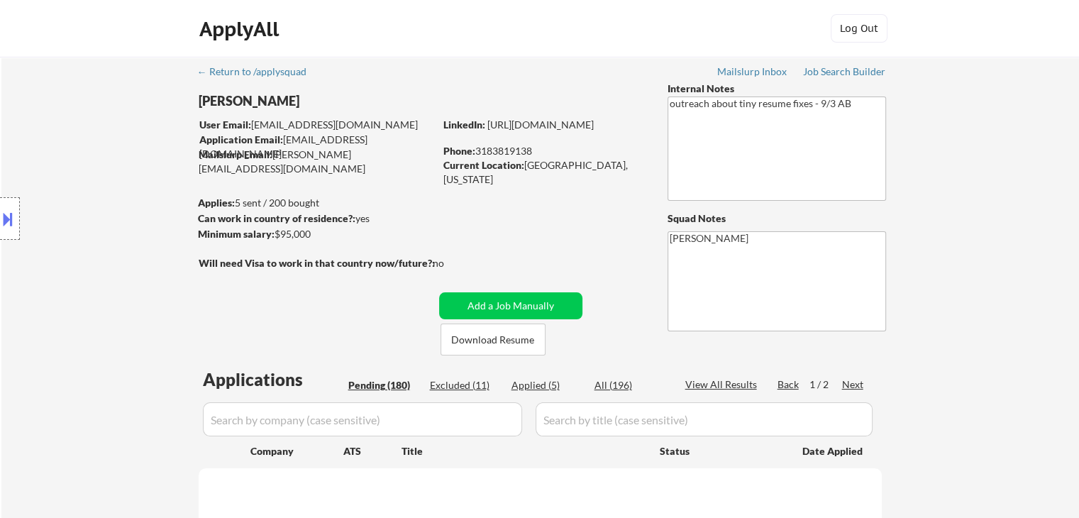
select select ""pending""
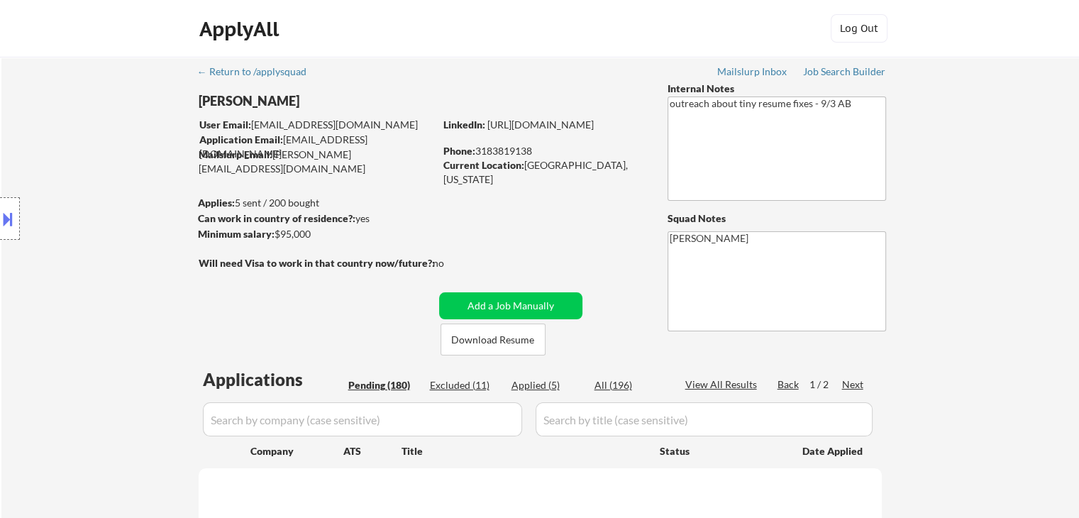
select select ""pending""
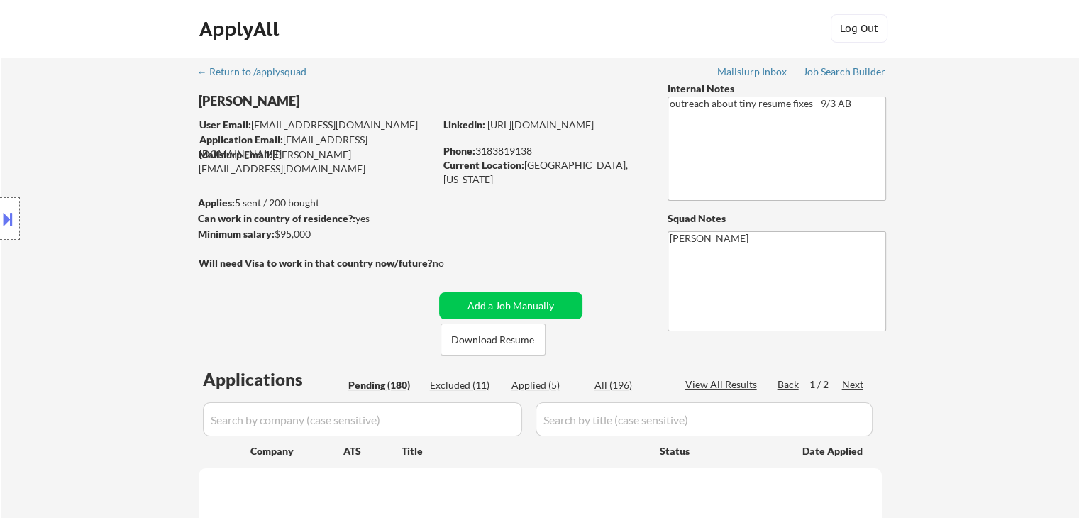
select select ""pending""
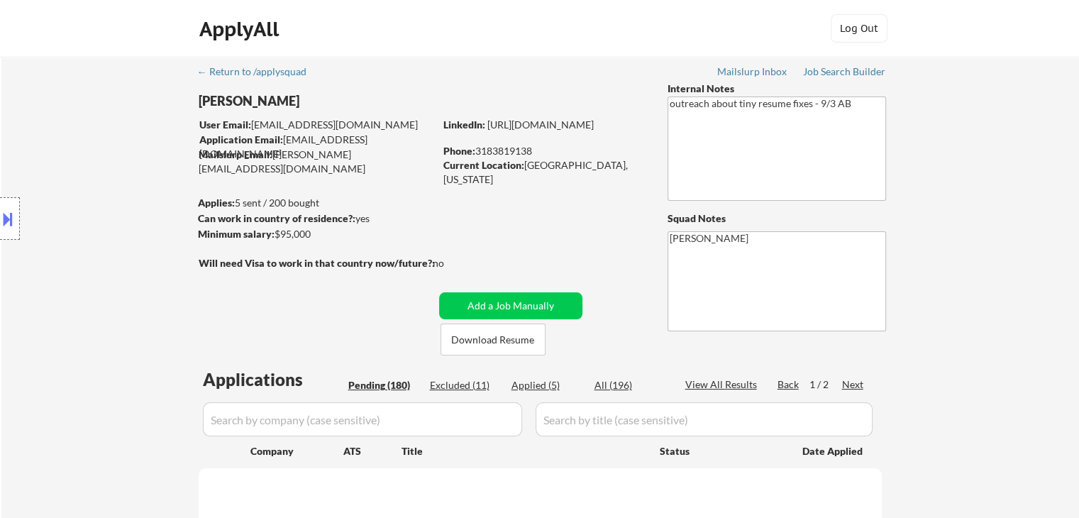
select select ""pending""
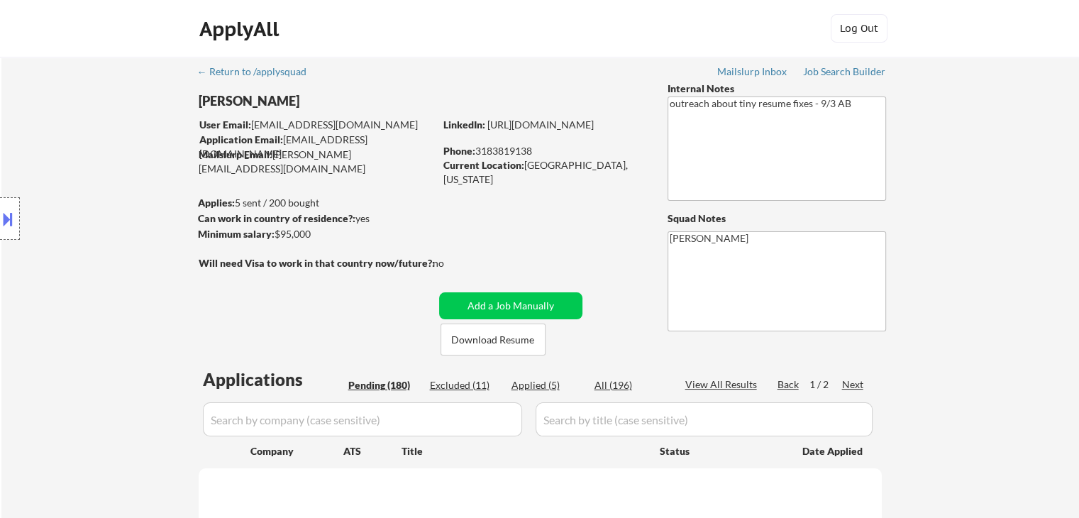
select select ""pending""
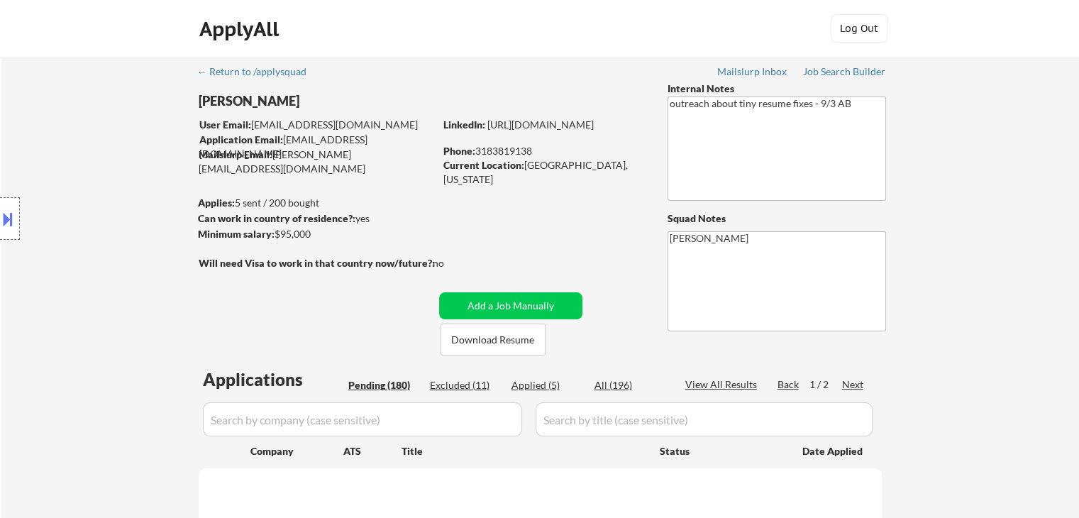
select select ""pending""
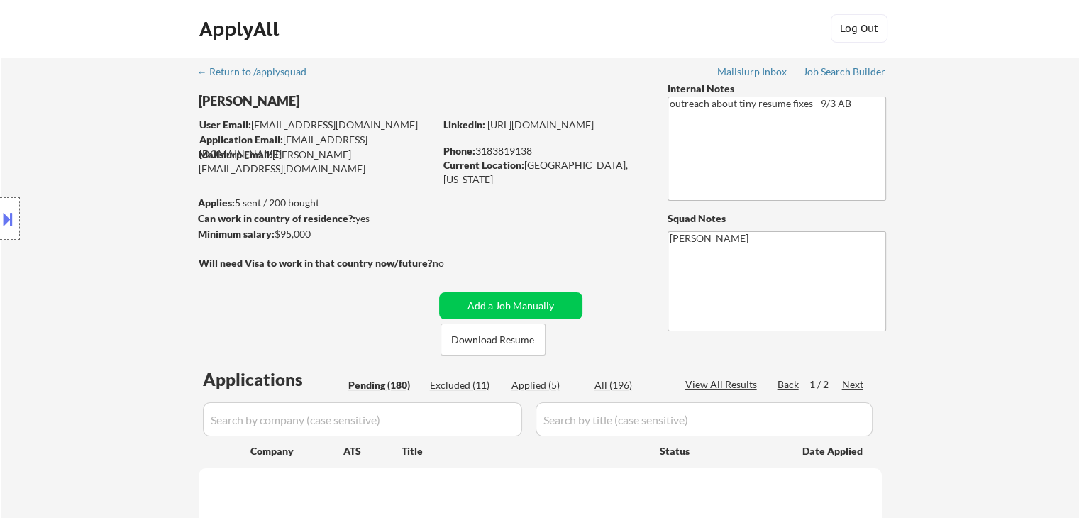
select select ""pending""
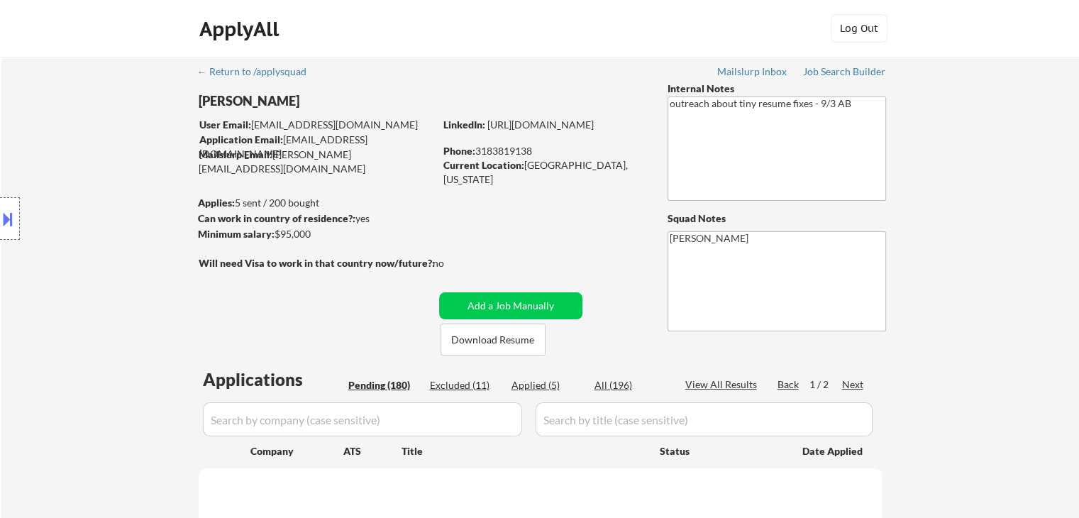
select select ""pending""
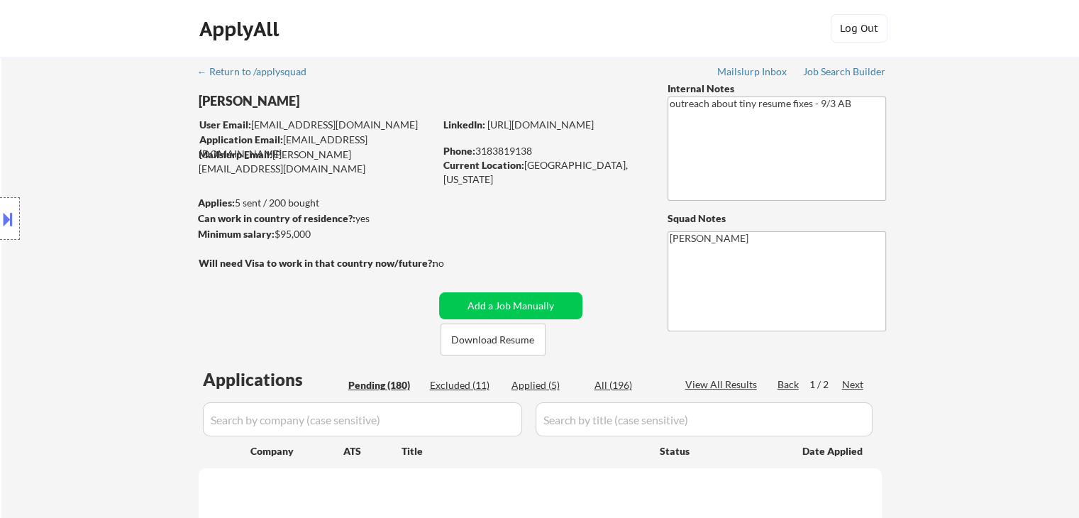
select select ""pending""
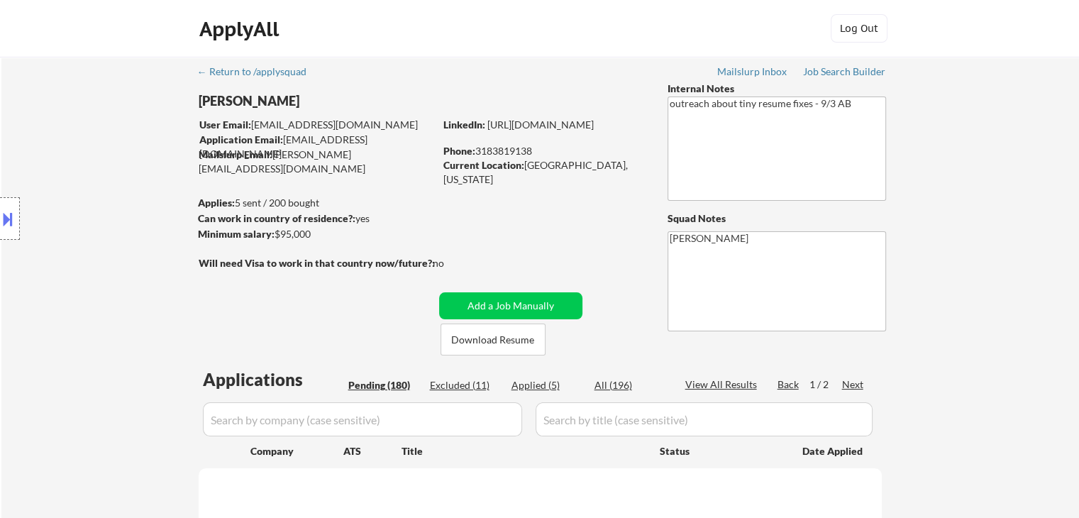
select select ""pending""
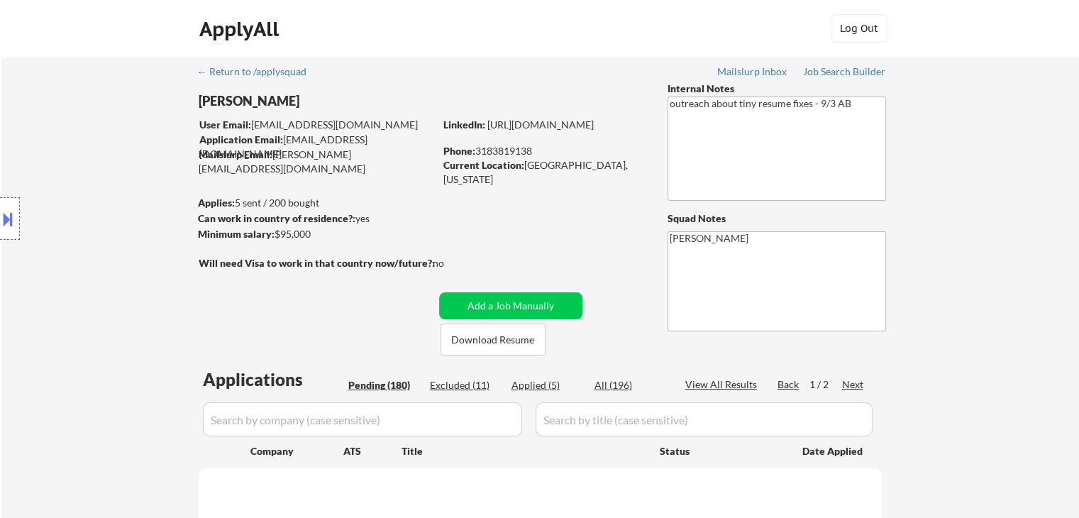
select select ""pending""
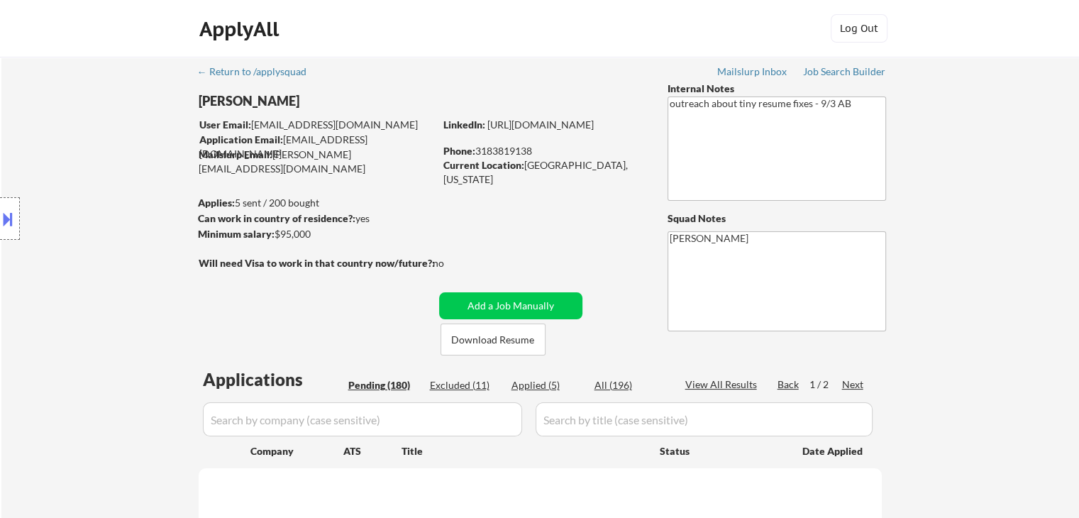
select select ""pending""
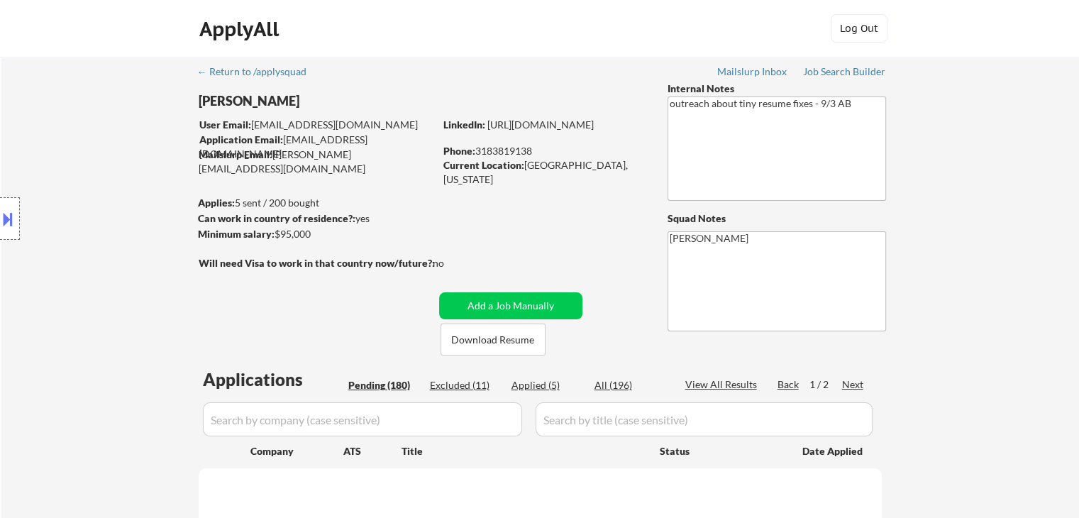
select select ""pending""
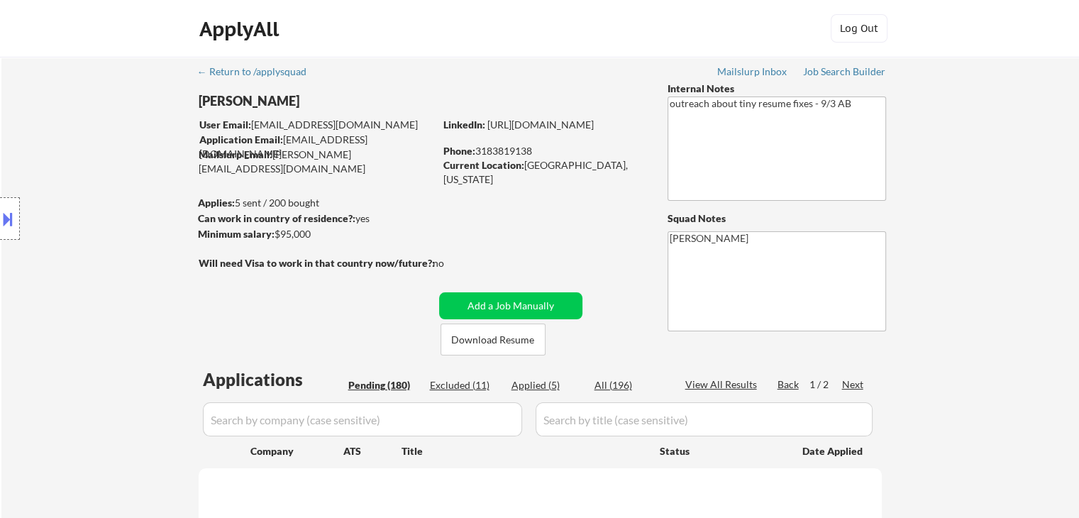
select select ""pending""
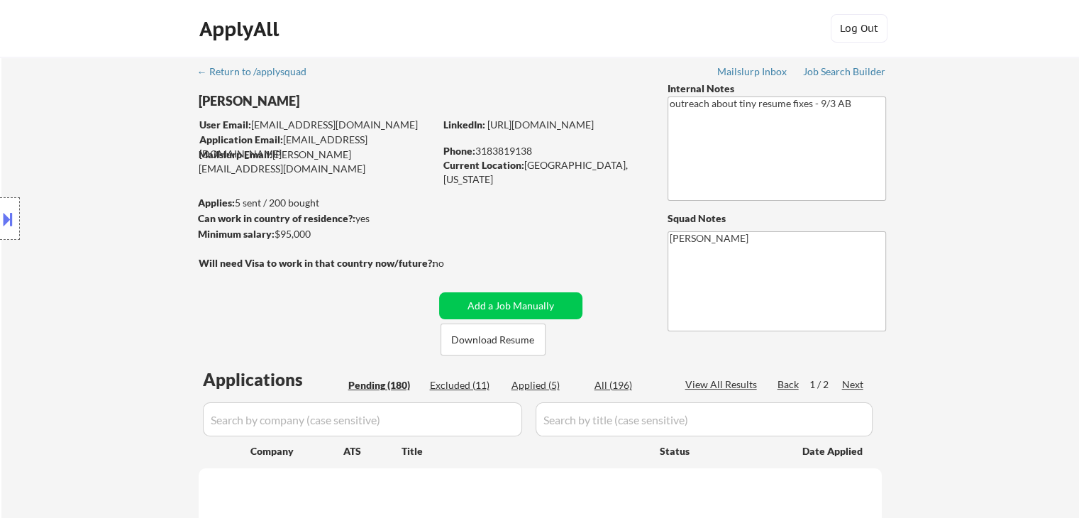
select select ""pending""
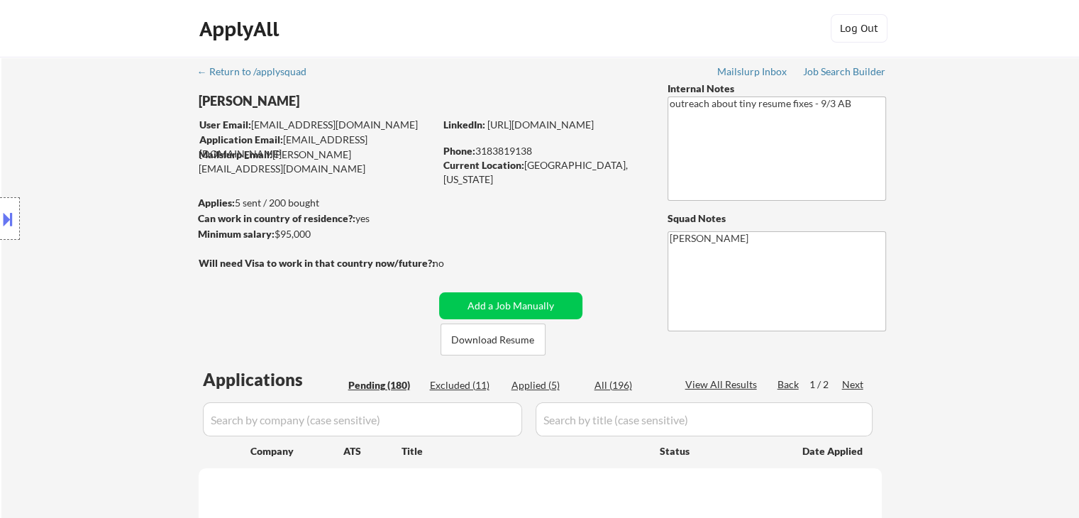
select select ""pending""
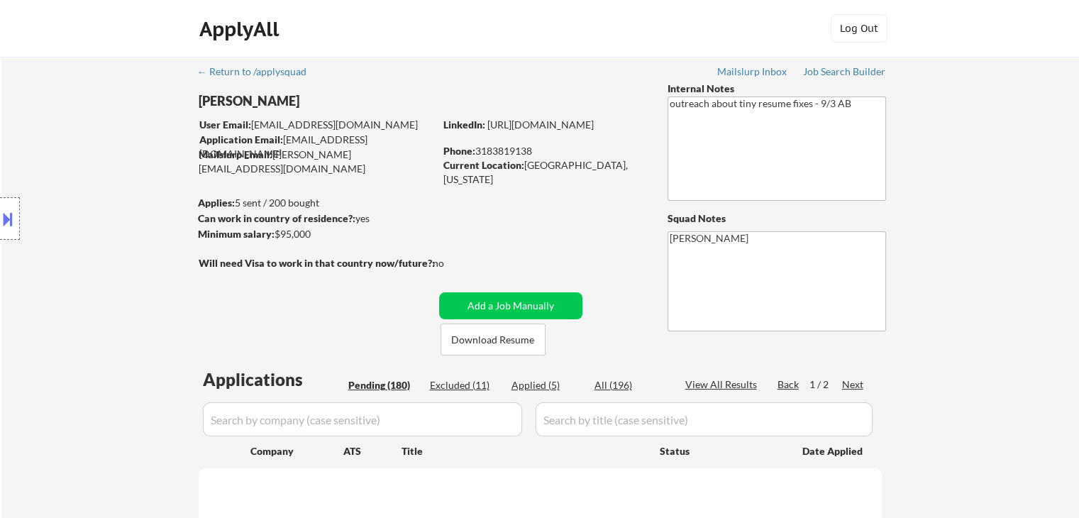
select select ""pending""
select select ""applied""
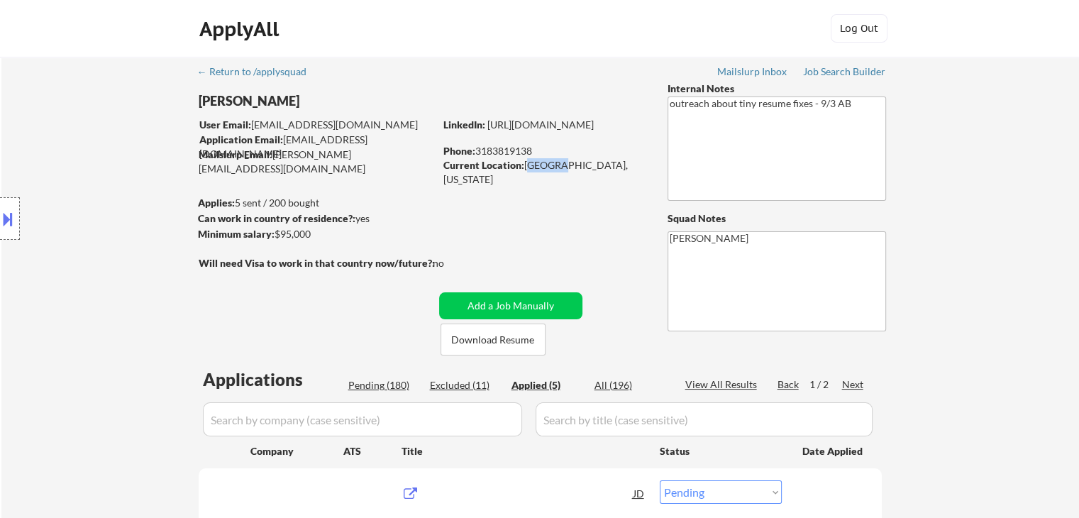
select select ""applied""
click at [528, 169] on div "Current Location: Monroe, Louisiana" at bounding box center [543, 172] width 201 height 28
drag, startPoint x: 534, startPoint y: 199, endPoint x: 534, endPoint y: 179, distance: 20.6
click at [534, 198] on div "← Return to /applysquad Mailslurp Inbox Job Search Builder Marcus Esters User E…" at bounding box center [541, 425] width 708 height 736
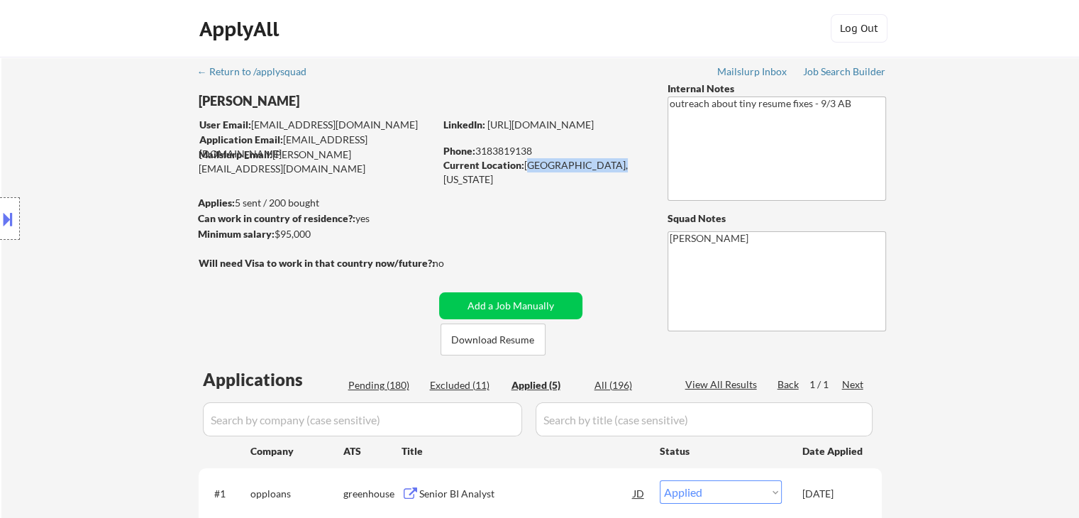
drag, startPoint x: 525, startPoint y: 162, endPoint x: 604, endPoint y: 168, distance: 79.7
click at [604, 168] on div "Current Location: Monroe, Louisiana" at bounding box center [543, 172] width 201 height 28
copy div "[GEOGRAPHIC_DATA], [US_STATE]"
select select ""applied""
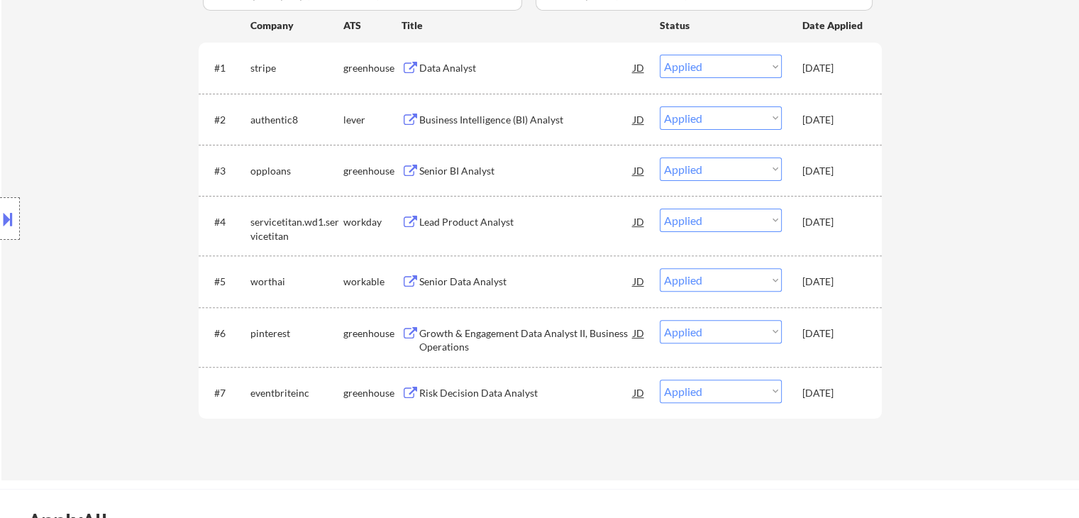
scroll to position [355, 0]
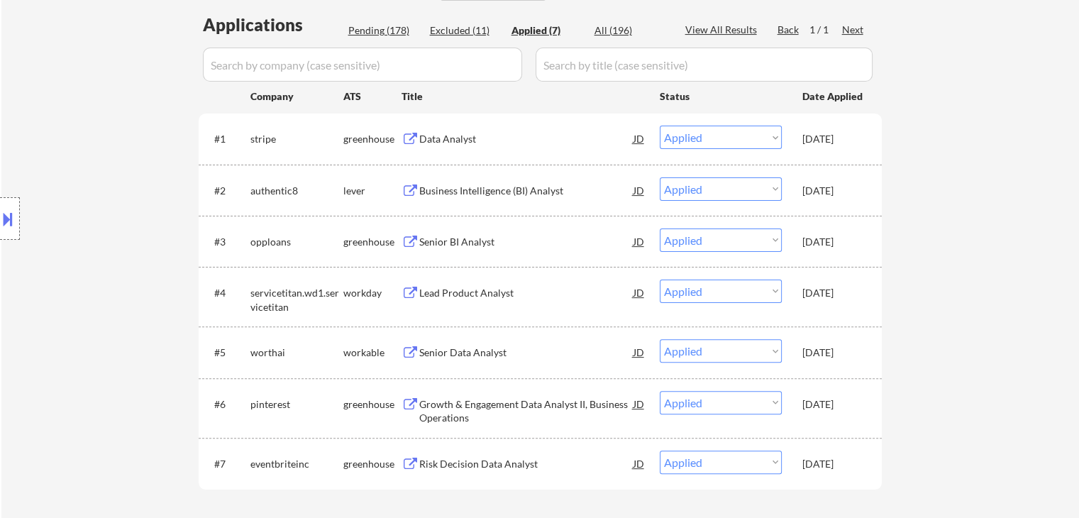
select select ""applied""
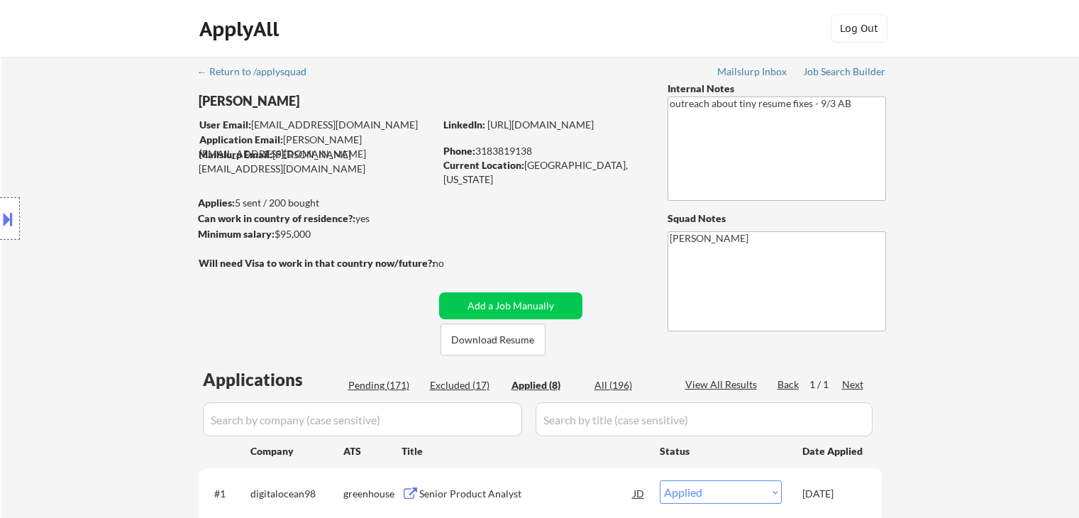
select select ""applied""
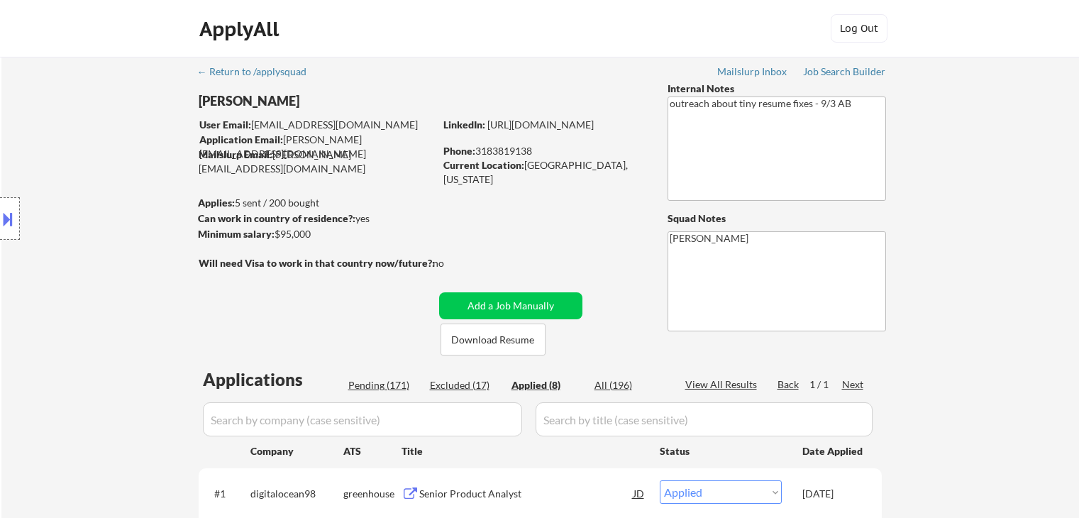
select select ""applied""
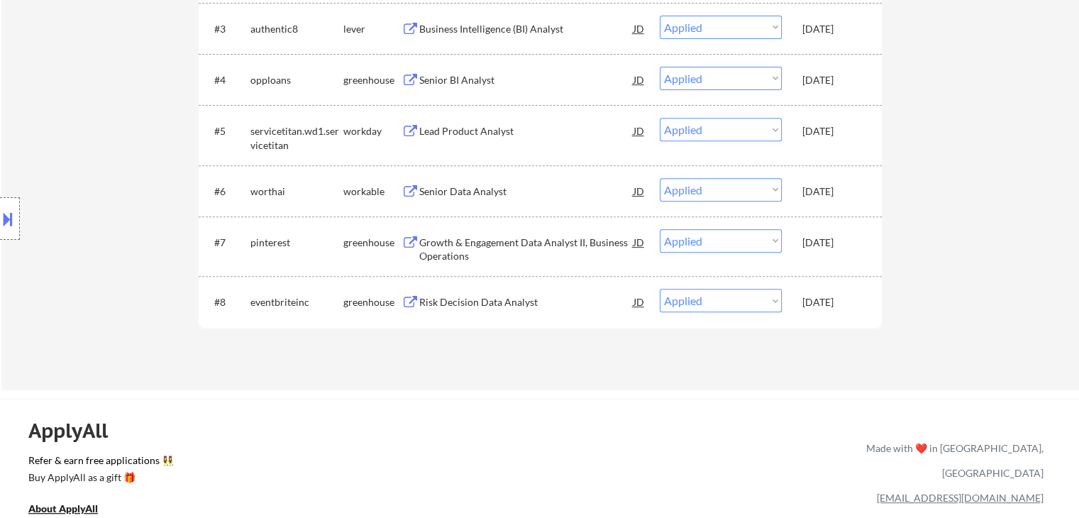
select select ""applied""
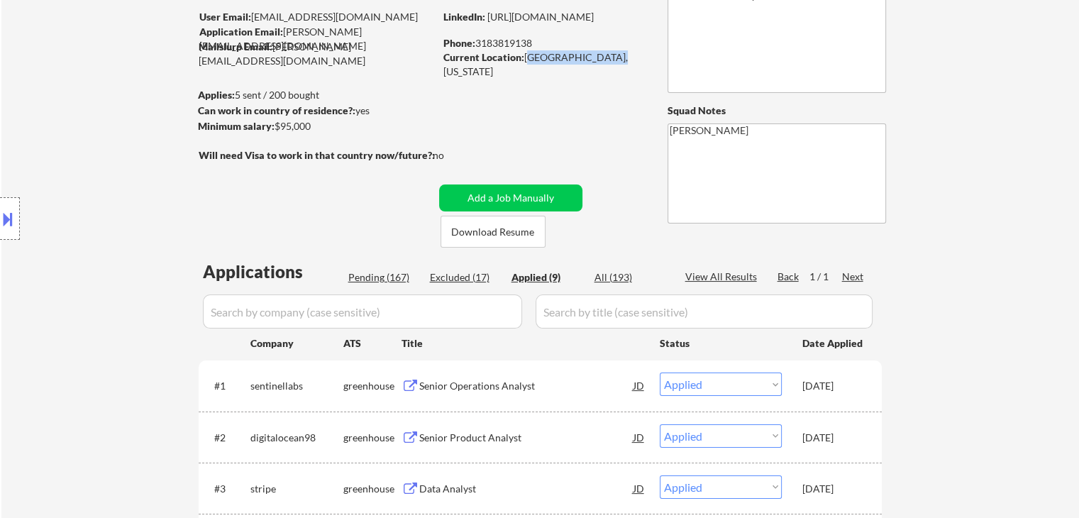
scroll to position [213, 0]
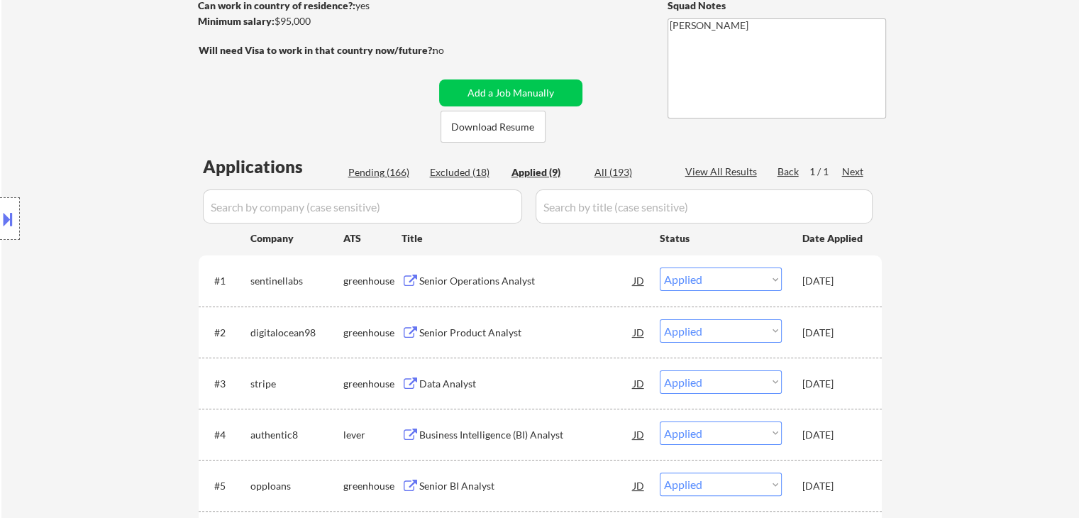
click at [492, 206] on input "input" at bounding box center [362, 206] width 319 height 34
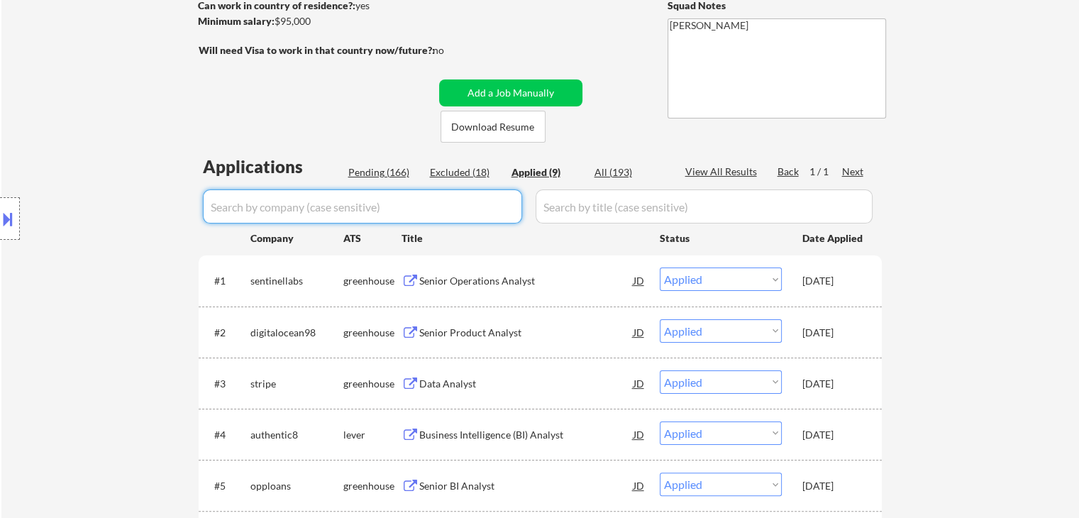
paste input "Cornerstone"
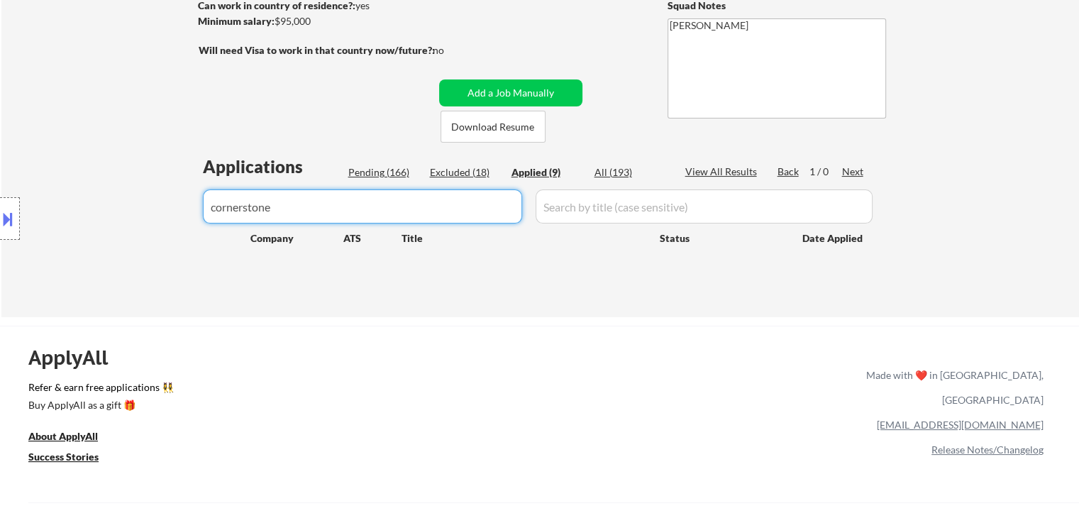
type input "cornerstone"
click at [445, 169] on div "Excluded (18)" at bounding box center [465, 172] width 71 height 14
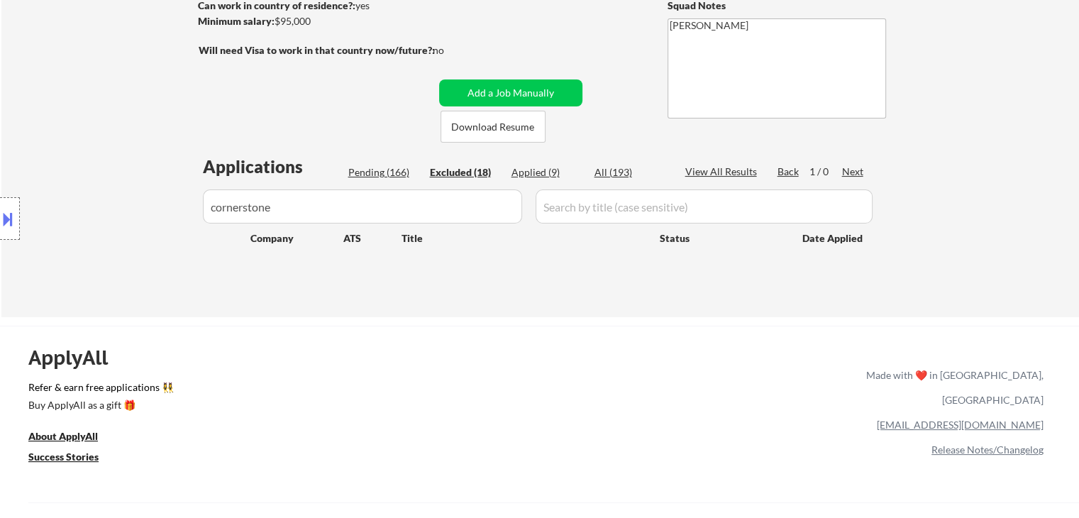
click at [387, 169] on div "Pending (166)" at bounding box center [383, 172] width 71 height 14
click at [631, 174] on div "All (193)" at bounding box center [629, 172] width 71 height 14
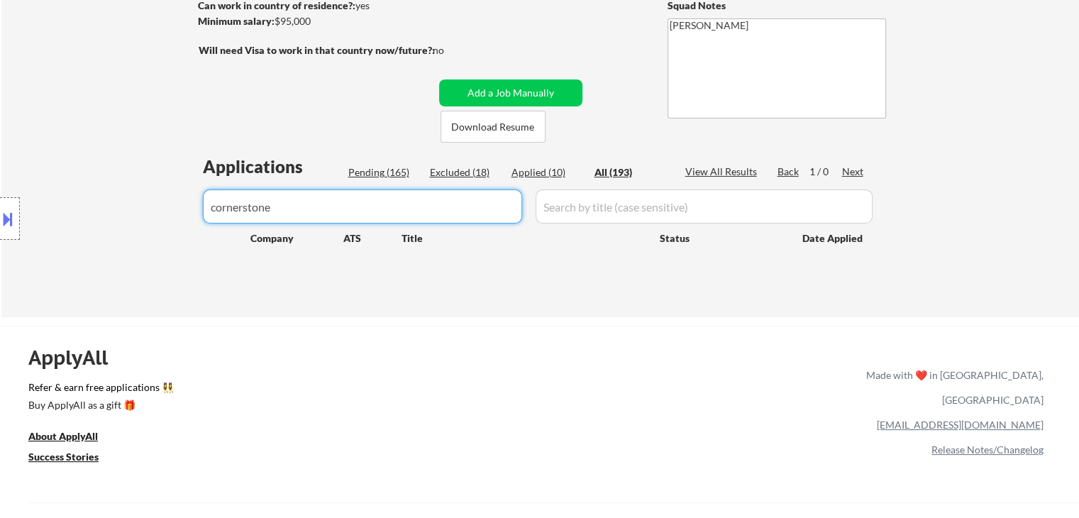
drag, startPoint x: 291, startPoint y: 211, endPoint x: 0, endPoint y: 103, distance: 310.5
click at [0, 108] on body "← Return to /applysquad Mailslurp Inbox Job Search Builder Marcus Esters User E…" at bounding box center [539, 46] width 1079 height 518
select select ""applied""
select select ""excluded__expired_""
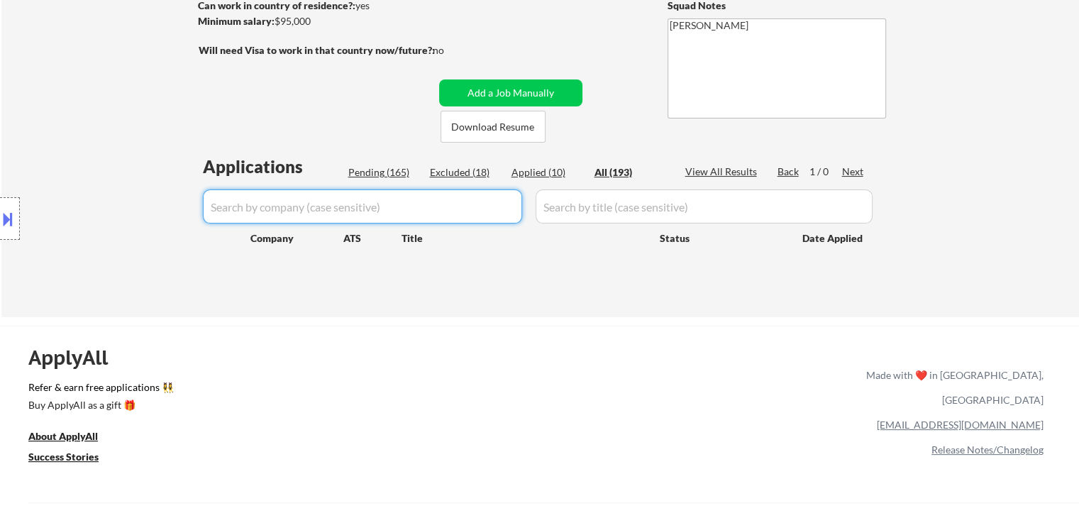
select select ""excluded__bad_match_""
select select ""excluded__expired_""
select select ""excluded__bad_match_""
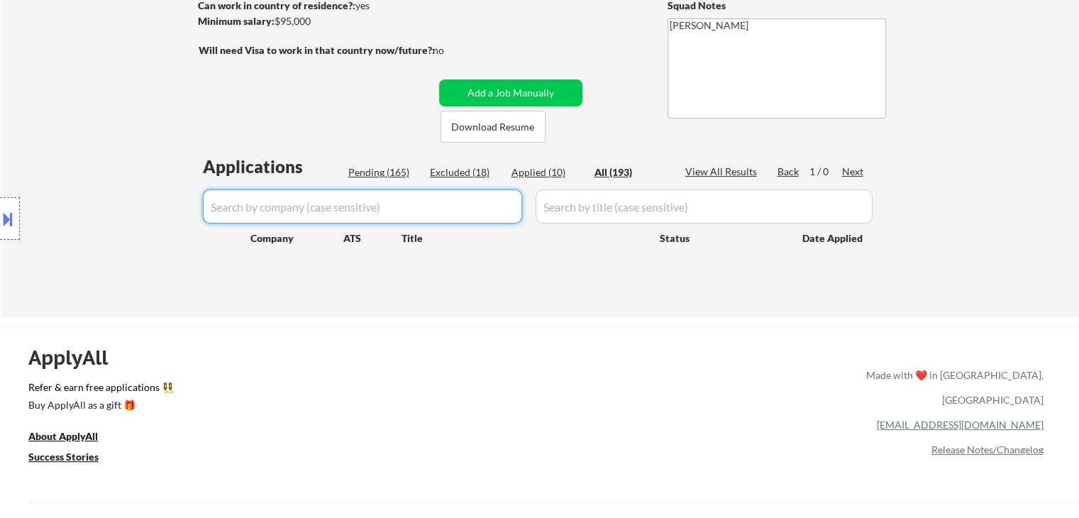
select select ""excluded__expired_""
select select ""excluded__location_""
select select ""excluded__bad_match_""
select select ""pending""
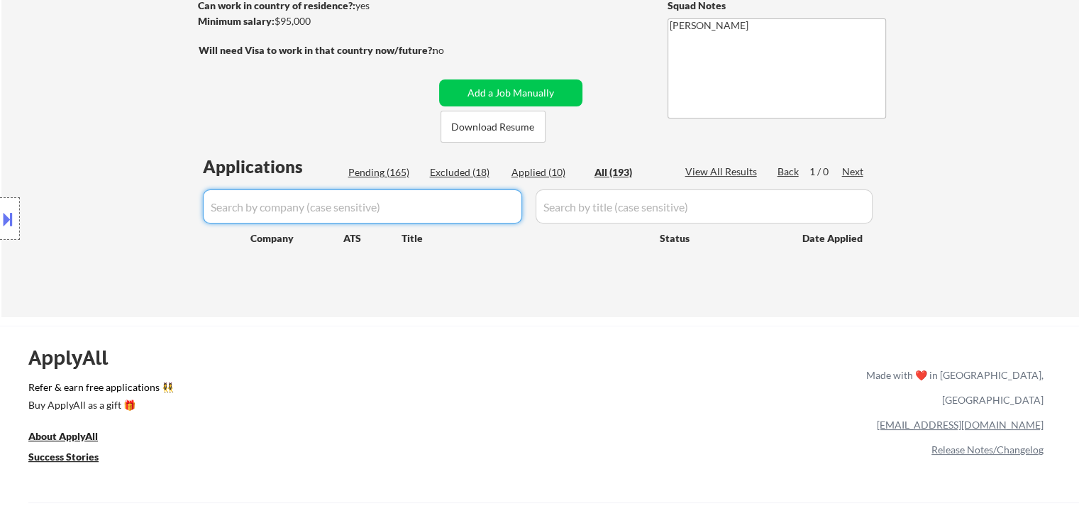
select select ""pending""
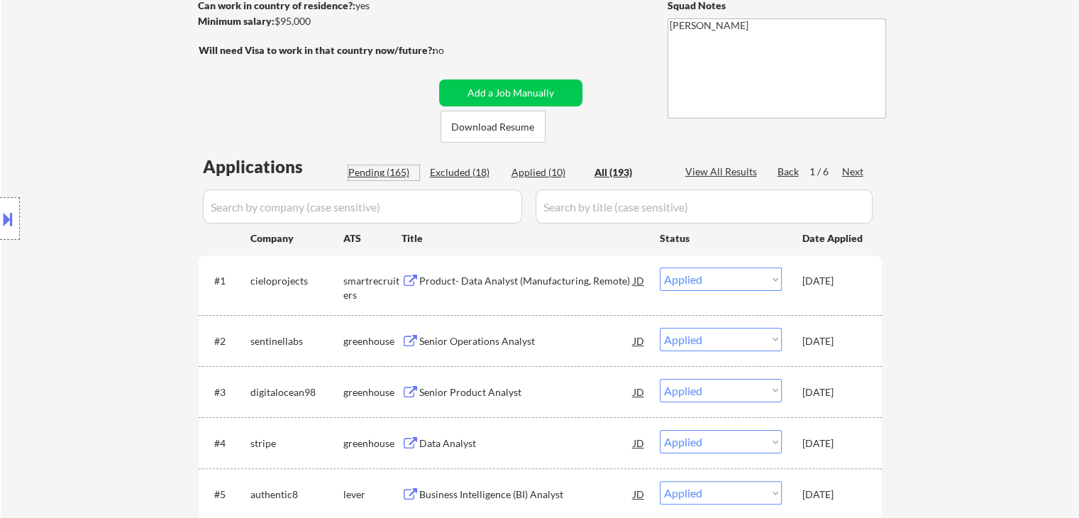
click at [383, 175] on div "Pending (165)" at bounding box center [383, 172] width 71 height 14
select select ""pending""
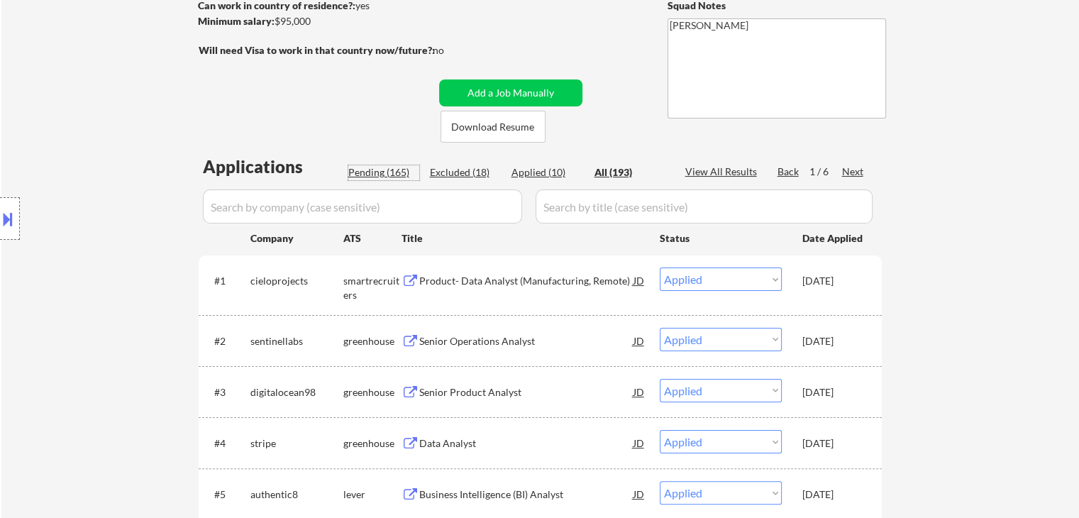
select select ""pending""
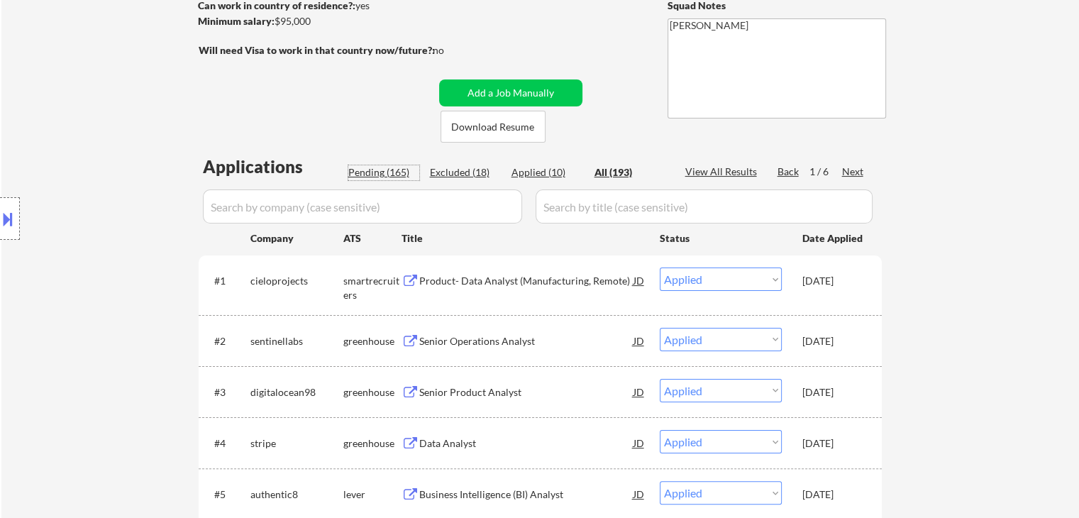
select select ""pending""
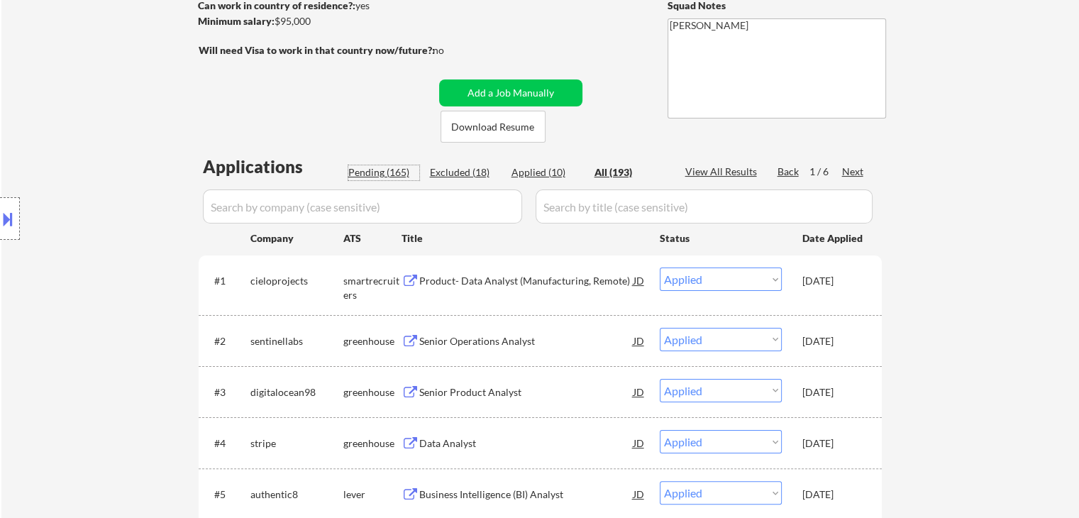
select select ""pending""
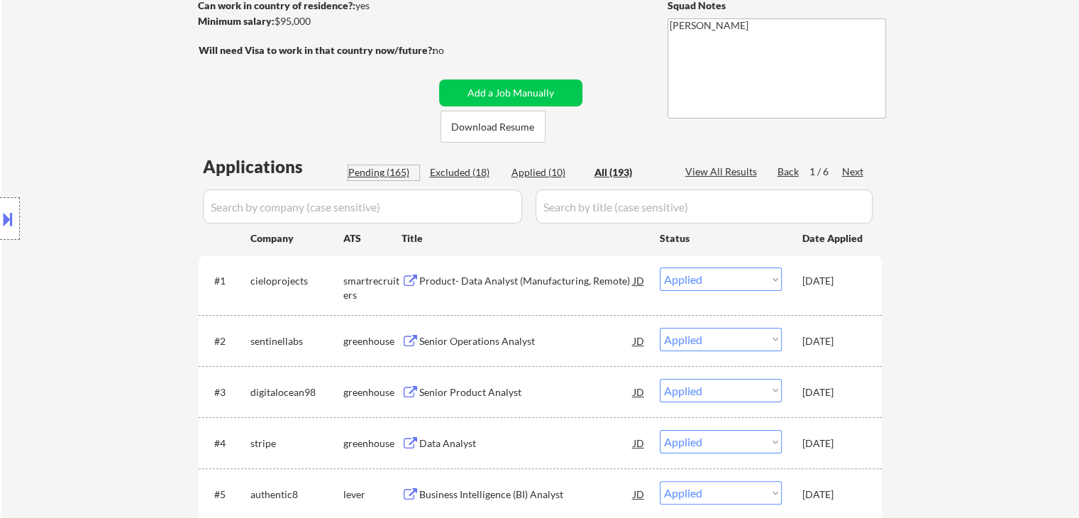
select select ""pending""
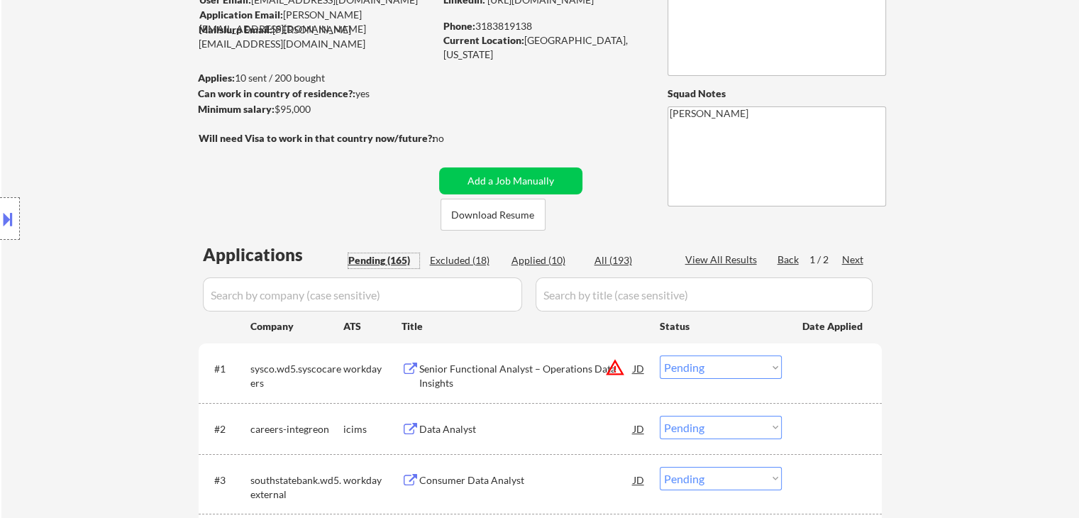
scroll to position [284, 0]
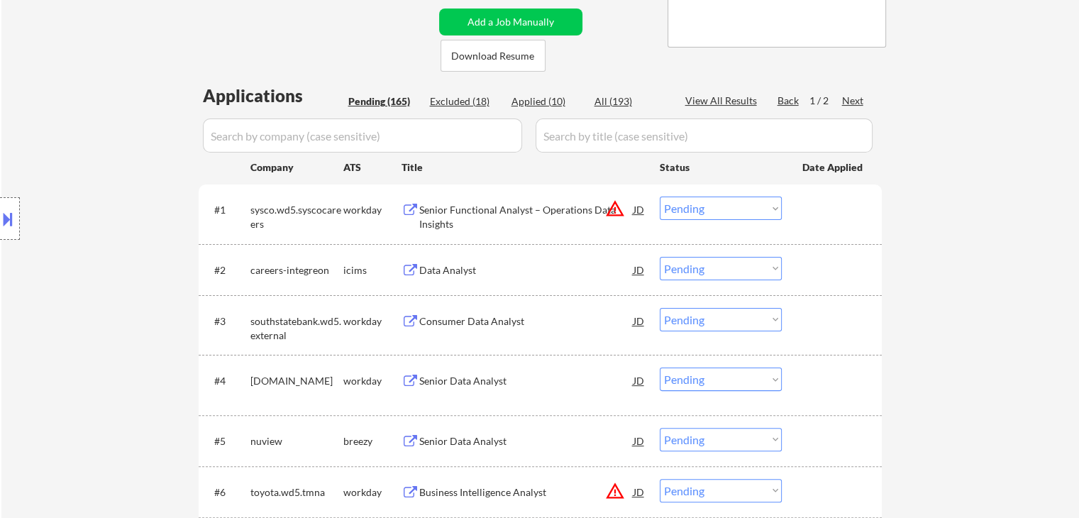
click at [546, 96] on div "Applied (10)" at bounding box center [546, 101] width 71 height 14
select select ""applied""
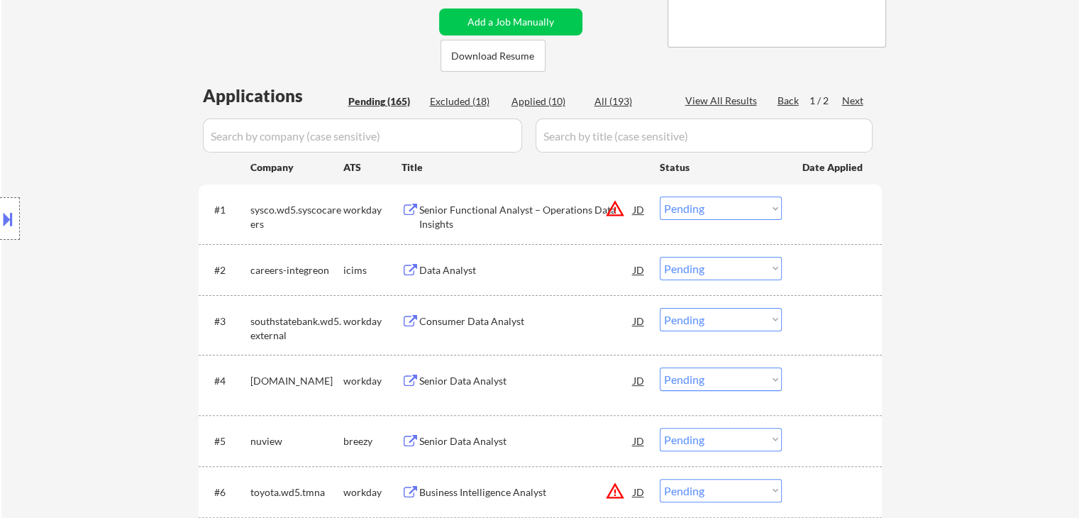
select select ""applied""
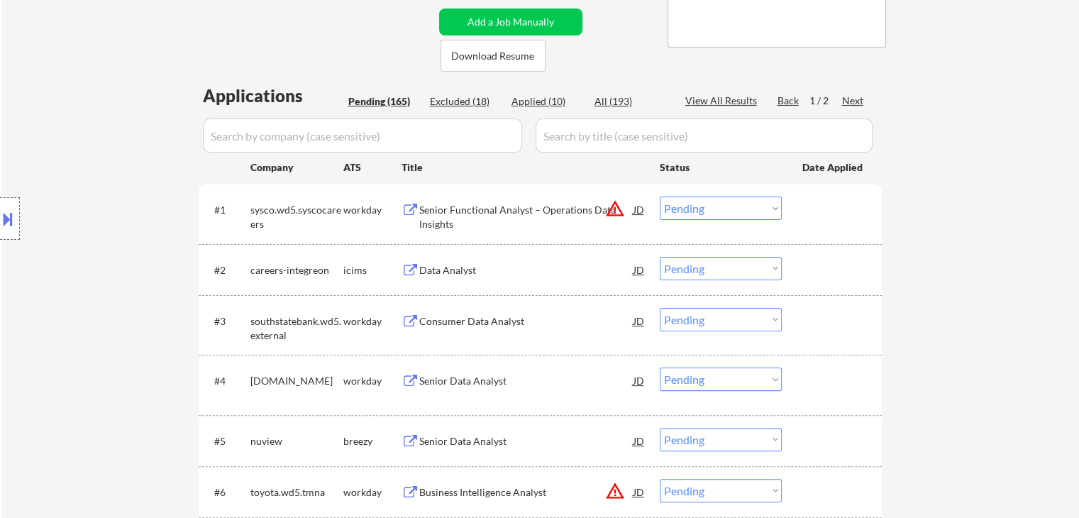
select select ""applied""
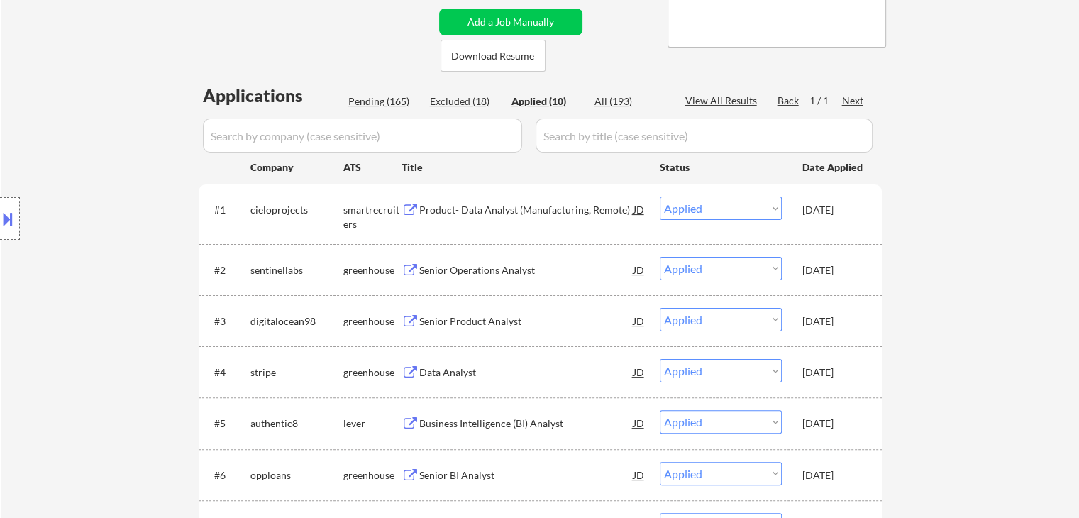
click at [549, 106] on div "Applied (10)" at bounding box center [546, 101] width 71 height 14
select select ""applied""
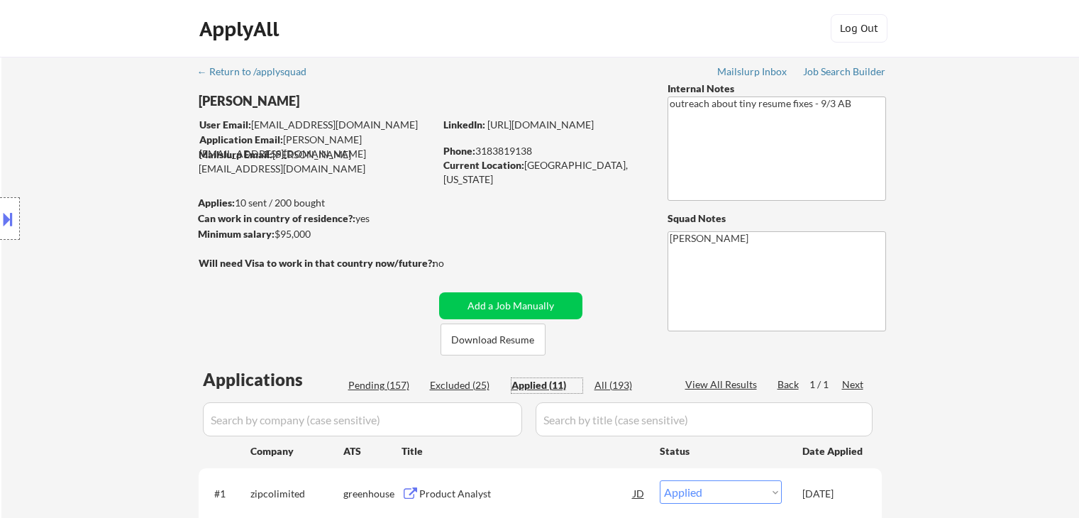
select select ""applied""
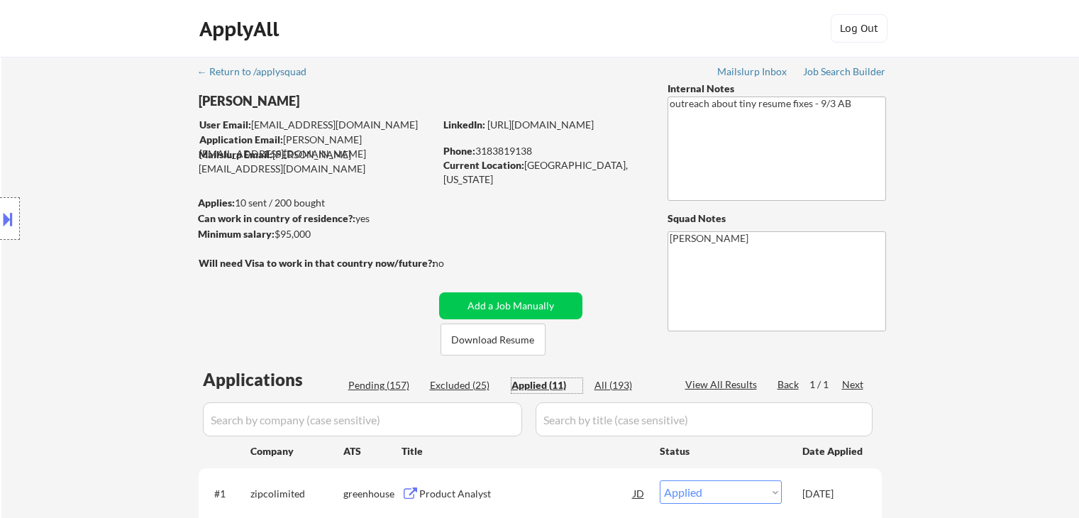
select select ""applied""
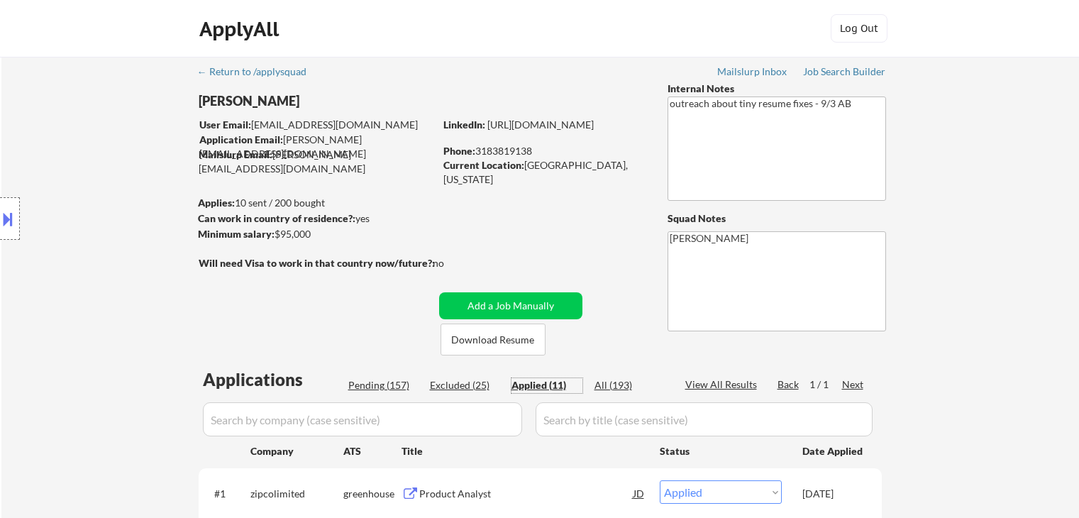
select select ""applied""
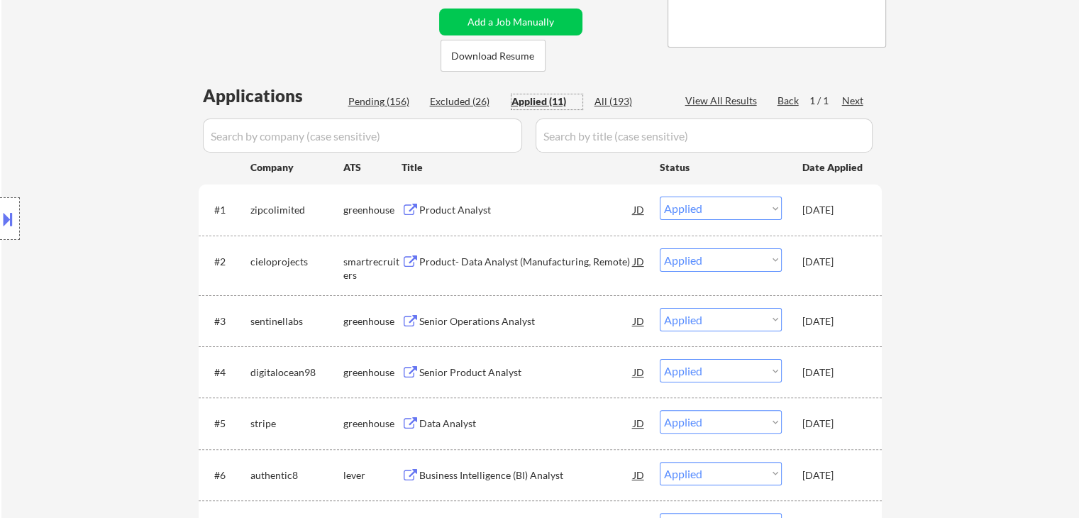
click at [431, 209] on div "Product Analyst" at bounding box center [526, 210] width 214 height 14
